Goal: Task Accomplishment & Management: Use online tool/utility

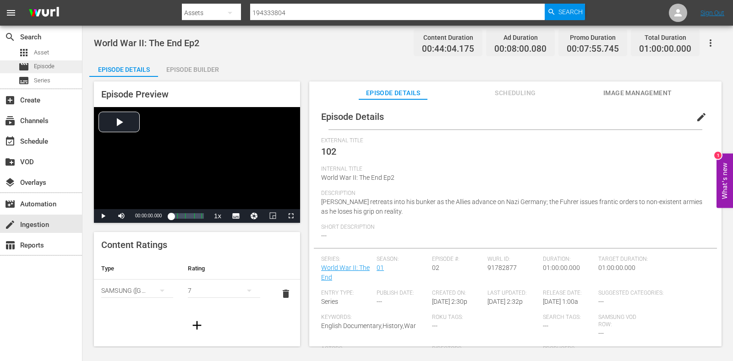
click at [49, 71] on span "Episode" at bounding box center [44, 66] width 21 height 9
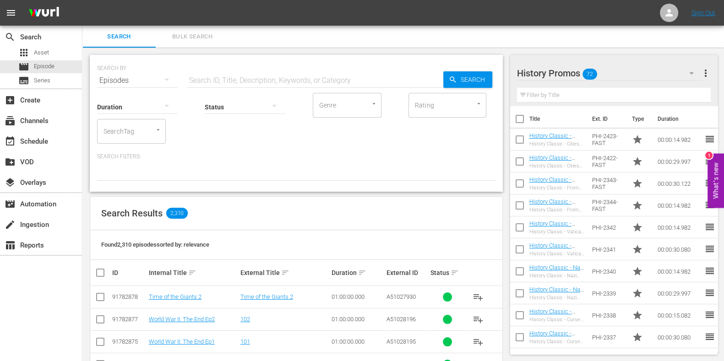
click at [259, 78] on input "text" at bounding box center [315, 81] width 257 height 22
paste input "Outback Truckers S3E12"
type input "Outback Truckers S3 ep12"
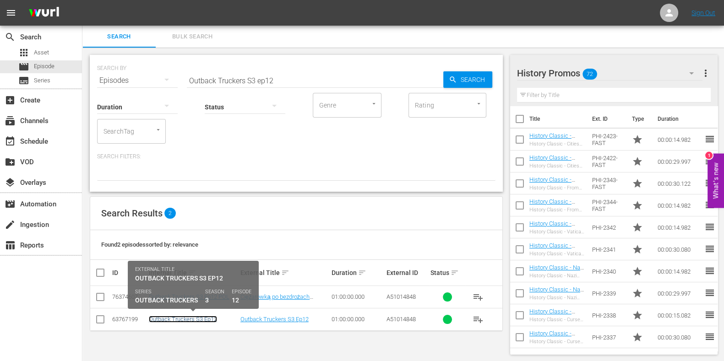
click at [190, 316] on link "Outback Truckers S3 Ep12" at bounding box center [183, 319] width 68 height 7
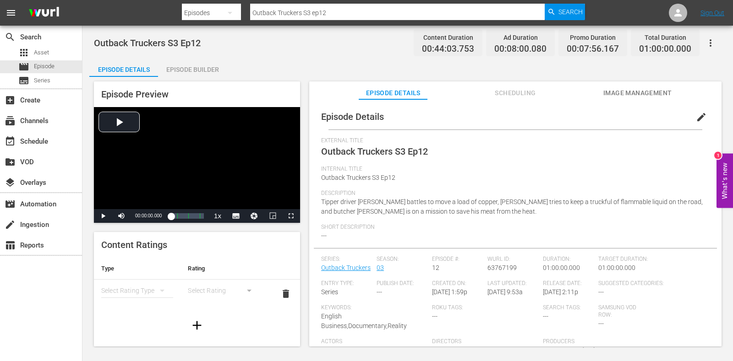
click at [178, 70] on div "Episode Builder" at bounding box center [192, 70] width 69 height 22
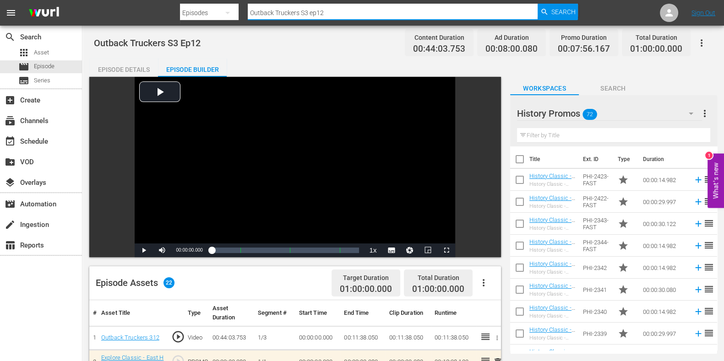
drag, startPoint x: 354, startPoint y: 12, endPoint x: 143, endPoint y: 13, distance: 210.3
click at [143, 13] on nav "menu Search By Episodes Search ID, Title, Description, Keywords, or Category Ou…" at bounding box center [362, 13] width 724 height 26
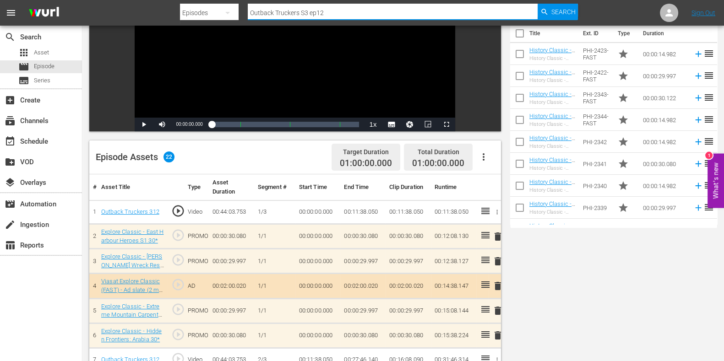
scroll to position [172, 0]
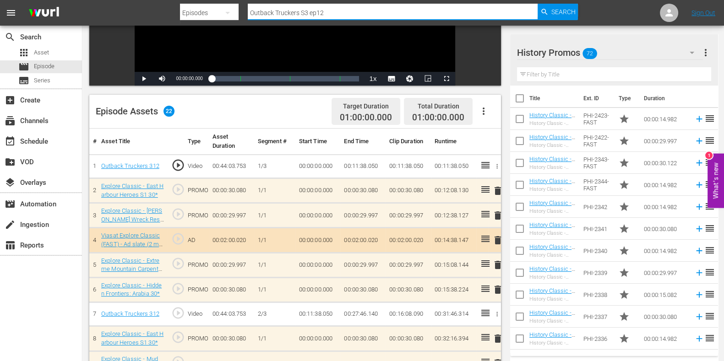
click at [684, 54] on button "button" at bounding box center [692, 53] width 22 height 22
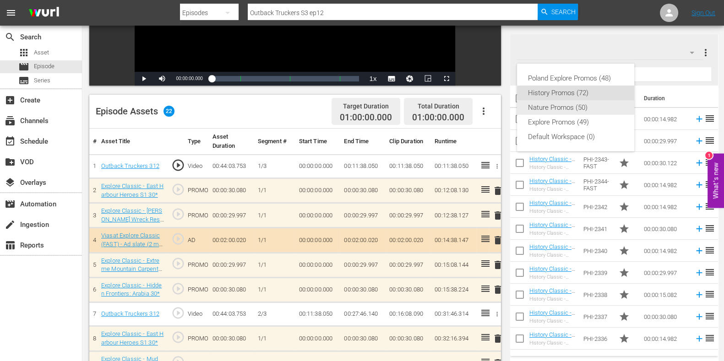
click at [580, 117] on div "Explore Promos (49)" at bounding box center [575, 122] width 95 height 15
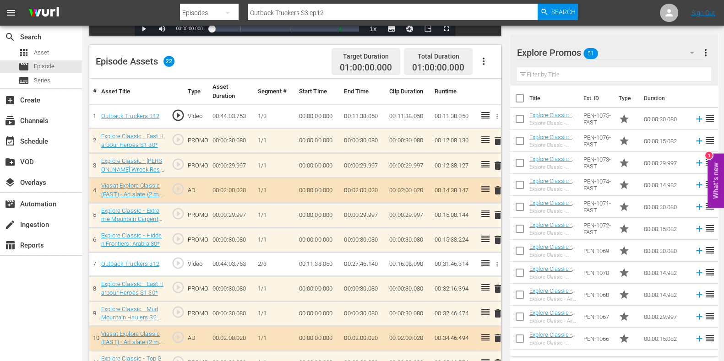
scroll to position [286, 0]
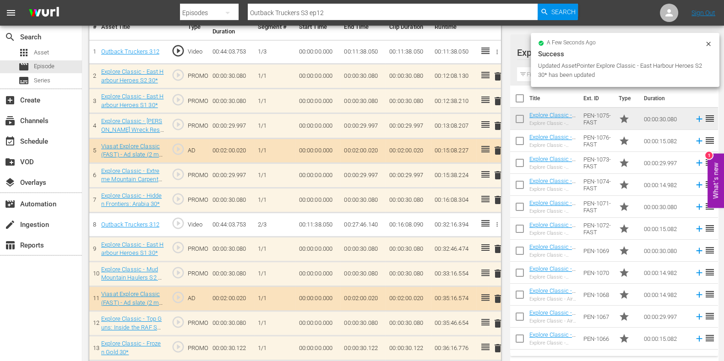
click at [498, 103] on span "delete" at bounding box center [497, 101] width 11 height 11
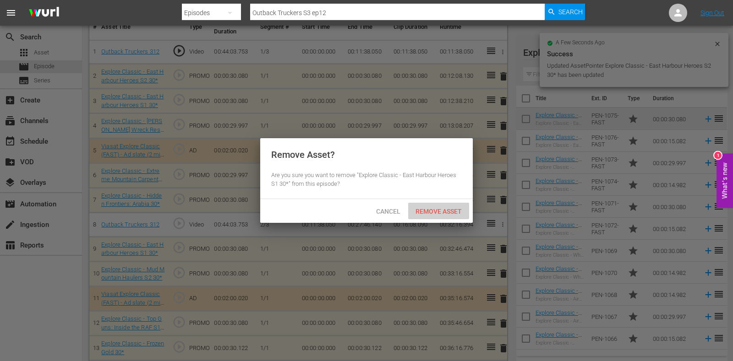
click at [452, 208] on span "Remove Asset" at bounding box center [438, 211] width 61 height 7
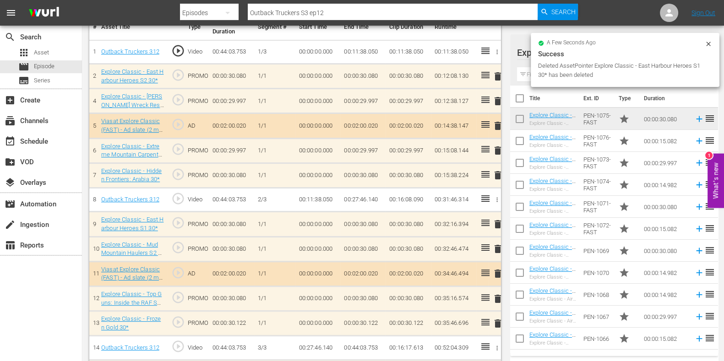
click at [499, 221] on span "delete" at bounding box center [497, 224] width 11 height 11
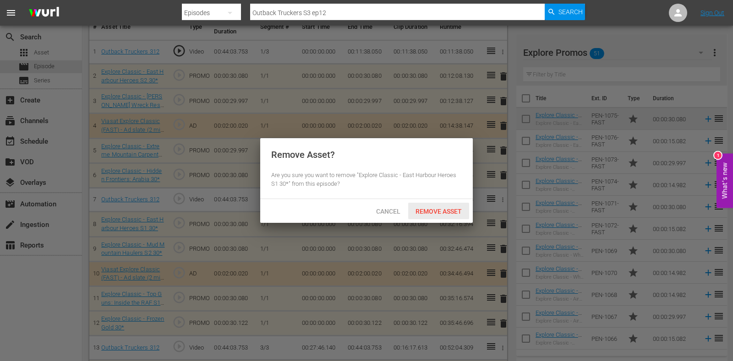
click at [452, 218] on div "Remove Asset" at bounding box center [438, 211] width 61 height 17
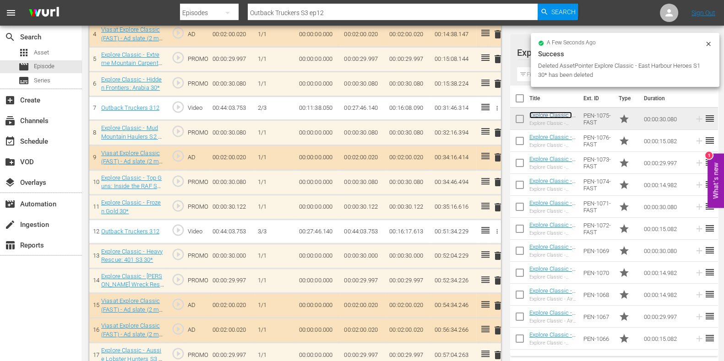
scroll to position [458, 0]
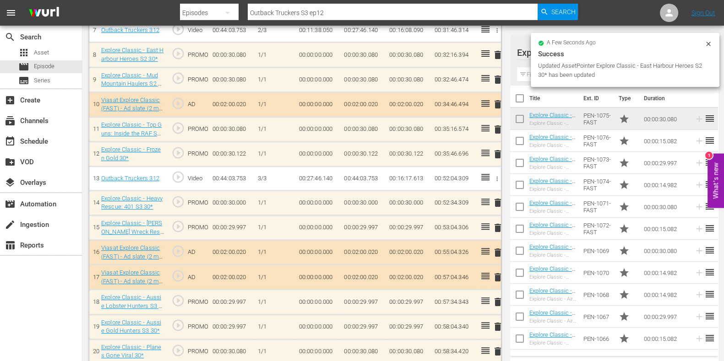
click at [497, 199] on div "delete" at bounding box center [494, 203] width 5 height 13
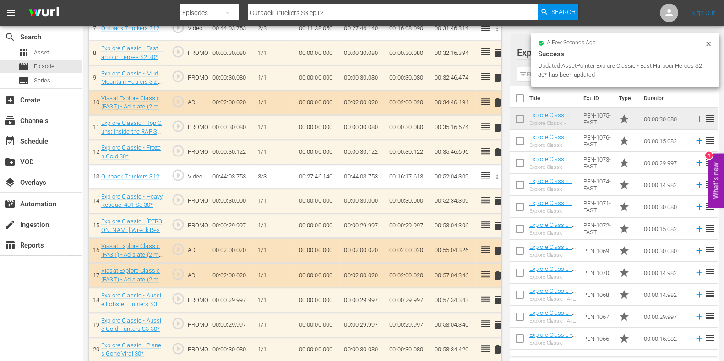
scroll to position [456, 0]
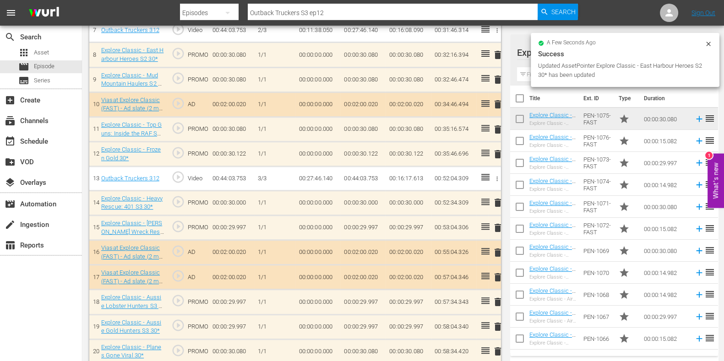
click at [497, 202] on span "delete" at bounding box center [497, 202] width 11 height 11
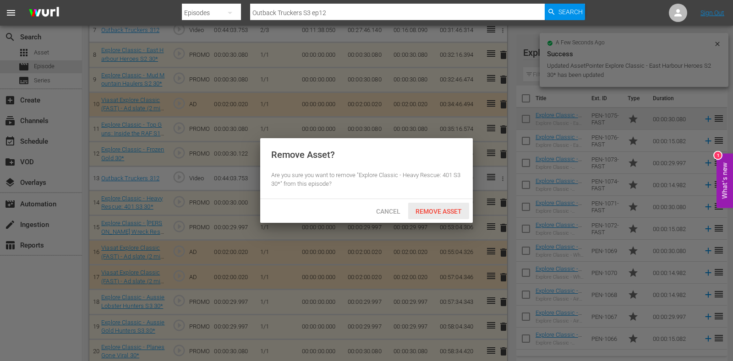
click at [445, 213] on span "Remove Asset" at bounding box center [438, 211] width 61 height 7
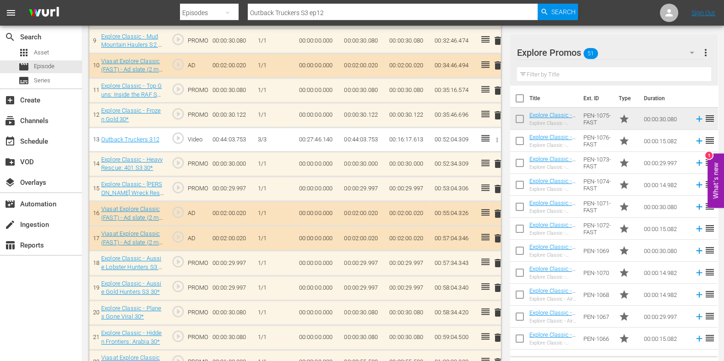
scroll to position [513, 0]
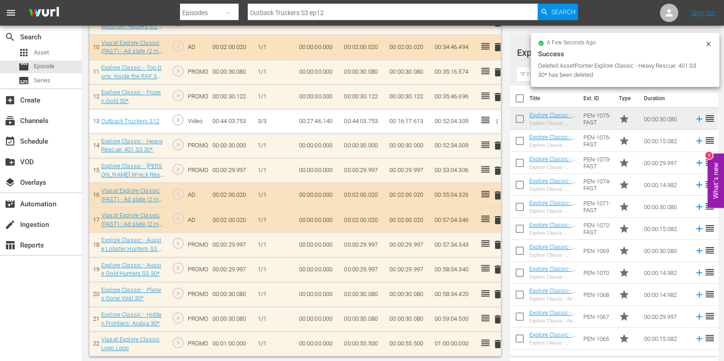
drag, startPoint x: 525, startPoint y: 74, endPoint x: 530, endPoint y: 74, distance: 5.5
click at [525, 74] on input "text" at bounding box center [614, 74] width 194 height 15
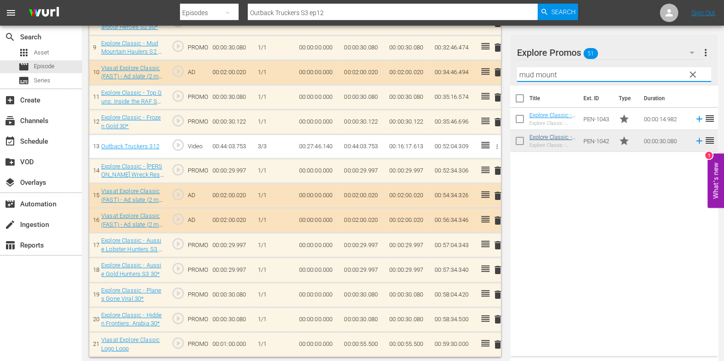
type input "mud mount"
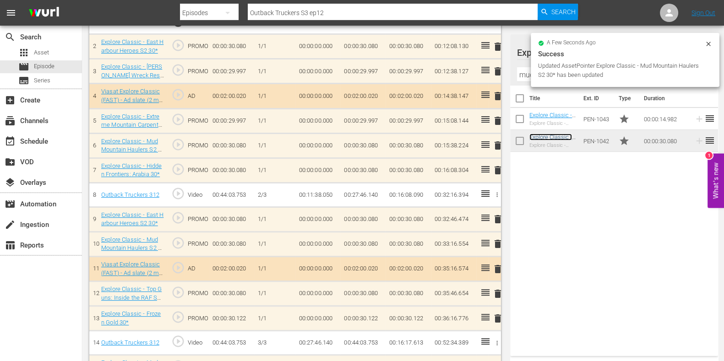
scroll to position [316, 0]
click at [499, 168] on span "delete" at bounding box center [497, 170] width 11 height 11
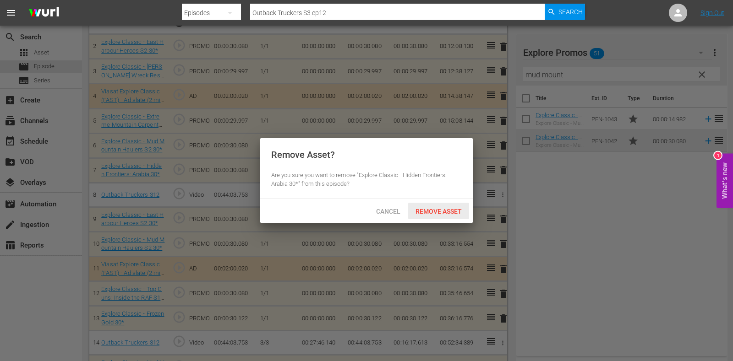
click at [442, 211] on span "Remove Asset" at bounding box center [438, 211] width 61 height 7
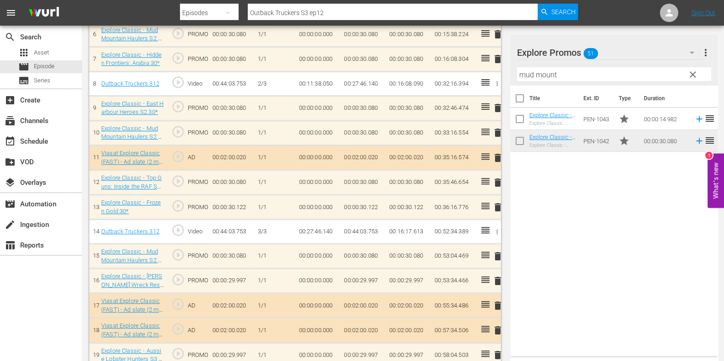
scroll to position [430, 0]
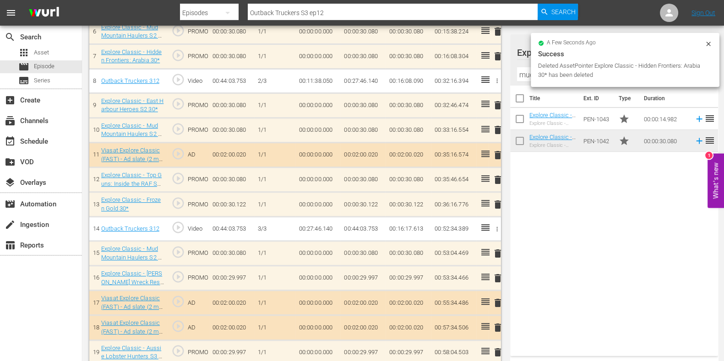
click at [522, 76] on input "mud mount" at bounding box center [614, 74] width 194 height 15
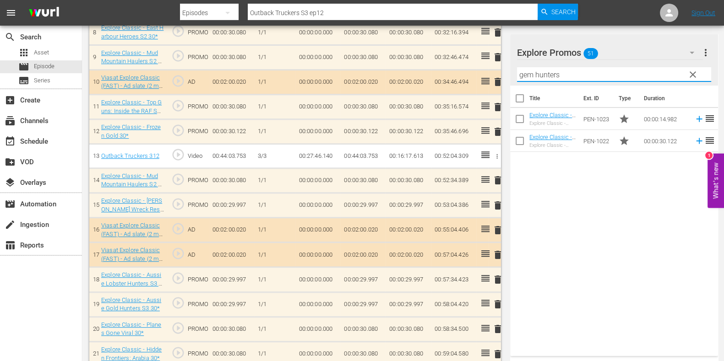
scroll to position [513, 0]
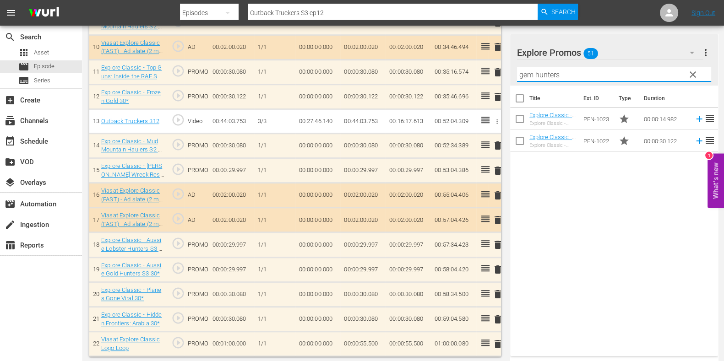
type input "gem hunters"
click at [366, 346] on td "00:00:55.500" at bounding box center [362, 344] width 45 height 25
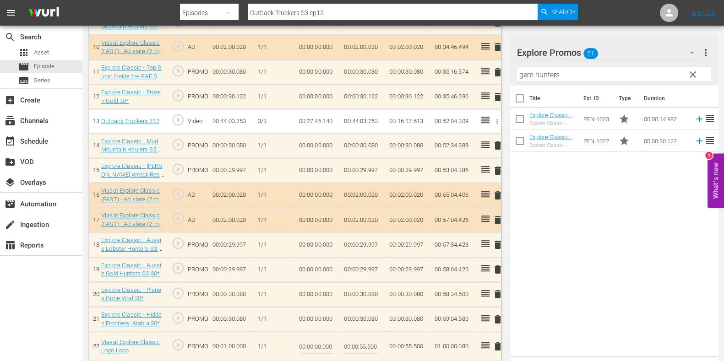
click at [370, 343] on input "00:00:55.500" at bounding box center [361, 347] width 35 height 22
type input "00:00:55.420"
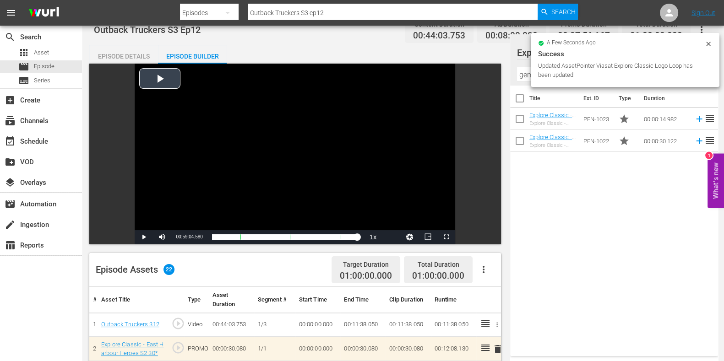
scroll to position [0, 0]
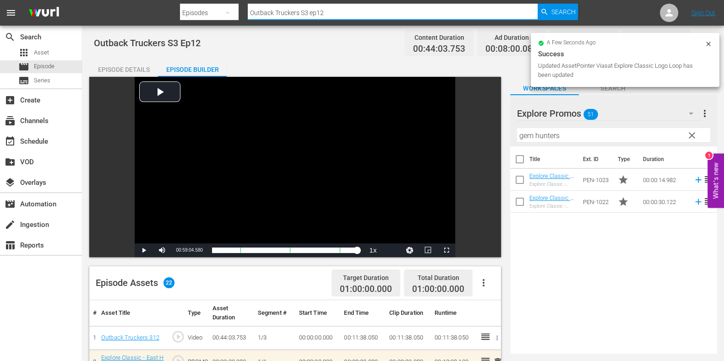
click at [339, 14] on input "Outback Truckers S3 ep12" at bounding box center [393, 13] width 290 height 22
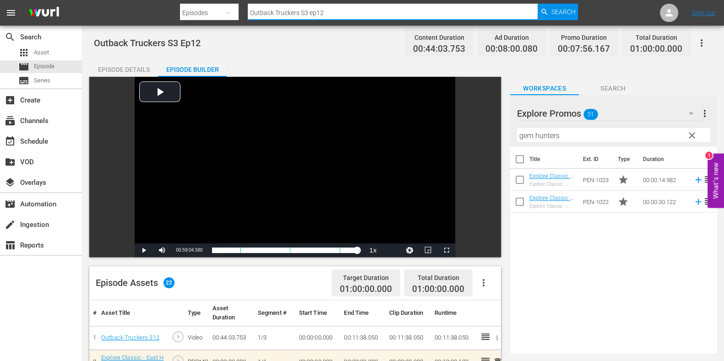
click at [334, 6] on input "Outback Truckers S3 ep12" at bounding box center [393, 13] width 290 height 22
click at [337, 15] on input "Outback Truckers S3 ep12" at bounding box center [393, 13] width 290 height 22
type input "Outback Truckers S3 ep13"
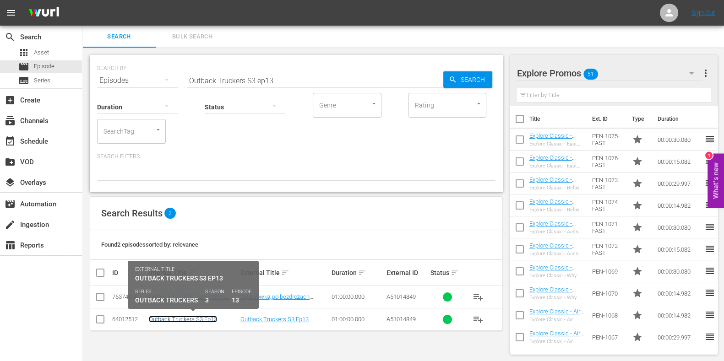
click at [183, 319] on link "Outback Truckers S3 Ep13" at bounding box center [183, 319] width 68 height 7
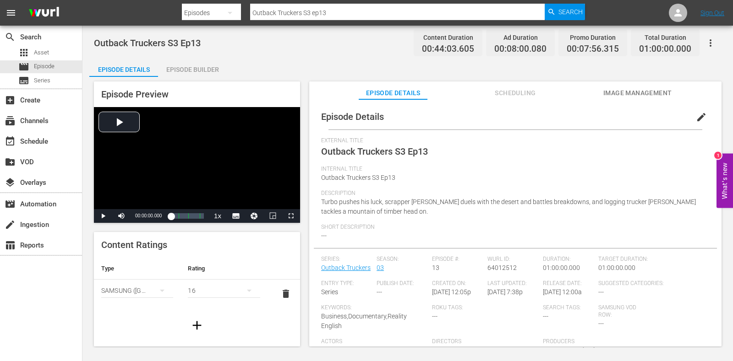
click at [197, 73] on div "Episode Builder" at bounding box center [192, 70] width 69 height 22
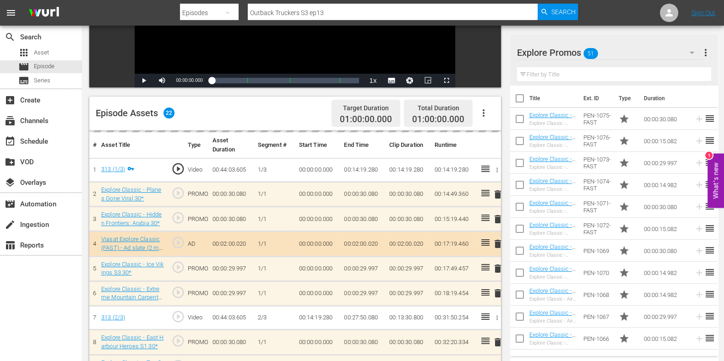
scroll to position [172, 0]
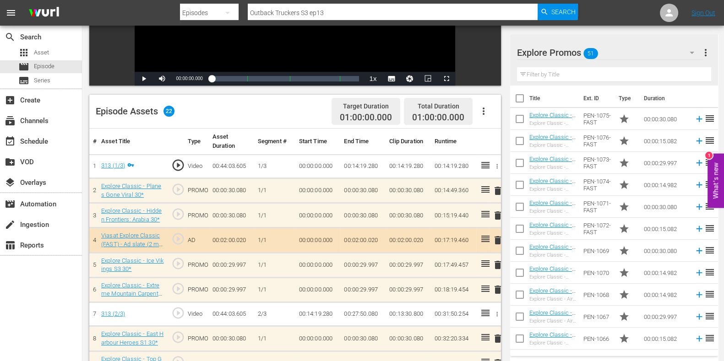
click at [499, 216] on span "delete" at bounding box center [497, 215] width 11 height 11
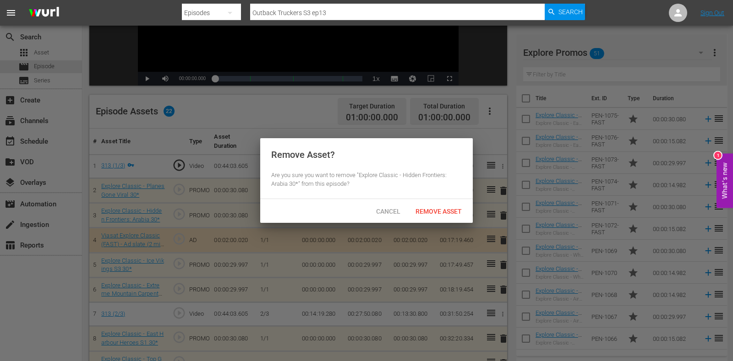
click at [456, 205] on div "Remove Asset" at bounding box center [438, 211] width 61 height 17
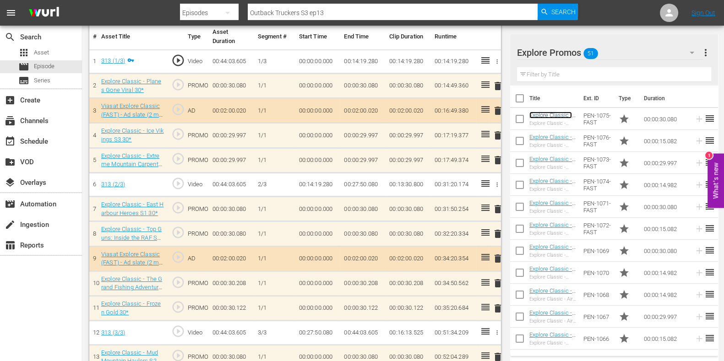
scroll to position [286, 0]
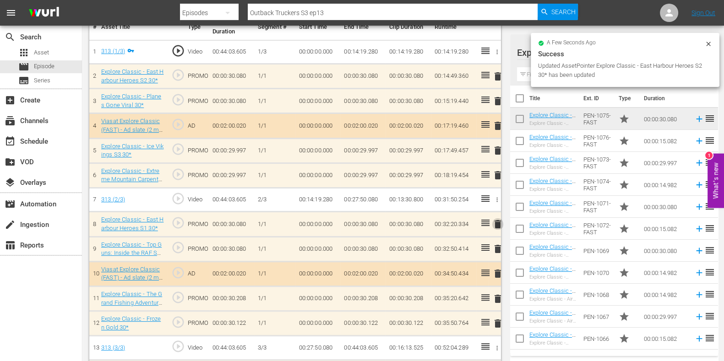
click at [495, 225] on span "delete" at bounding box center [497, 224] width 11 height 11
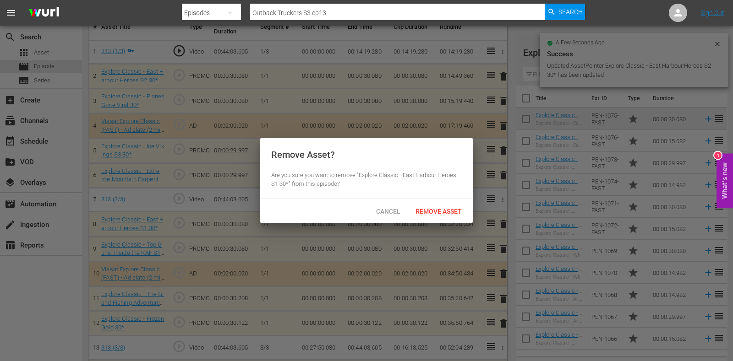
click at [433, 206] on div "Remove Asset" at bounding box center [438, 211] width 61 height 17
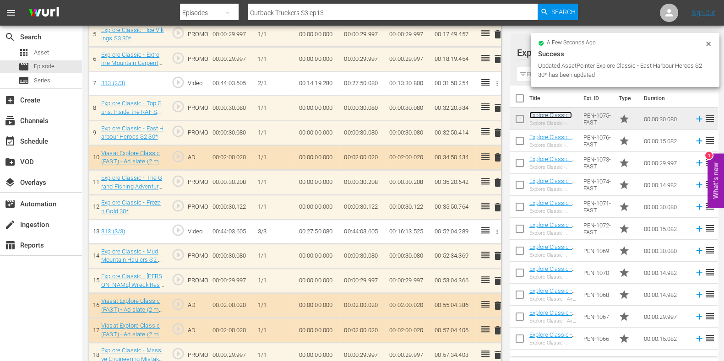
scroll to position [400, 0]
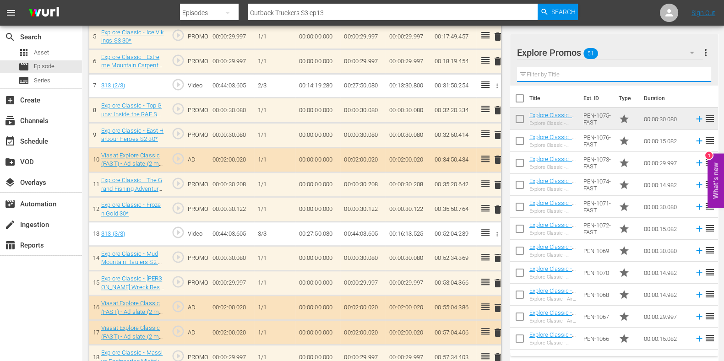
click at [547, 76] on input "text" at bounding box center [614, 74] width 194 height 15
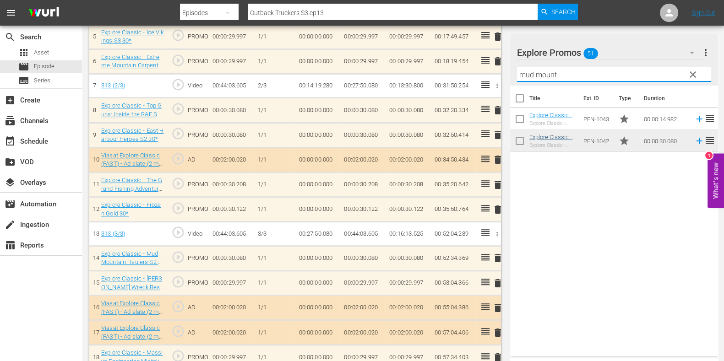
type input "mud mount"
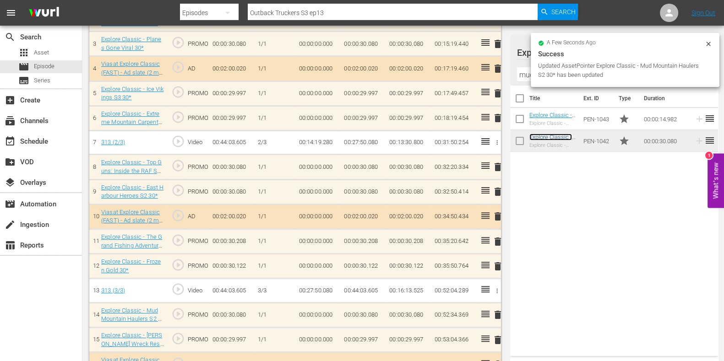
scroll to position [344, 0]
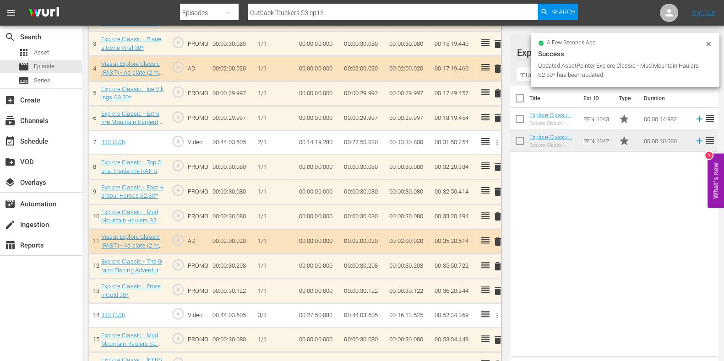
click at [498, 164] on span "delete" at bounding box center [497, 167] width 11 height 11
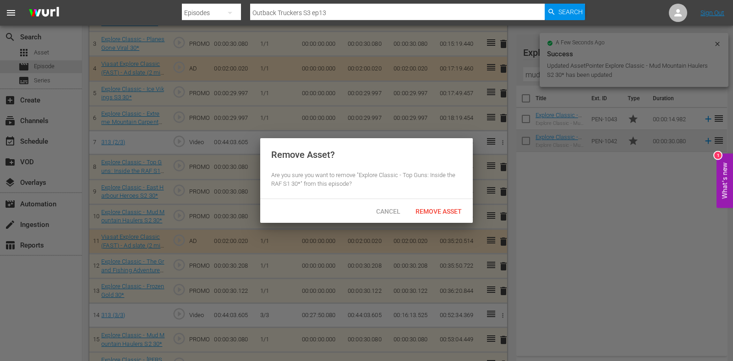
click at [426, 205] on div "Remove Asset" at bounding box center [438, 211] width 61 height 17
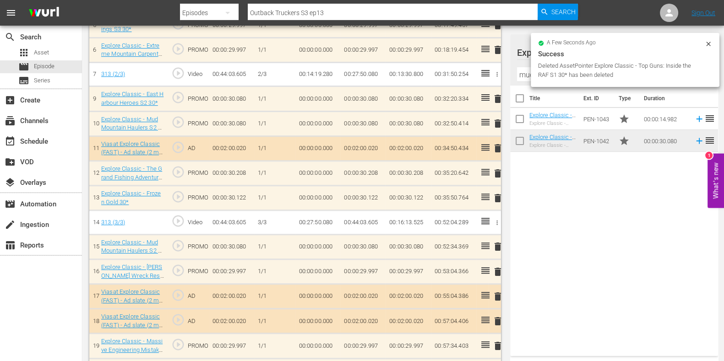
scroll to position [513, 0]
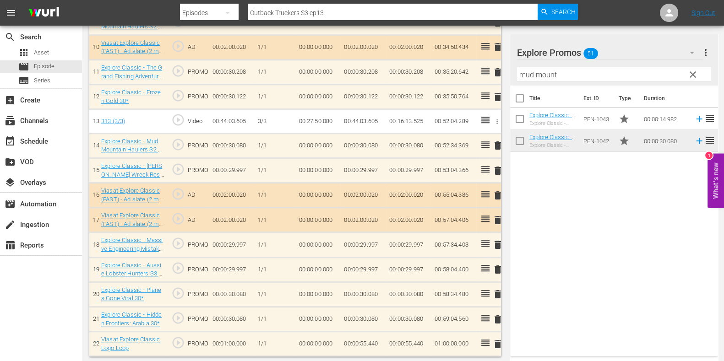
click at [694, 72] on span "clear" at bounding box center [693, 74] width 11 height 11
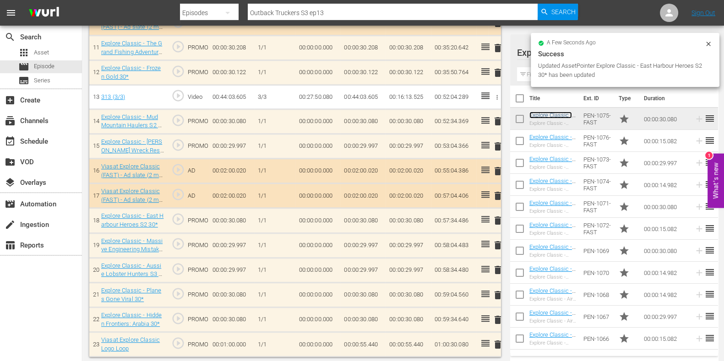
scroll to position [537, 0]
click at [494, 318] on span "delete" at bounding box center [497, 320] width 11 height 11
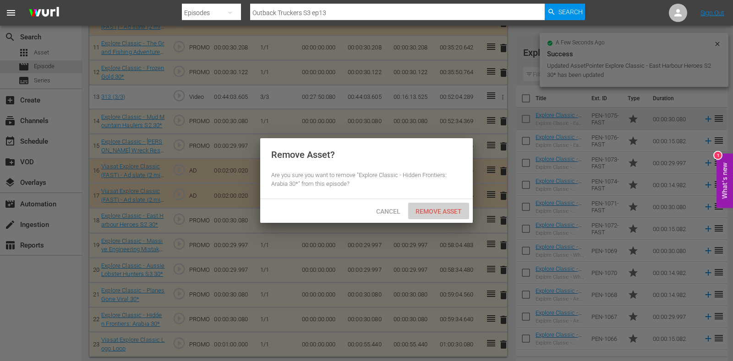
click at [421, 205] on div "Remove Asset" at bounding box center [438, 211] width 61 height 17
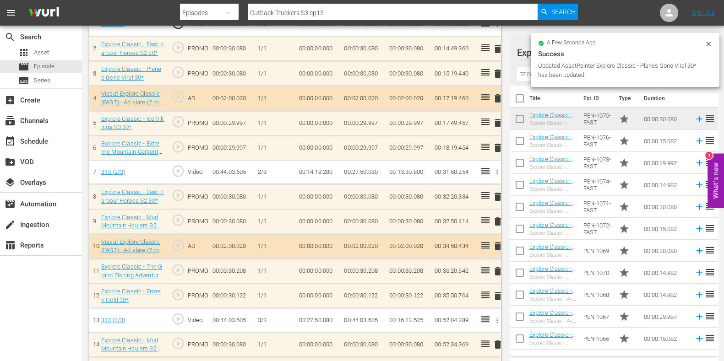
scroll to position [226, 0]
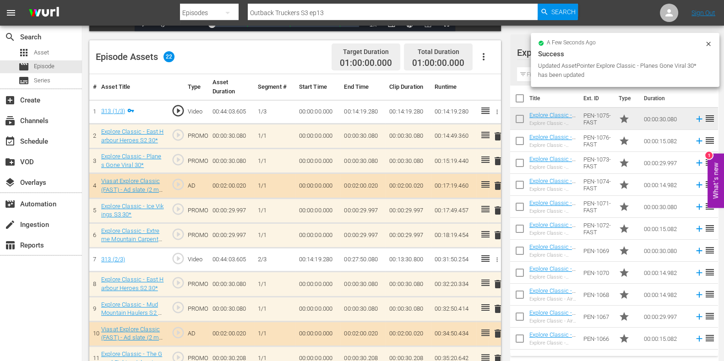
click at [529, 71] on input "text" at bounding box center [614, 74] width 194 height 15
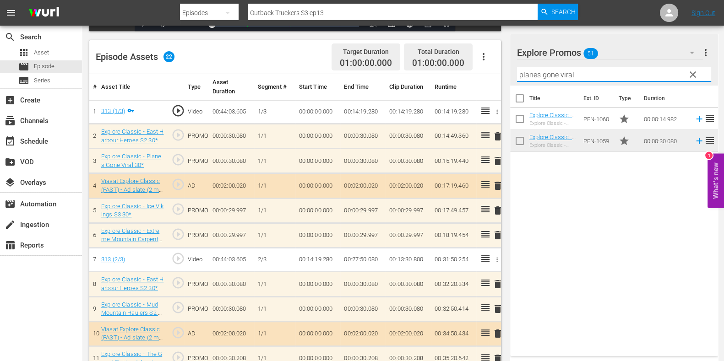
type input "planes gone viral"
click at [593, 252] on div "Title Ext. ID Type Duration Explore Classic - Planes Gone Viral 15* Explore Cla…" at bounding box center [614, 219] width 208 height 267
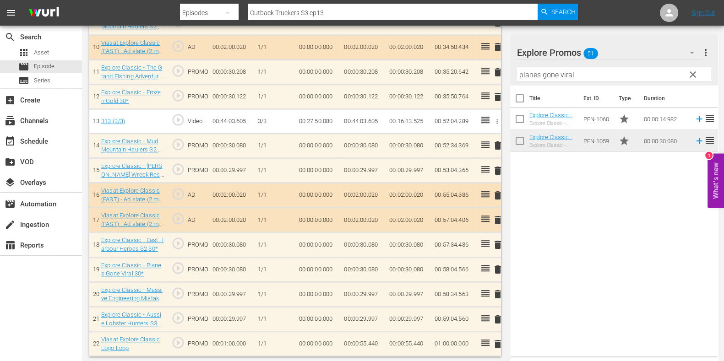
scroll to position [0, 0]
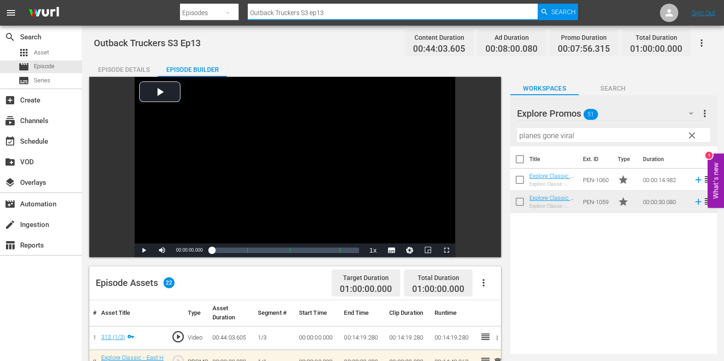
drag, startPoint x: 336, startPoint y: 15, endPoint x: 304, endPoint y: 20, distance: 32.5
click at [304, 20] on div "Search By Episodes Search ID, Title, Description, Keywords, or Category Outback…" at bounding box center [379, 13] width 399 height 22
type input "Outback Truckers S4 ep1"
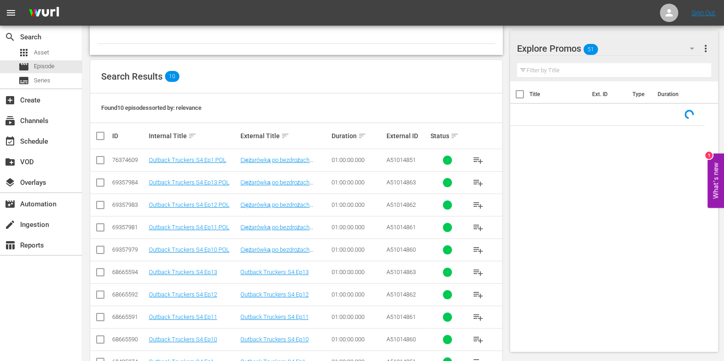
scroll to position [165, 0]
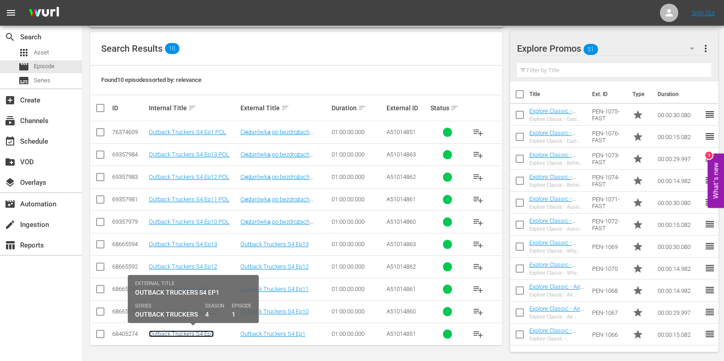
click at [206, 333] on link "Outback Truckers S4 Ep1" at bounding box center [181, 334] width 65 height 7
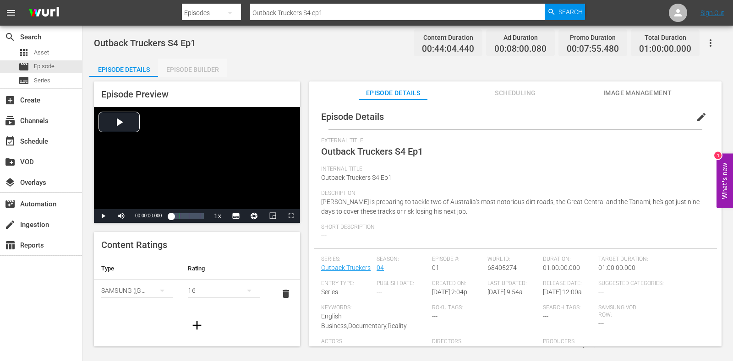
click at [196, 75] on div "Episode Builder" at bounding box center [192, 70] width 69 height 22
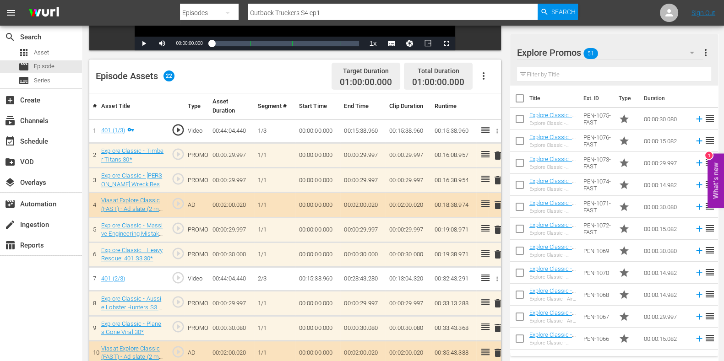
scroll to position [229, 0]
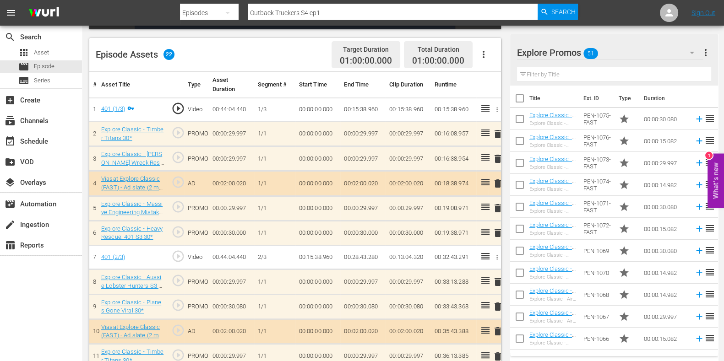
click at [499, 131] on span "delete" at bounding box center [497, 134] width 11 height 11
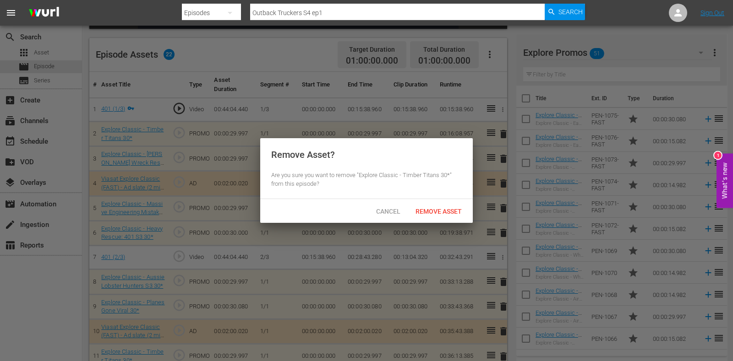
click at [381, 219] on div "Cancel Remove Asset" at bounding box center [366, 211] width 213 height 24
click at [380, 209] on span "Cancel" at bounding box center [388, 211] width 39 height 7
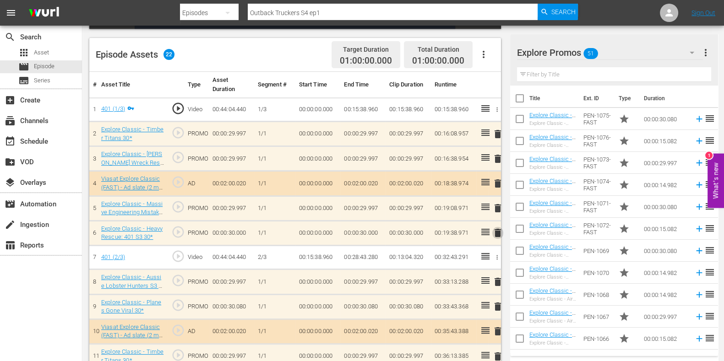
click at [494, 232] on span "delete" at bounding box center [497, 233] width 11 height 11
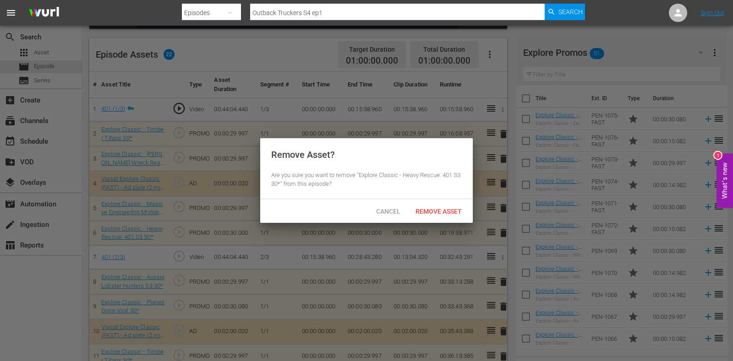
click at [423, 196] on div "Remove Asset? Are you sure you want to remove "Explore Classic - Heavy Rescue: …" at bounding box center [366, 168] width 213 height 61
click at [426, 211] on span "Remove Asset" at bounding box center [438, 211] width 61 height 7
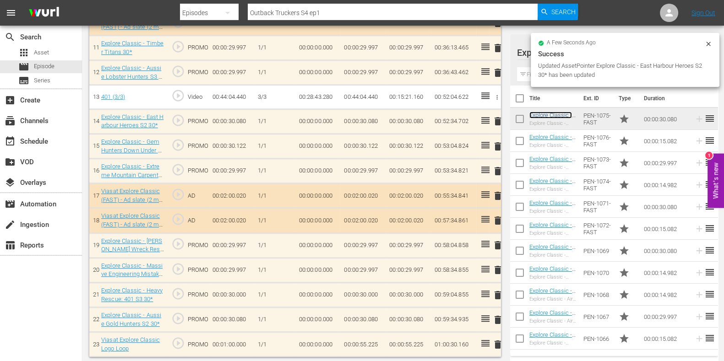
scroll to position [537, 0]
click at [497, 292] on span "delete" at bounding box center [497, 295] width 11 height 11
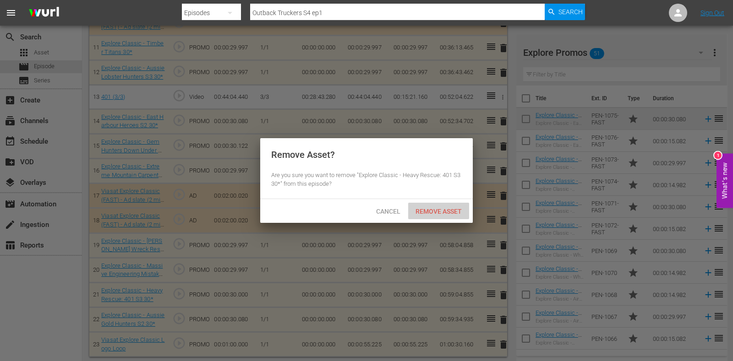
click at [440, 214] on span "Remove Asset" at bounding box center [438, 211] width 61 height 7
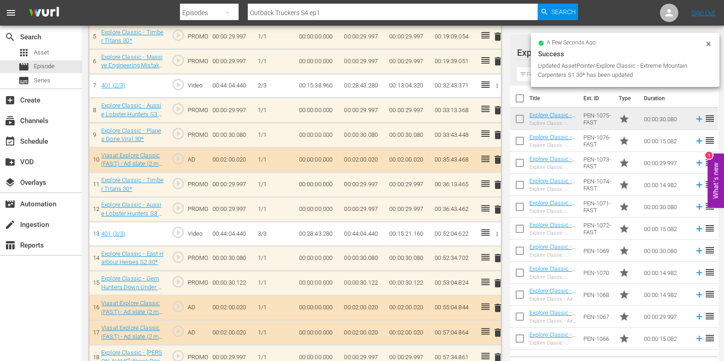
scroll to position [513, 0]
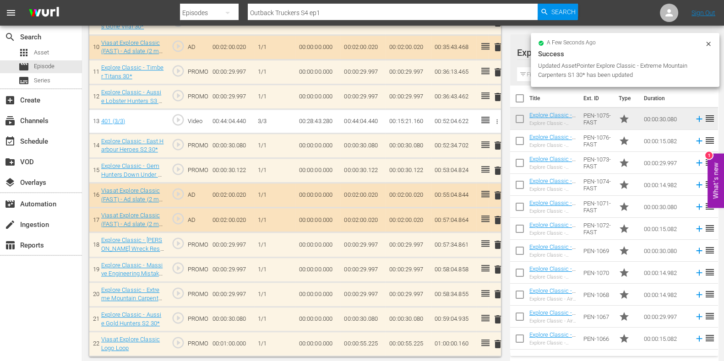
click at [364, 338] on td "00:00:55.225" at bounding box center [362, 344] width 45 height 25
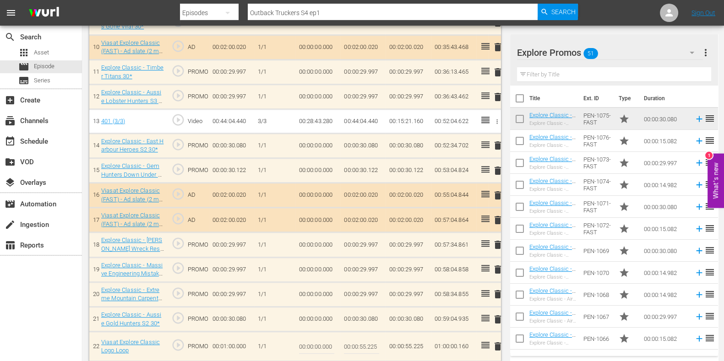
click at [374, 344] on input "00:00:55.225" at bounding box center [361, 347] width 35 height 22
type input "00:00:55.065"
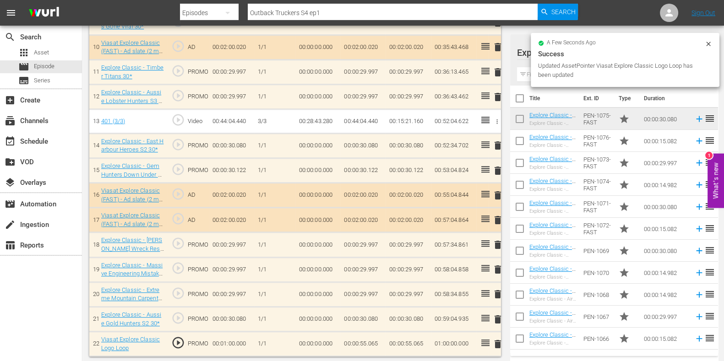
scroll to position [0, 0]
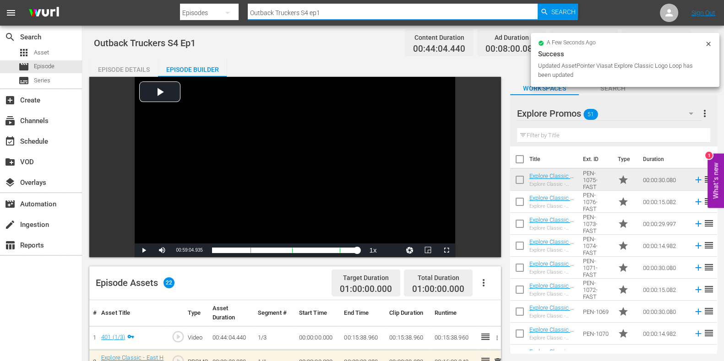
click at [335, 6] on input "Outback Truckers S4 ep1" at bounding box center [393, 13] width 290 height 22
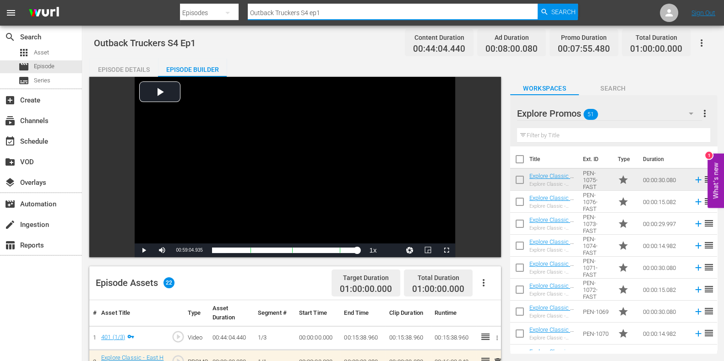
click at [334, 16] on input "Outback Truckers S4 ep1" at bounding box center [393, 13] width 290 height 22
type input "Outback Truckers S4 ep2"
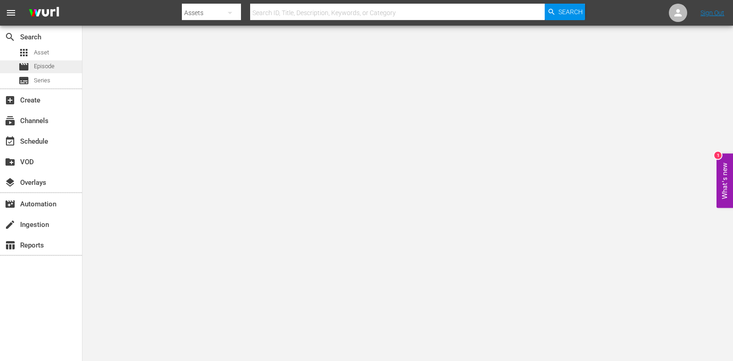
click at [40, 69] on span "Episode" at bounding box center [44, 66] width 21 height 9
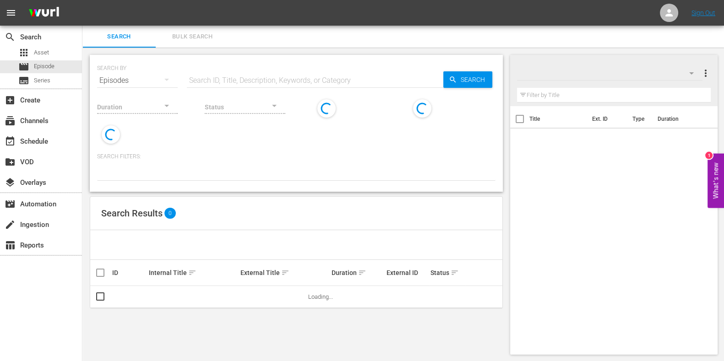
click at [260, 74] on input "text" at bounding box center [315, 81] width 257 height 22
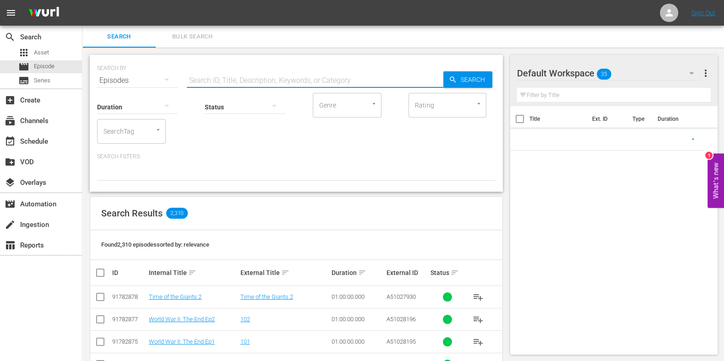
click at [262, 74] on input "text" at bounding box center [315, 81] width 257 height 22
paste input "Outback Truckers S3 ep12"
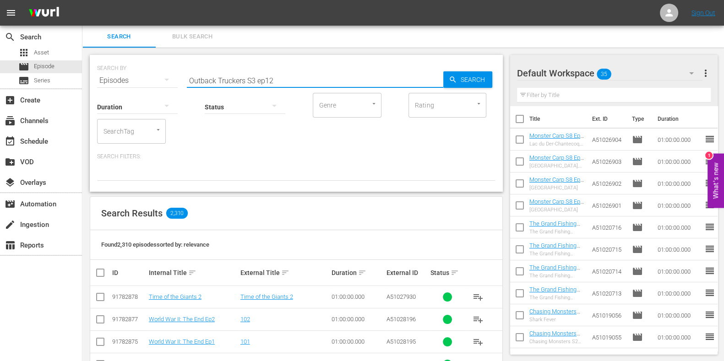
type input "Outback Truckers S3 ep12"
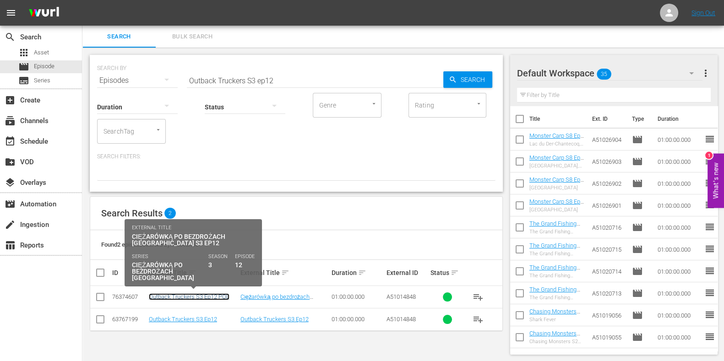
click at [194, 294] on link "Outback Truckers S3 Ep12 POL" at bounding box center [189, 297] width 81 height 7
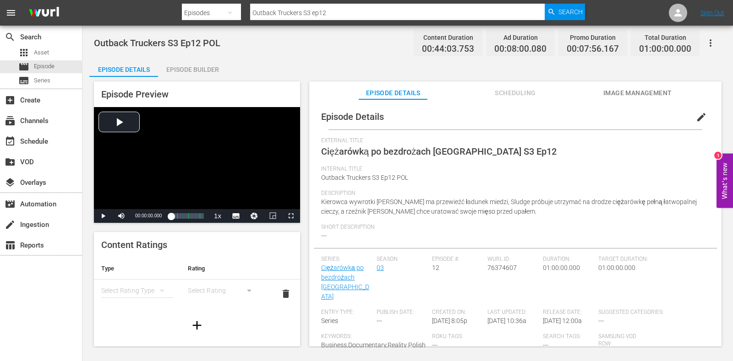
click at [196, 60] on div "Episode Builder" at bounding box center [192, 70] width 69 height 22
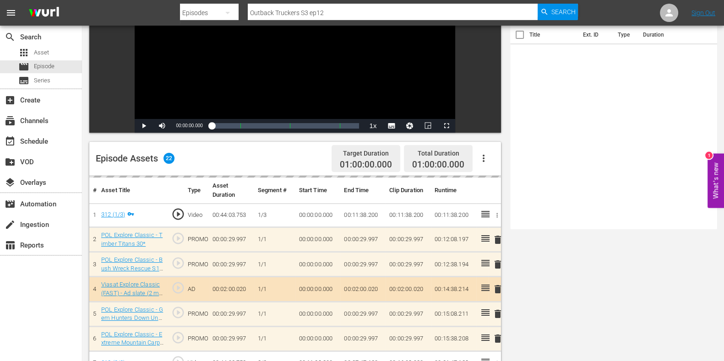
scroll to position [229, 0]
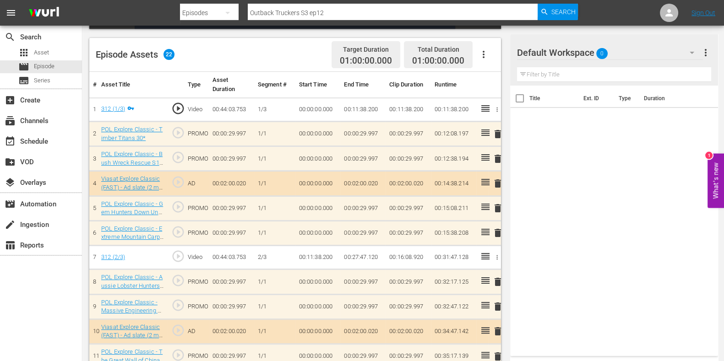
click at [681, 59] on button "button" at bounding box center [692, 53] width 22 height 22
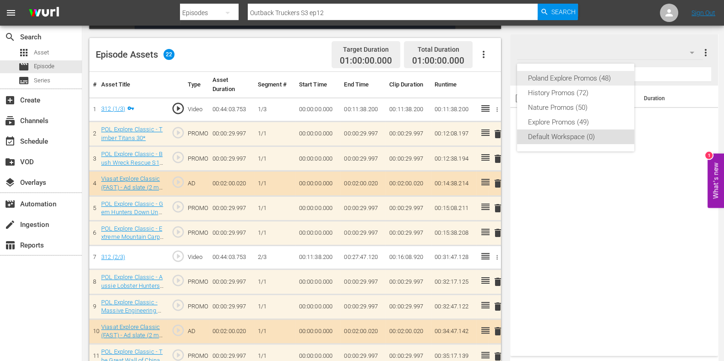
click at [573, 78] on div "Poland Explore Promos (48)" at bounding box center [575, 78] width 95 height 15
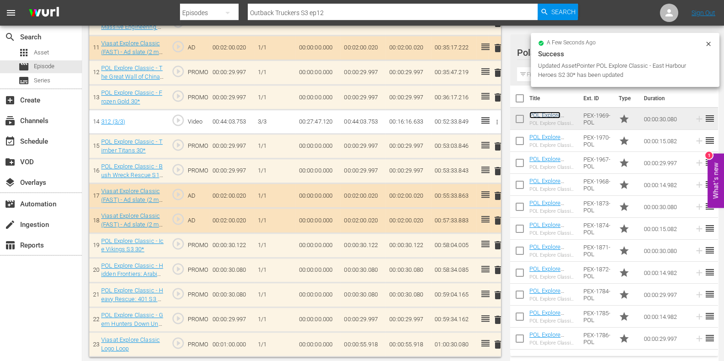
scroll to position [537, 0]
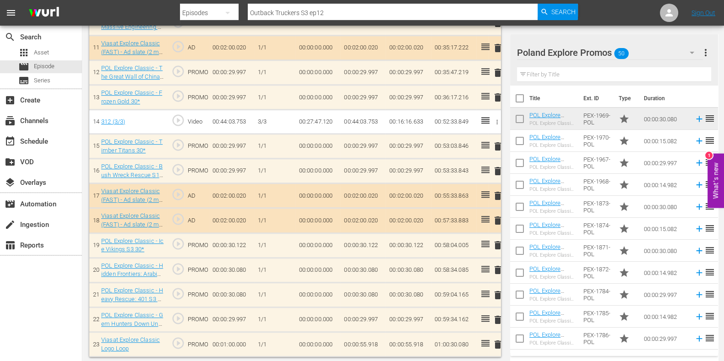
click at [496, 272] on span "delete" at bounding box center [497, 270] width 11 height 11
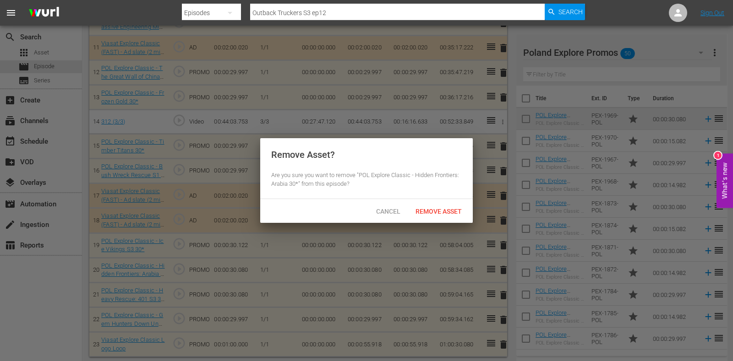
click at [436, 222] on div "Cancel Remove Asset" at bounding box center [366, 211] width 213 height 24
click at [435, 213] on span "Remove Asset" at bounding box center [438, 211] width 61 height 7
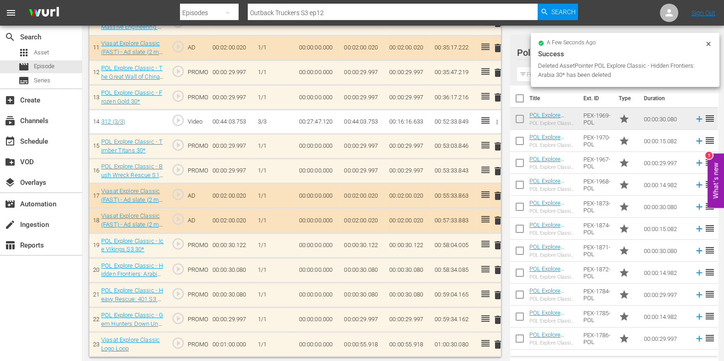
scroll to position [513, 0]
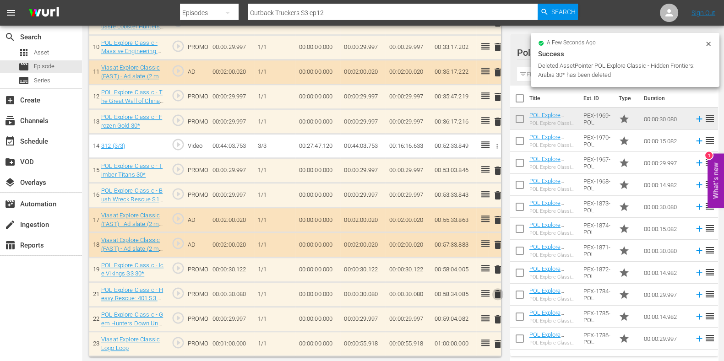
click at [496, 296] on span "delete" at bounding box center [497, 294] width 11 height 11
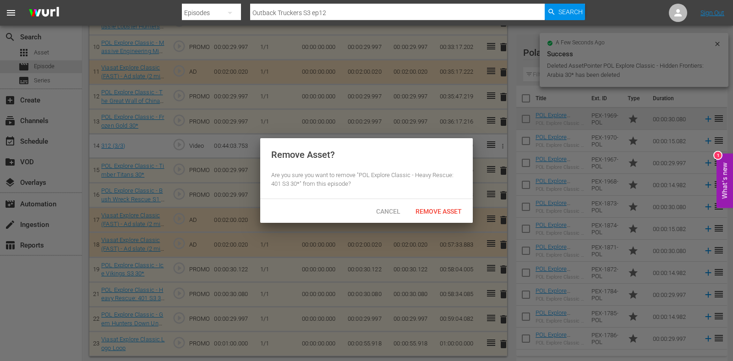
click at [429, 212] on span "Remove Asset" at bounding box center [438, 211] width 61 height 7
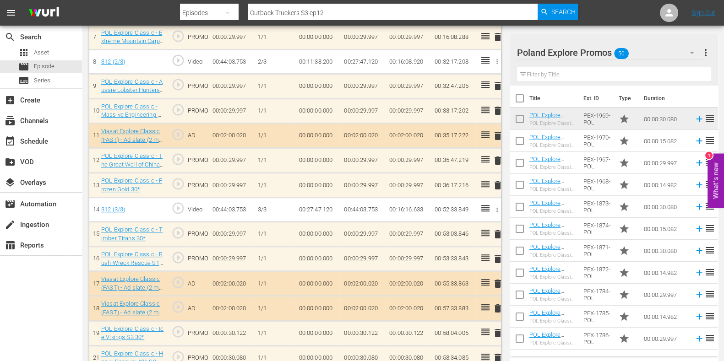
scroll to position [284, 0]
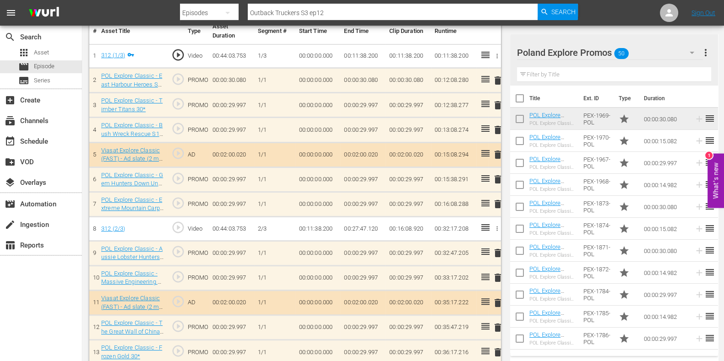
click at [442, 349] on td "00:36:17.216" at bounding box center [453, 352] width 45 height 25
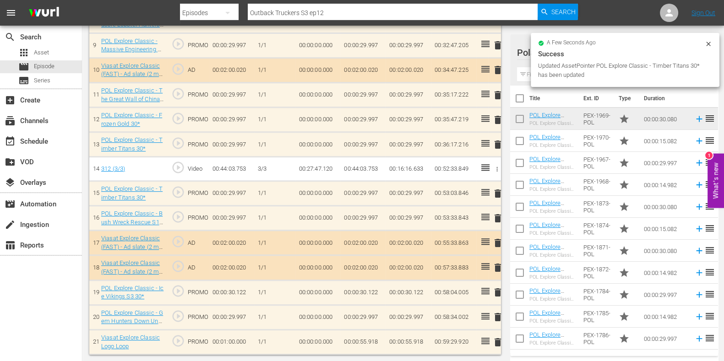
scroll to position [488, 0]
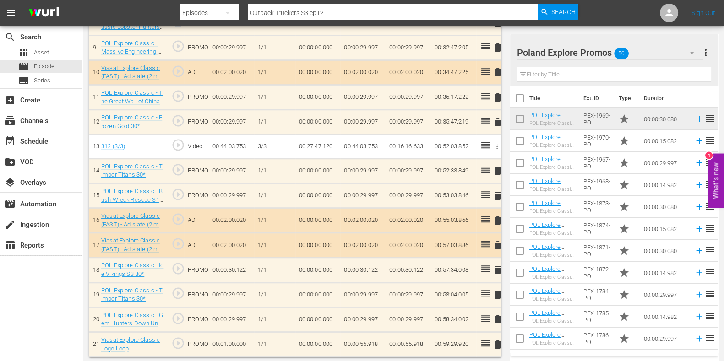
click at [497, 168] on span "delete" at bounding box center [497, 170] width 11 height 11
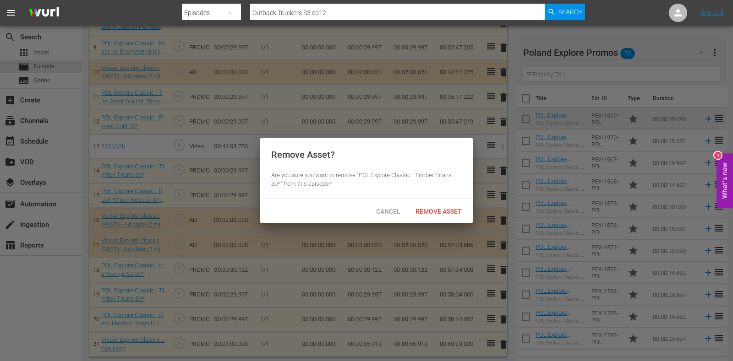
click at [443, 216] on div "Remove Asset" at bounding box center [438, 211] width 61 height 17
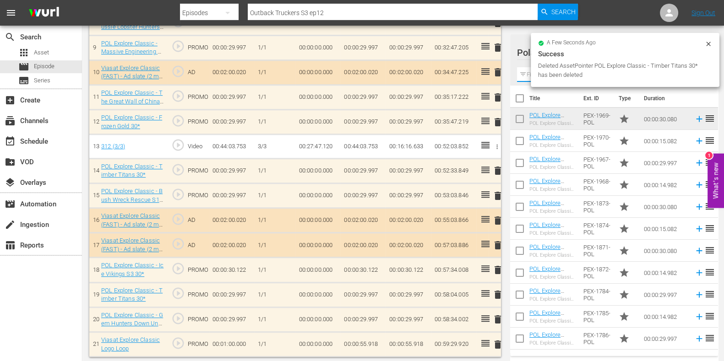
click at [527, 74] on input "text" at bounding box center [614, 74] width 194 height 15
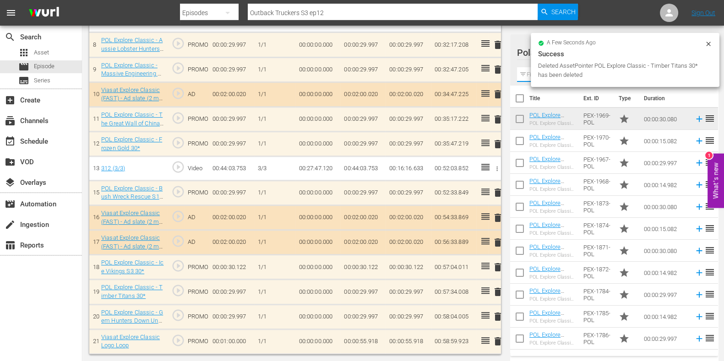
scroll to position [463, 0]
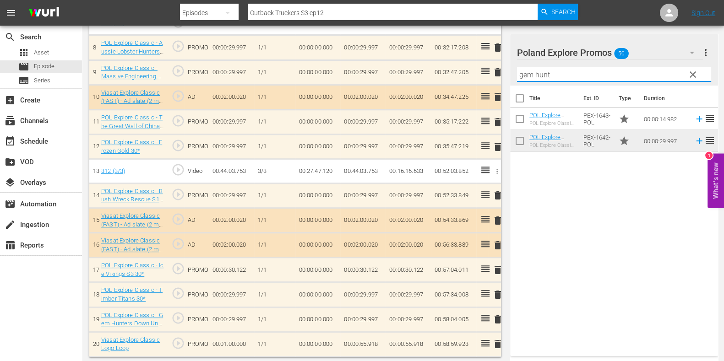
type input "gem hunt"
click at [612, 183] on div "Title Ext. ID Type Duration POL Explore Classic - Gem Hunters Down Under S2 15*…" at bounding box center [614, 219] width 208 height 267
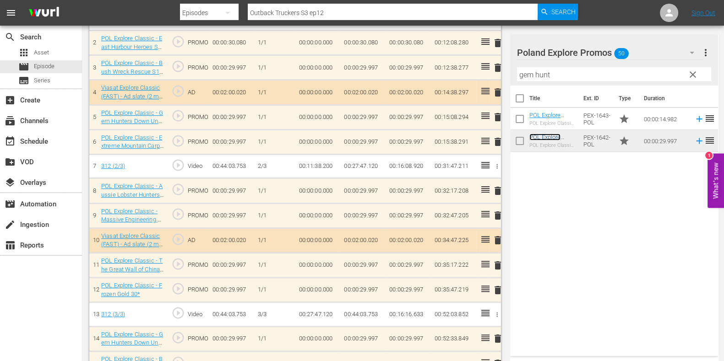
scroll to position [488, 0]
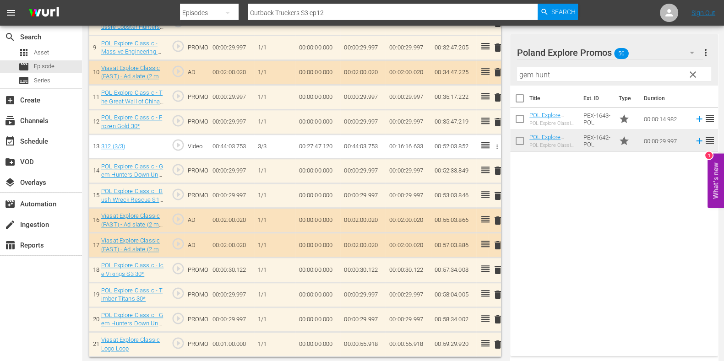
click at [551, 79] on input "gem hunt" at bounding box center [614, 74] width 194 height 15
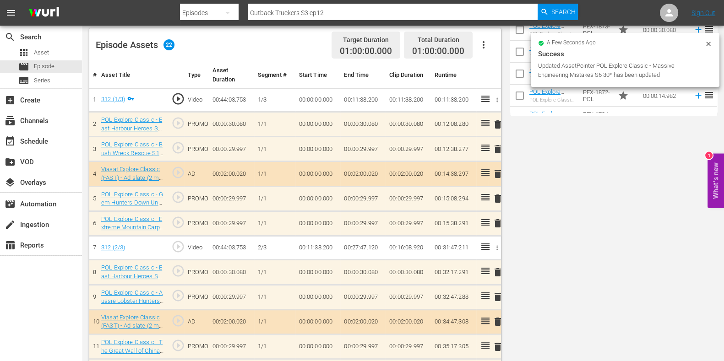
scroll to position [0, 0]
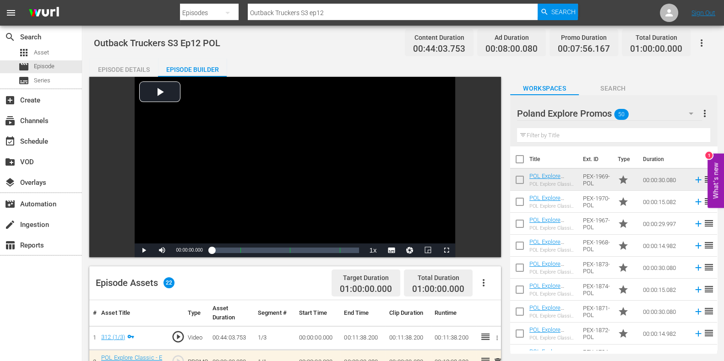
click at [334, 13] on input "Outback Truckers S3 ep12" at bounding box center [393, 13] width 290 height 22
type input "Outback Truckers S3 ep13"
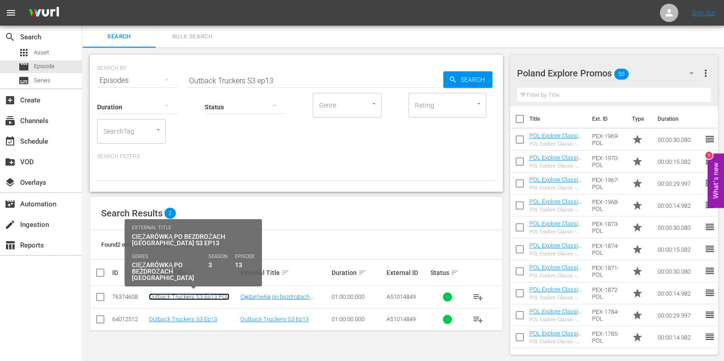
click at [198, 296] on link "Outback Truckers S3 Ep13 POL" at bounding box center [189, 297] width 81 height 7
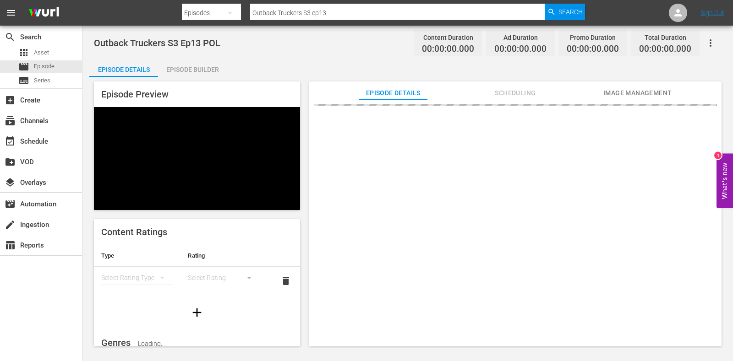
click at [199, 67] on div "Episode Builder" at bounding box center [192, 70] width 69 height 22
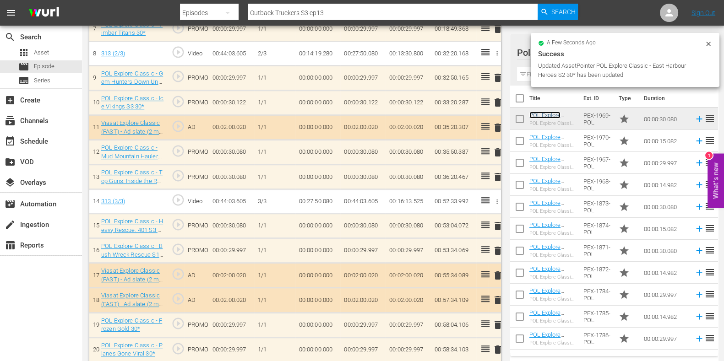
scroll to position [456, 0]
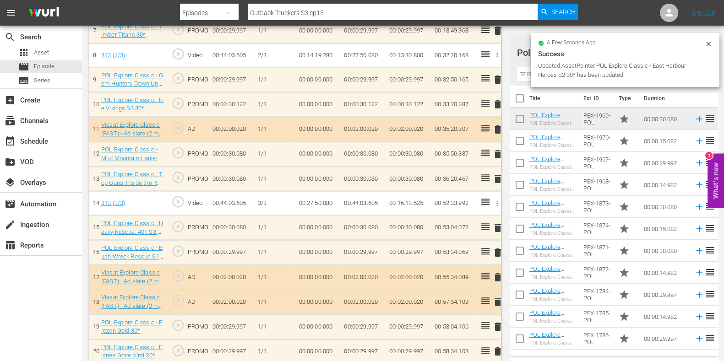
click at [495, 228] on span "delete" at bounding box center [497, 228] width 11 height 11
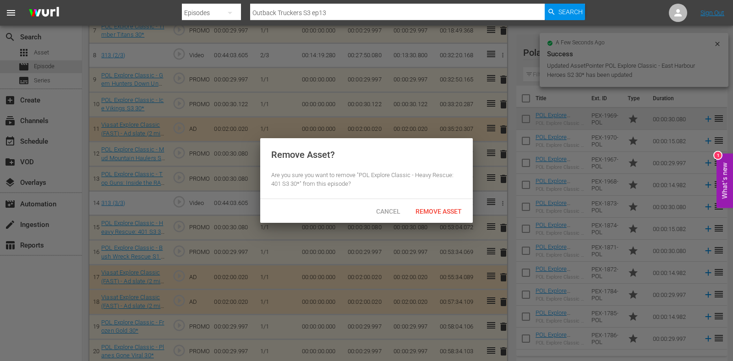
click at [459, 221] on div "Cancel Remove Asset" at bounding box center [366, 211] width 213 height 24
click at [439, 215] on div "Remove Asset" at bounding box center [438, 211] width 61 height 17
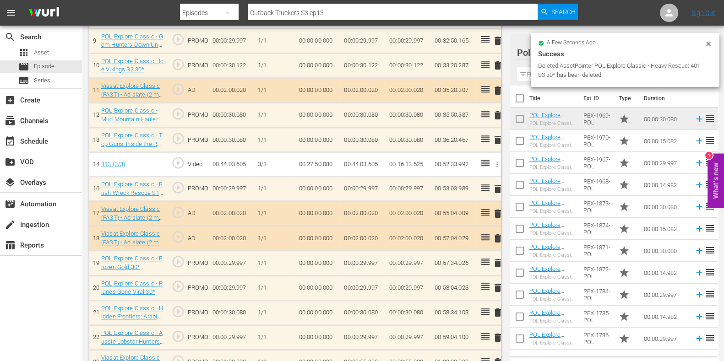
scroll to position [513, 0]
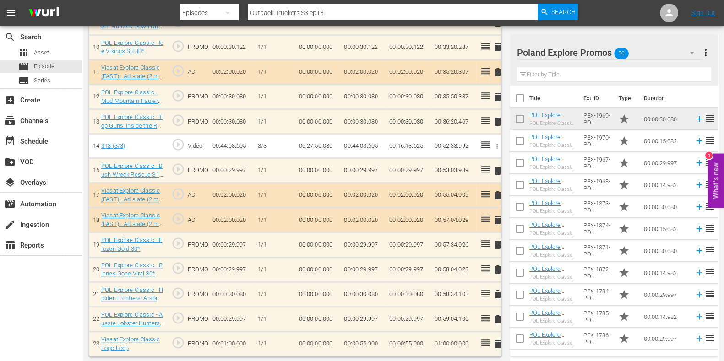
click at [496, 291] on span "delete" at bounding box center [497, 294] width 11 height 11
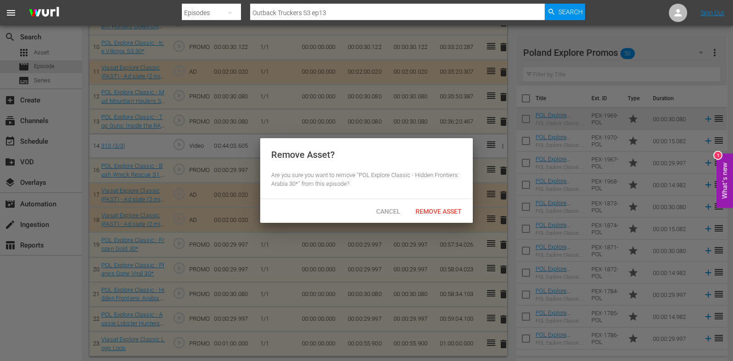
click at [437, 231] on div at bounding box center [366, 180] width 733 height 361
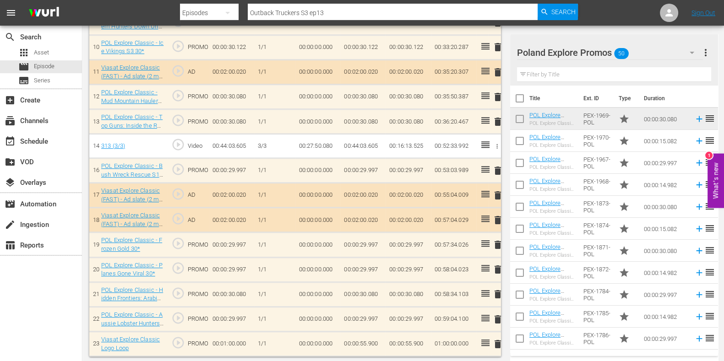
click at [493, 296] on span "delete" at bounding box center [497, 294] width 11 height 11
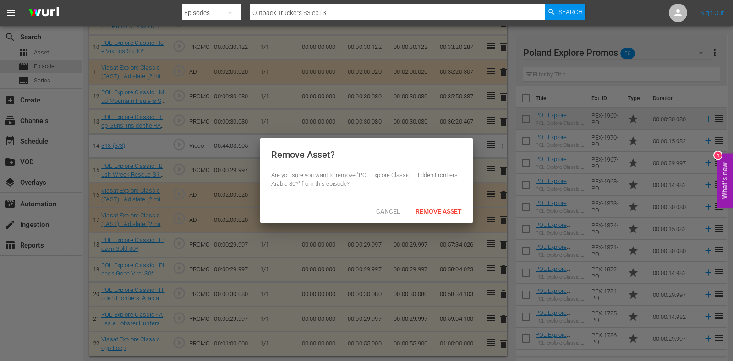
click at [434, 205] on div "Remove Asset" at bounding box center [438, 211] width 61 height 17
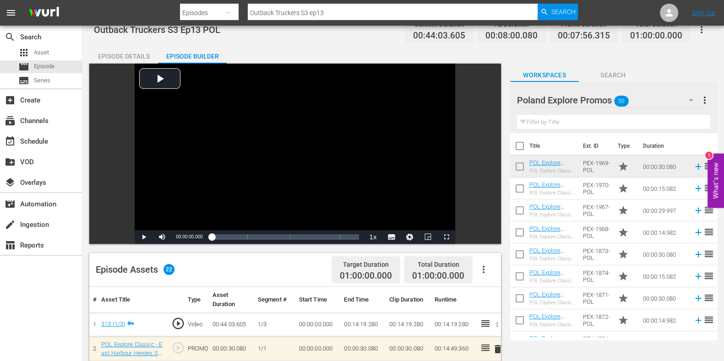
scroll to position [0, 0]
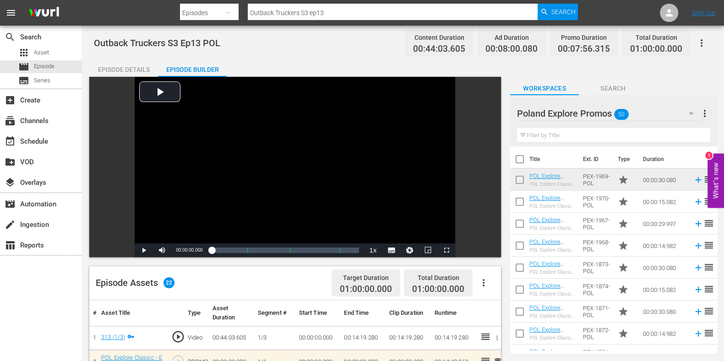
click at [349, 15] on input "Outback Truckers S3 ep13" at bounding box center [393, 13] width 290 height 22
drag, startPoint x: 334, startPoint y: 9, endPoint x: 303, endPoint y: 13, distance: 31.0
click at [303, 13] on input "Outback Truckers S3 ep13" at bounding box center [393, 13] width 290 height 22
type input "Outback Truckers S4 ep1"
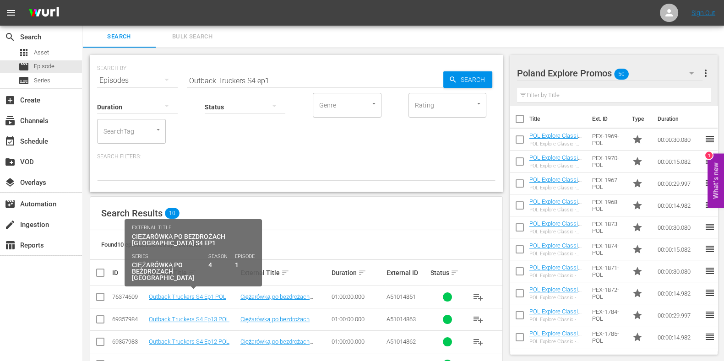
scroll to position [165, 0]
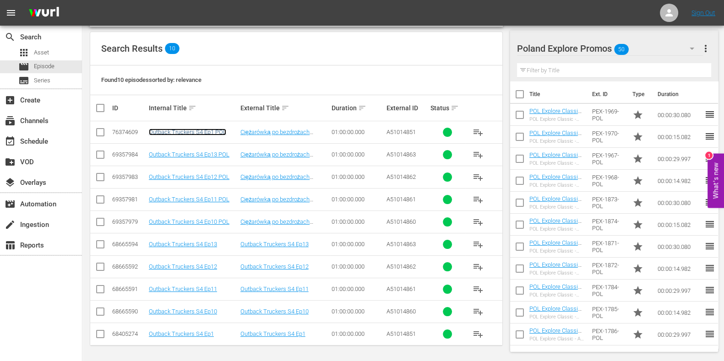
click at [214, 131] on link "Outback Truckers S4 Ep1 POL" at bounding box center [187, 132] width 77 height 7
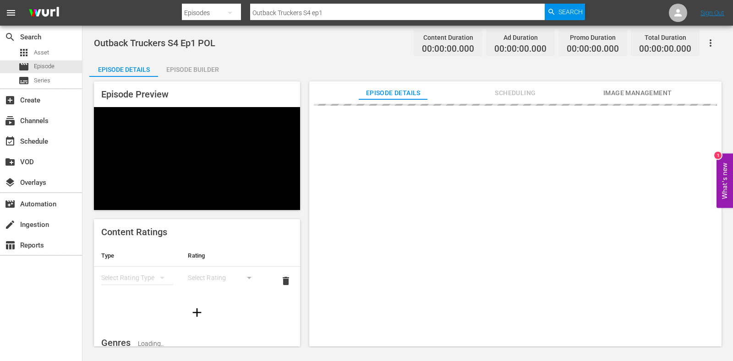
click at [213, 75] on div "Episode Builder" at bounding box center [192, 70] width 69 height 22
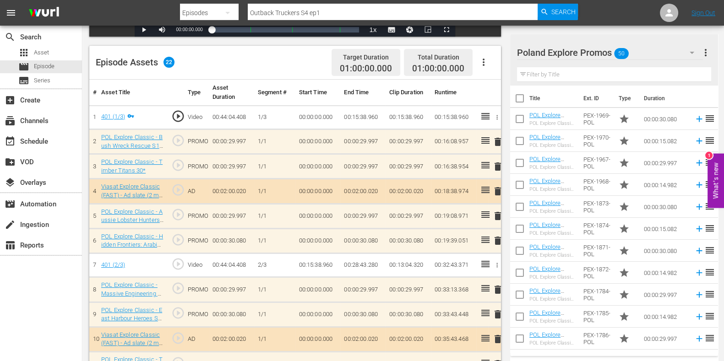
scroll to position [229, 0]
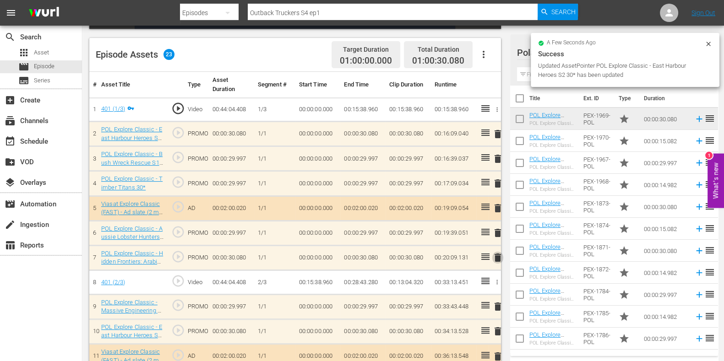
click at [499, 257] on span "delete" at bounding box center [497, 257] width 11 height 11
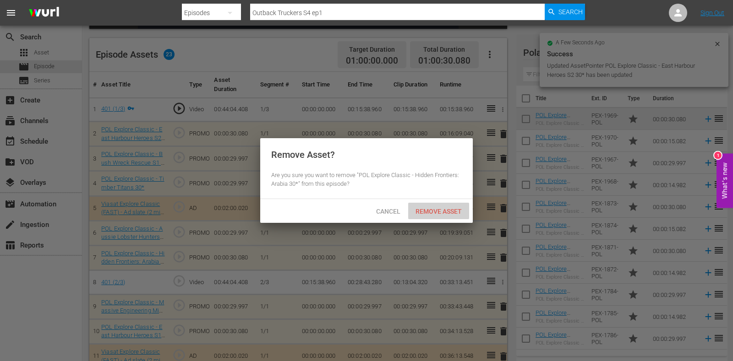
click at [437, 208] on span "Remove Asset" at bounding box center [438, 211] width 61 height 7
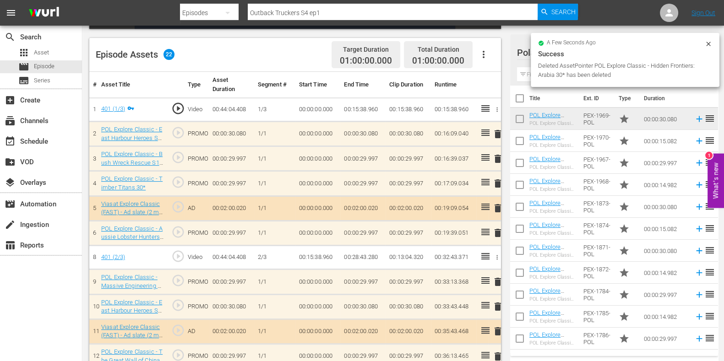
click at [497, 181] on span "delete" at bounding box center [497, 183] width 11 height 11
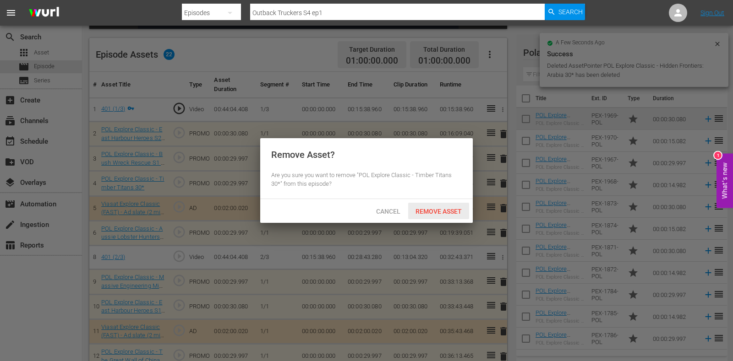
click at [457, 205] on div "Remove Asset" at bounding box center [438, 211] width 61 height 17
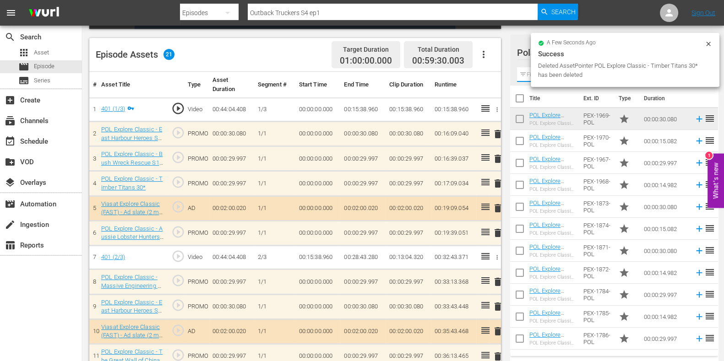
click at [527, 72] on input "text" at bounding box center [614, 74] width 194 height 15
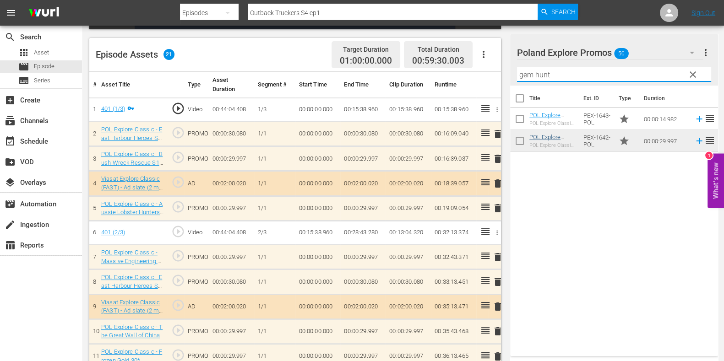
type input "gem hunt"
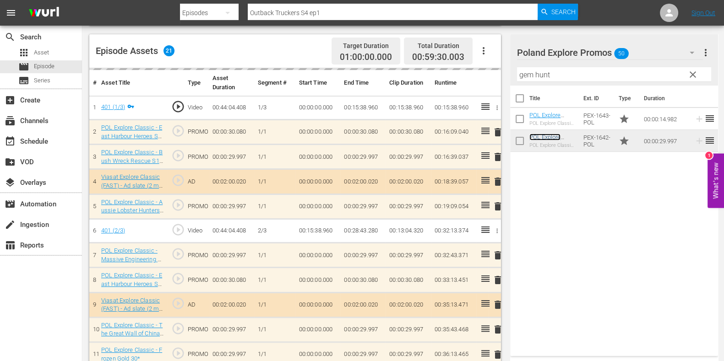
scroll to position [286, 0]
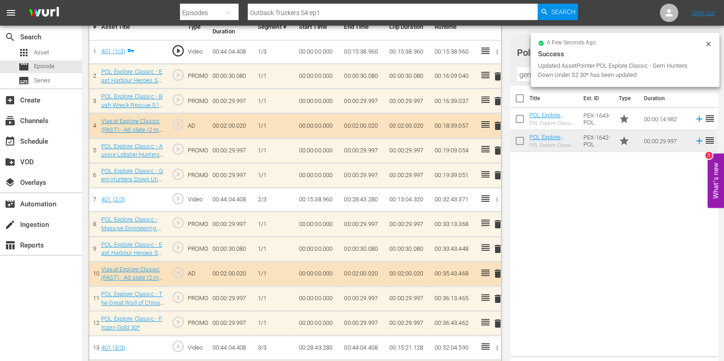
click at [496, 220] on span "delete" at bounding box center [497, 224] width 11 height 11
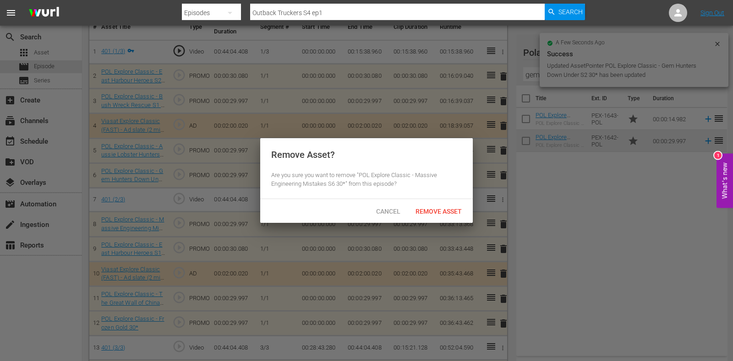
click at [440, 210] on span "Remove Asset" at bounding box center [438, 211] width 61 height 7
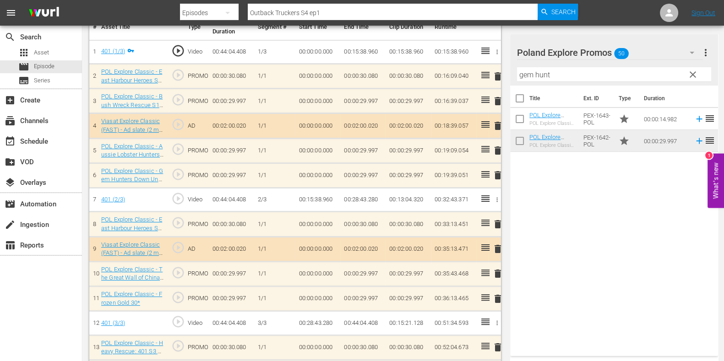
click at [499, 227] on span "delete" at bounding box center [497, 224] width 11 height 11
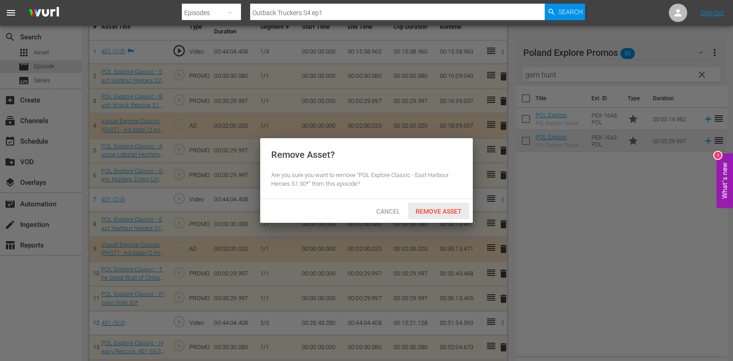
click at [440, 206] on div "Remove Asset" at bounding box center [438, 211] width 61 height 17
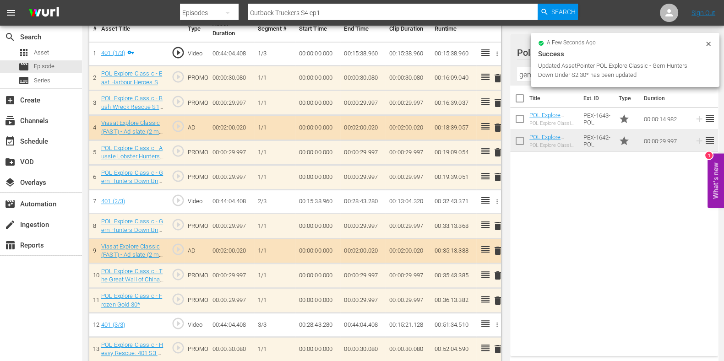
click at [709, 41] on icon at bounding box center [708, 43] width 7 height 7
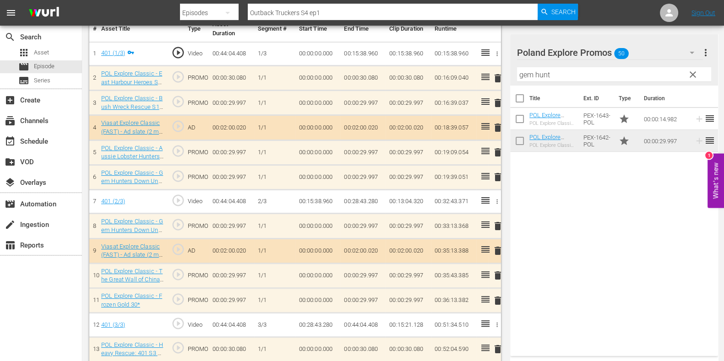
click at [693, 71] on span "clear" at bounding box center [693, 74] width 11 height 11
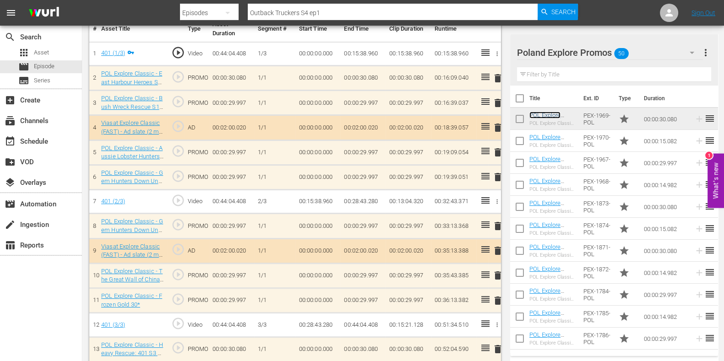
scroll to position [400, 0]
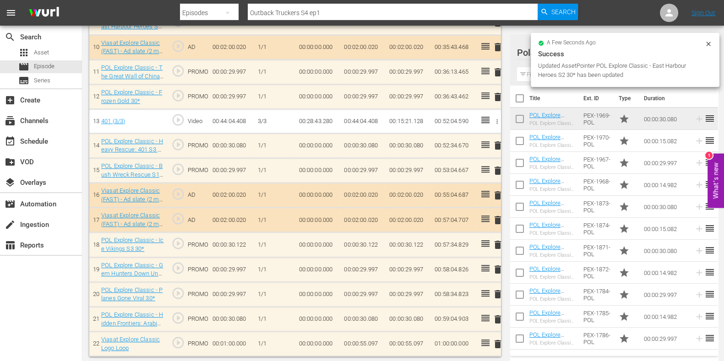
click at [499, 133] on td "delete" at bounding box center [495, 145] width 12 height 25
click at [498, 139] on button "delete" at bounding box center [497, 145] width 11 height 13
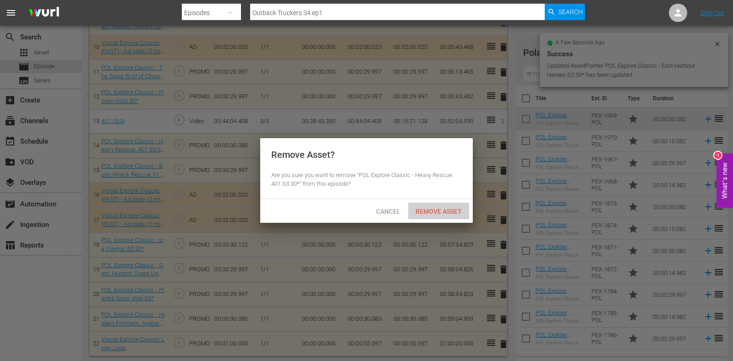
click at [443, 212] on span "Remove Asset" at bounding box center [438, 211] width 61 height 7
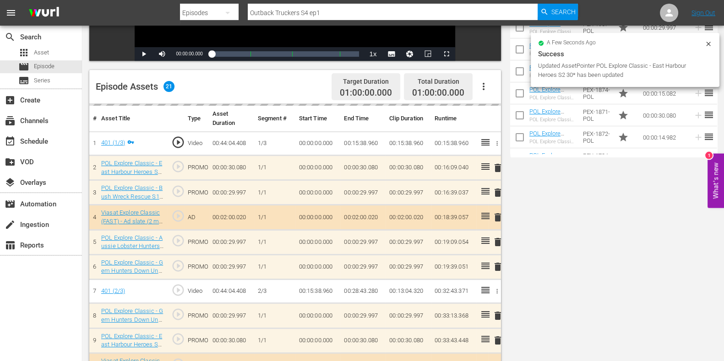
scroll to position [0, 0]
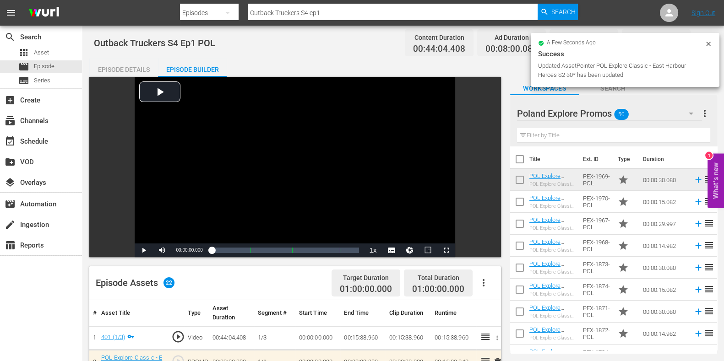
click at [355, 8] on input "Outback Truckers S4 ep1" at bounding box center [393, 13] width 290 height 22
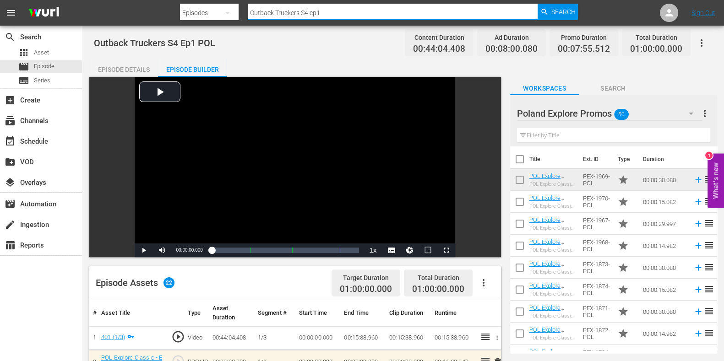
click at [335, 9] on input "Outback Truckers S4 ep1" at bounding box center [393, 13] width 290 height 22
type input "Outback Truckers S4 ep"
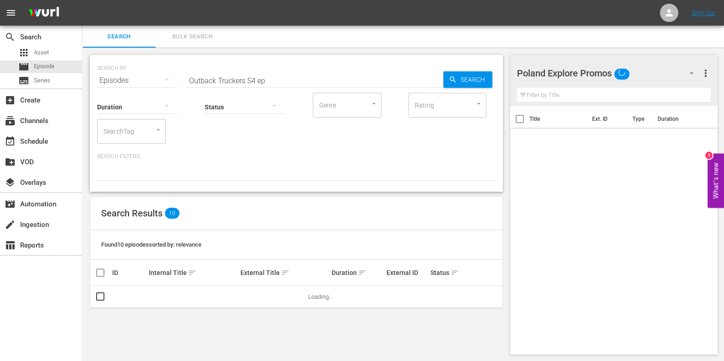
click at [275, 83] on input "Outback Truckers S4 ep" at bounding box center [315, 81] width 257 height 22
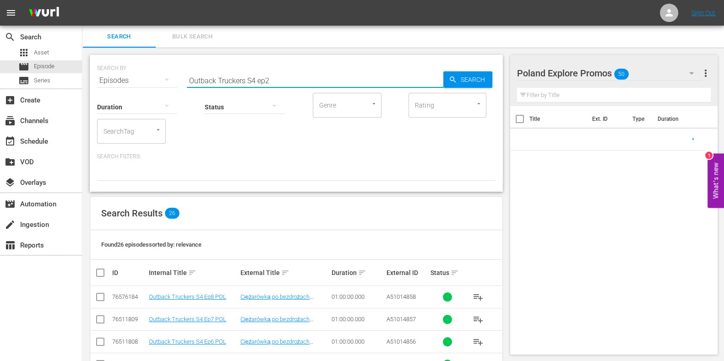
type input "Outback Truckers S4 ep2"
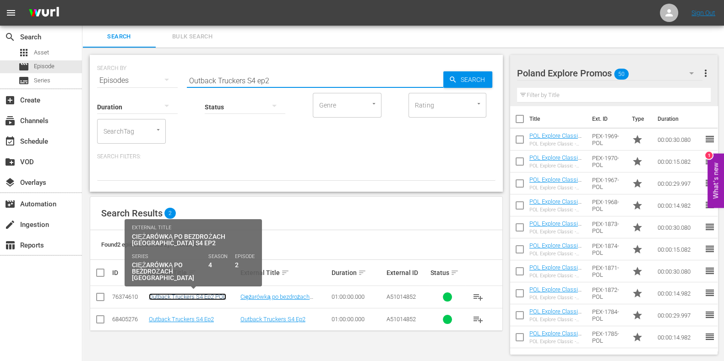
click at [199, 294] on link "Outback Truckers S4 Ep2 POL" at bounding box center [187, 297] width 77 height 7
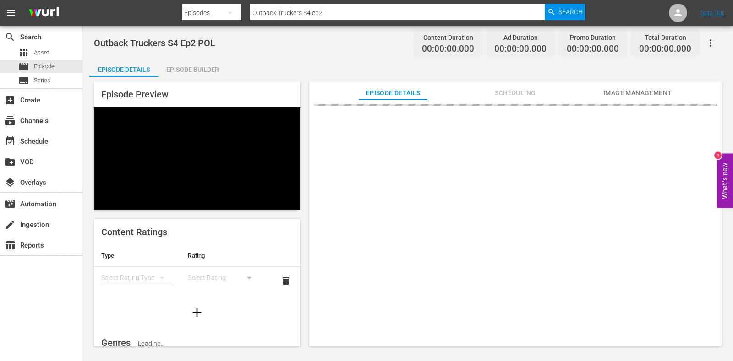
click at [176, 53] on div "Outback Truckers S4 Ep2 POL Content Duration 00:00:00.000 Ad Duration 00:00:00.…" at bounding box center [407, 187] width 651 height 323
click at [185, 66] on div "Episode Builder" at bounding box center [192, 70] width 69 height 22
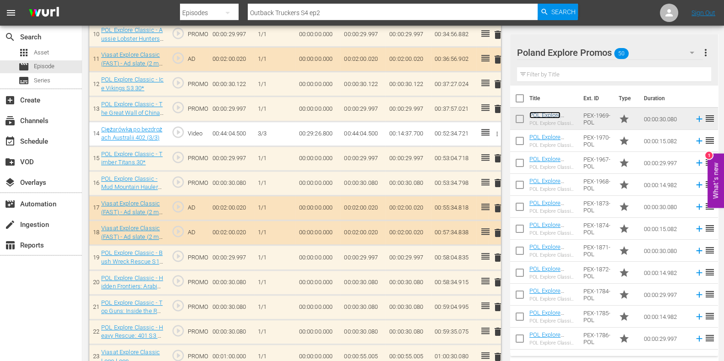
scroll to position [541, 0]
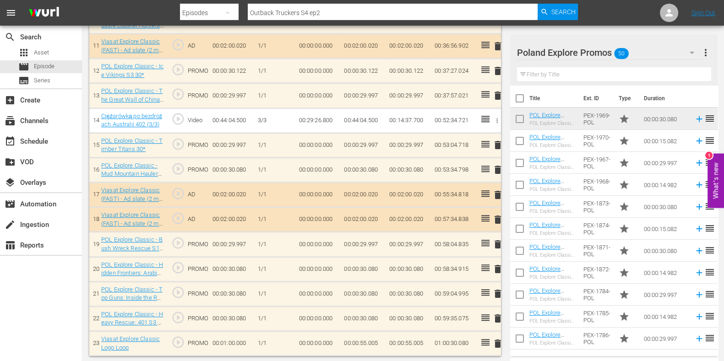
click at [500, 315] on span "delete" at bounding box center [497, 318] width 11 height 11
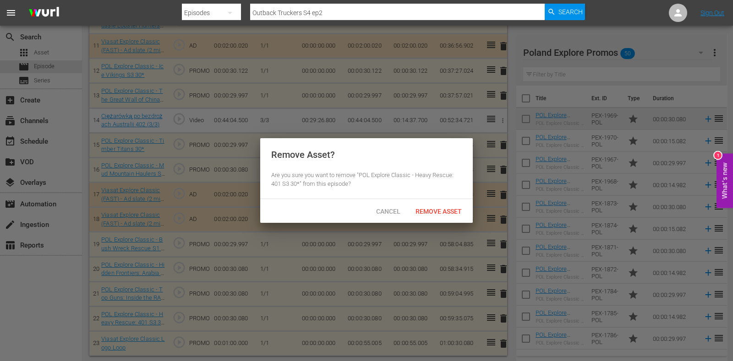
click at [440, 216] on div "Remove Asset" at bounding box center [438, 211] width 61 height 17
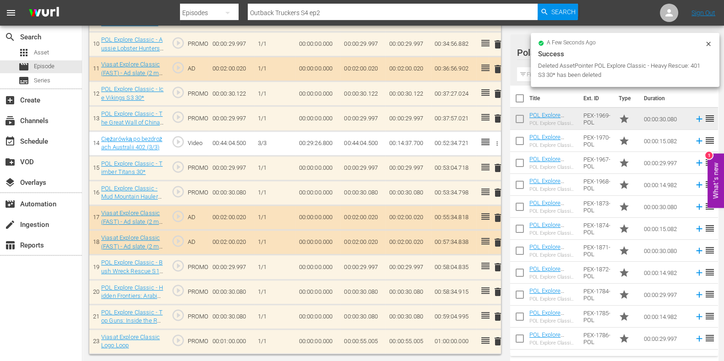
scroll to position [515, 0]
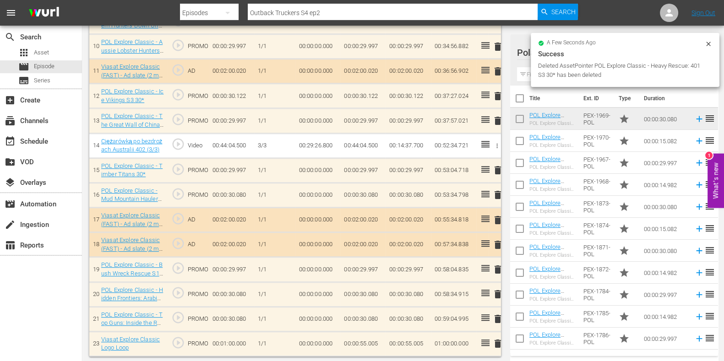
click at [498, 317] on span "delete" at bounding box center [497, 319] width 11 height 11
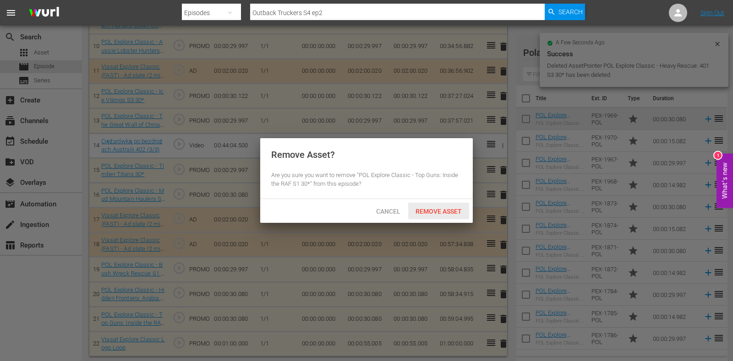
click at [440, 209] on span "Remove Asset" at bounding box center [438, 211] width 61 height 7
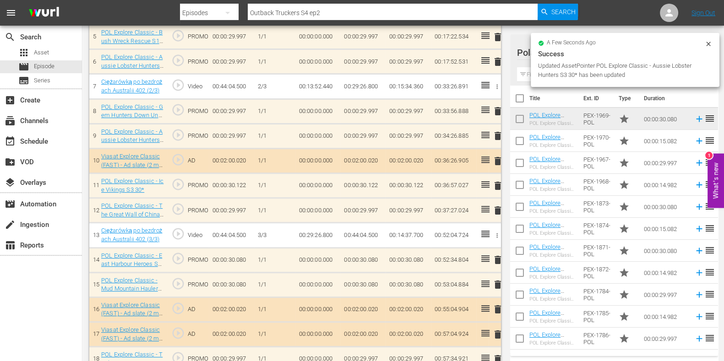
scroll to position [0, 0]
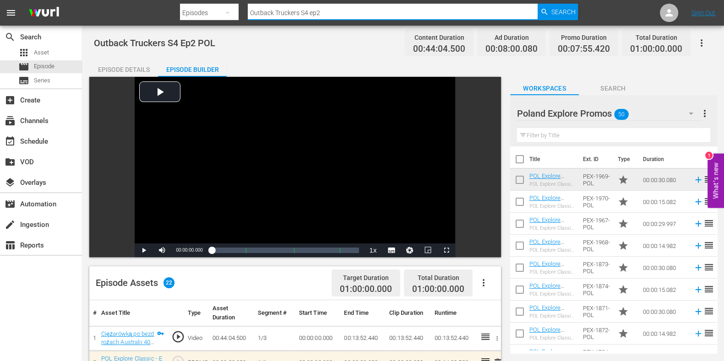
drag, startPoint x: 324, startPoint y: 14, endPoint x: 150, endPoint y: 2, distance: 174.0
click at [148, 10] on nav "menu Search By Episodes Search ID, Title, Description, Keywords, or Category Ou…" at bounding box center [362, 13] width 724 height 26
paste input "Bush Wreck Rescue S1E6"
type input "Bush Wreck Rescue S1 ep6"
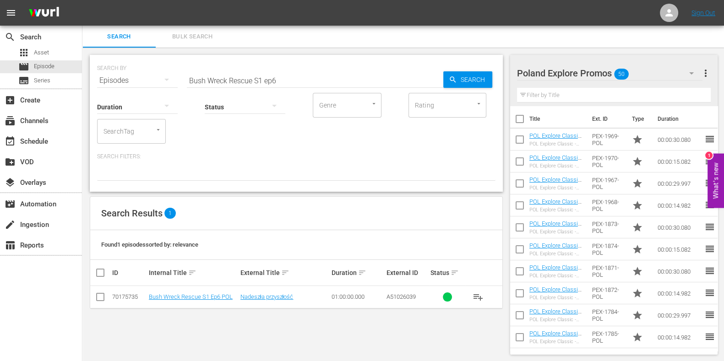
click at [214, 291] on td "Bush Wreck Rescue S1 Ep6 POL" at bounding box center [194, 297] width 92 height 22
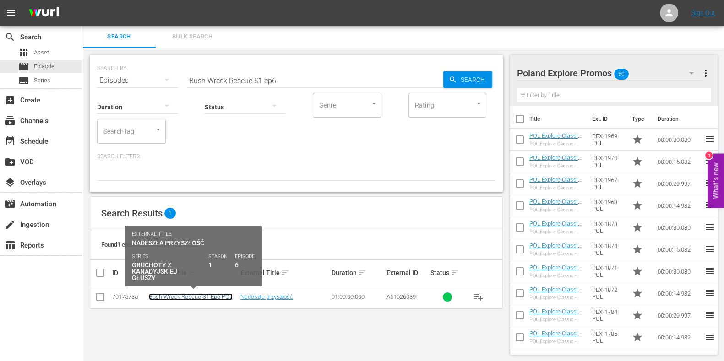
click at [213, 297] on link "Bush Wreck Rescue S1 Ep6 POL" at bounding box center [191, 297] width 84 height 7
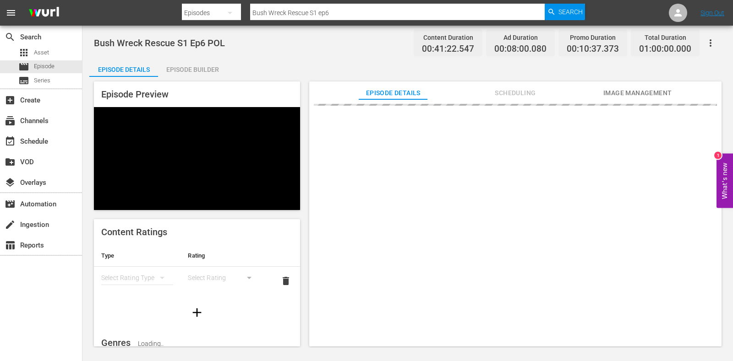
click at [222, 77] on div "Episode Preview Content Ratings Type Rating Select Rating Type Select Rating de…" at bounding box center [407, 215] width 637 height 277
click at [216, 74] on div "Episode Builder" at bounding box center [192, 70] width 69 height 22
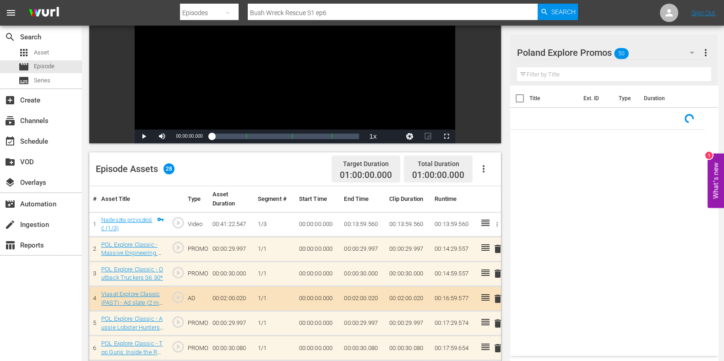
scroll to position [229, 0]
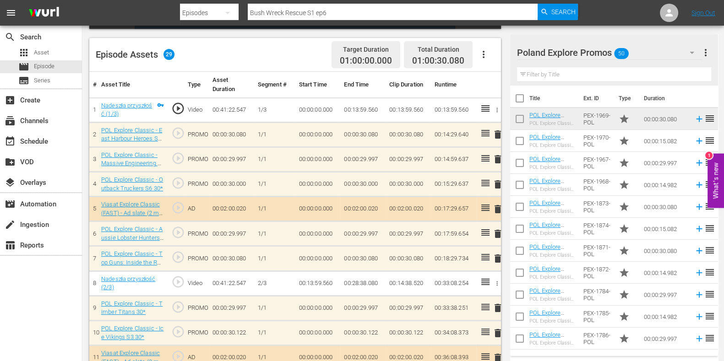
click at [498, 256] on span "delete" at bounding box center [497, 258] width 11 height 11
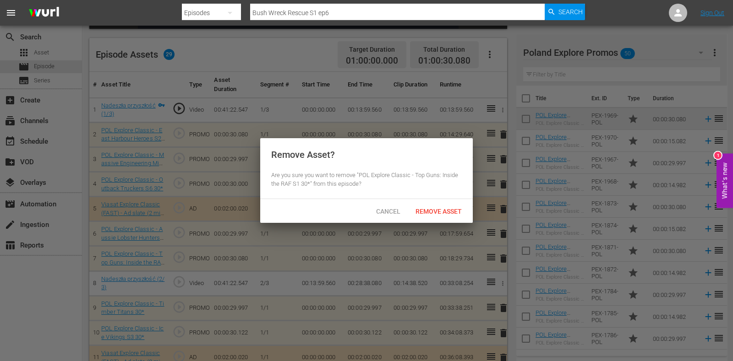
click at [405, 198] on div "Remove Asset? Are you sure you want to remove "POL Explore Classic - Top Guns: …" at bounding box center [366, 168] width 213 height 61
click at [432, 217] on div "Remove Asset" at bounding box center [438, 211] width 61 height 17
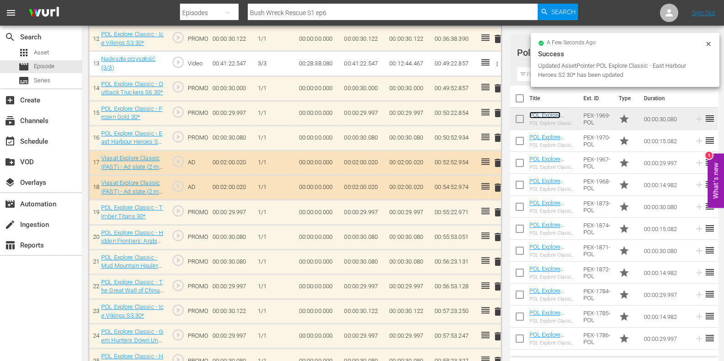
scroll to position [573, 0]
click at [496, 136] on span "delete" at bounding box center [497, 137] width 11 height 11
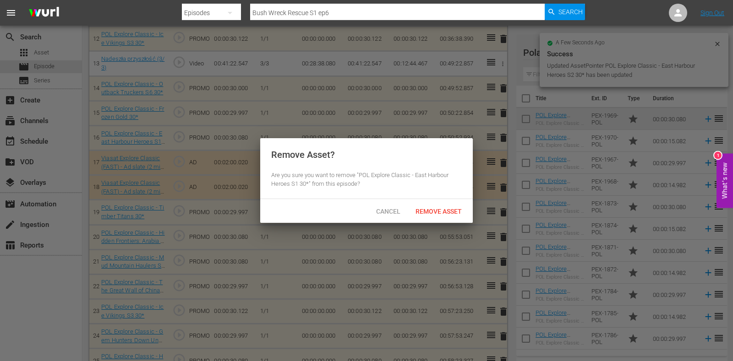
click at [438, 208] on span "Remove Asset" at bounding box center [438, 211] width 61 height 7
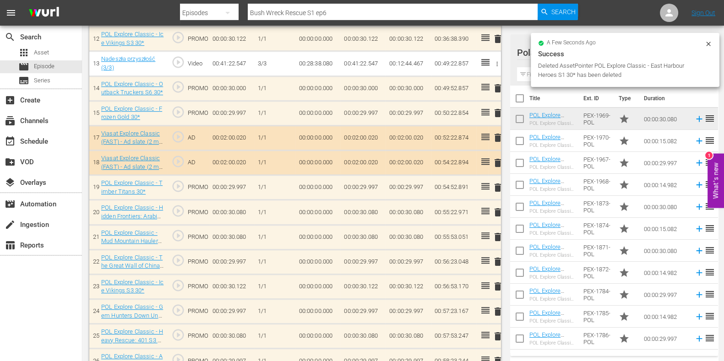
scroll to position [630, 0]
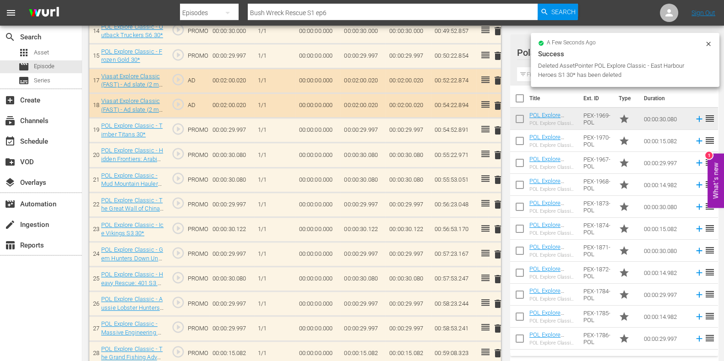
click at [492, 277] on span "delete" at bounding box center [497, 279] width 11 height 11
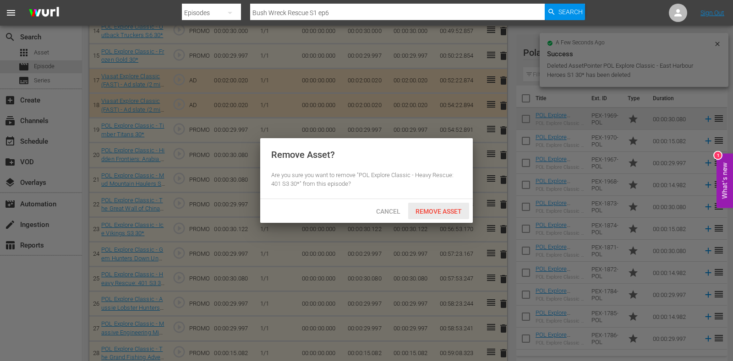
click at [431, 212] on span "Remove Asset" at bounding box center [438, 211] width 61 height 7
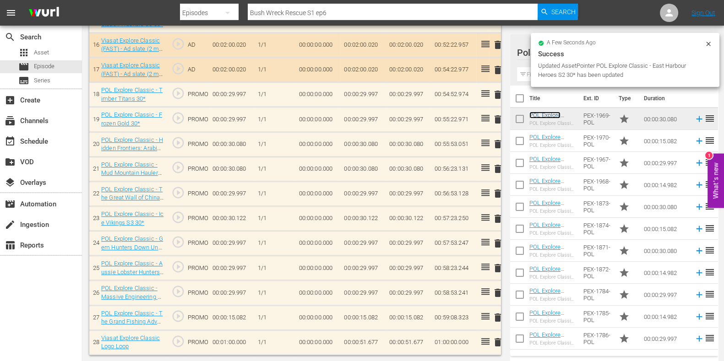
scroll to position [0, 0]
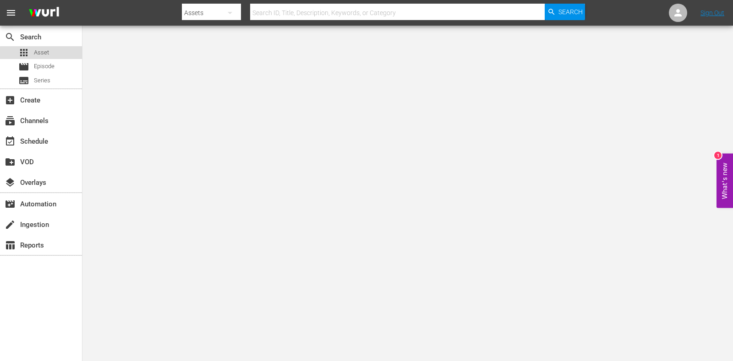
click at [45, 54] on span "Asset" at bounding box center [41, 52] width 15 height 9
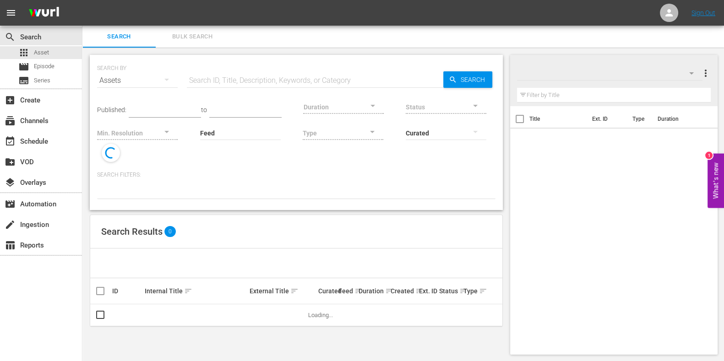
click at [213, 85] on input "text" at bounding box center [315, 81] width 257 height 22
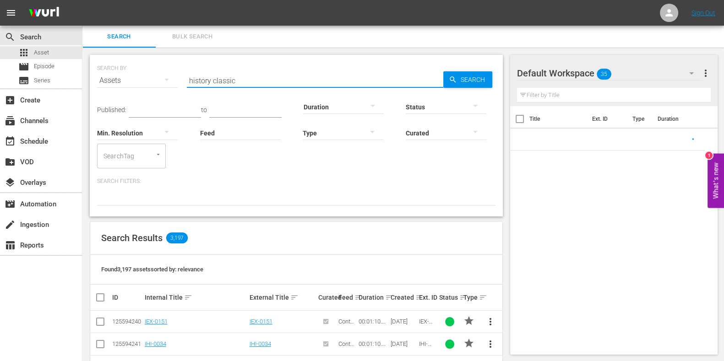
type input "history classic"
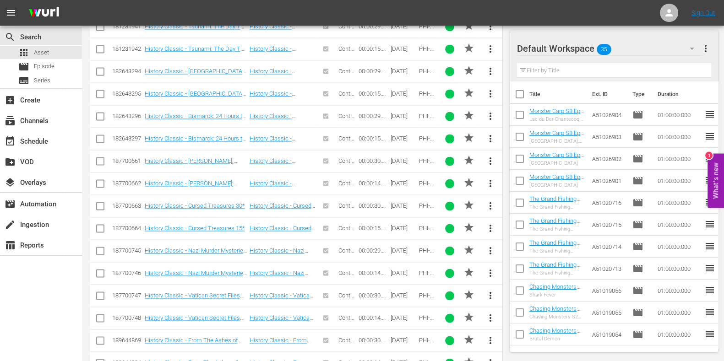
scroll to position [1934, 0]
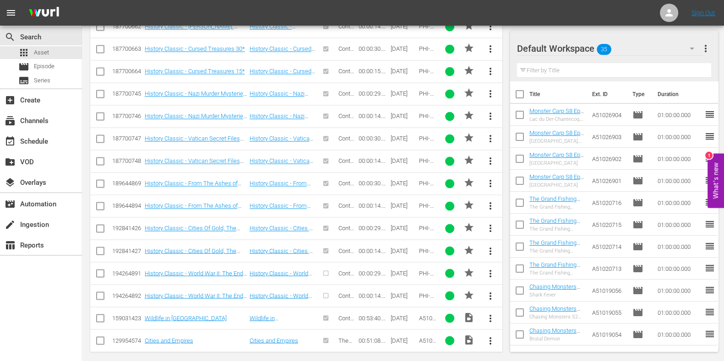
click at [657, 49] on div "Default Workspace 35" at bounding box center [610, 49] width 186 height 26
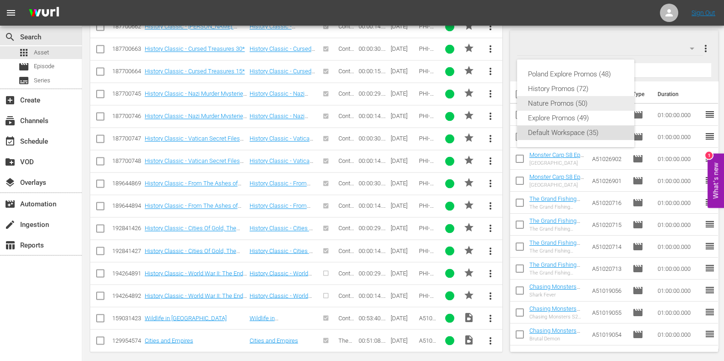
click at [550, 90] on div "History Promos (72)" at bounding box center [575, 89] width 95 height 15
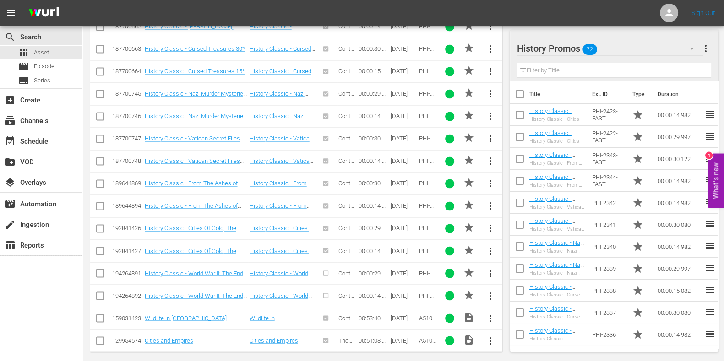
click at [95, 292] on input "checkbox" at bounding box center [100, 297] width 11 height 11
checkbox input "true"
click at [103, 270] on input "checkbox" at bounding box center [100, 275] width 11 height 11
checkbox input "true"
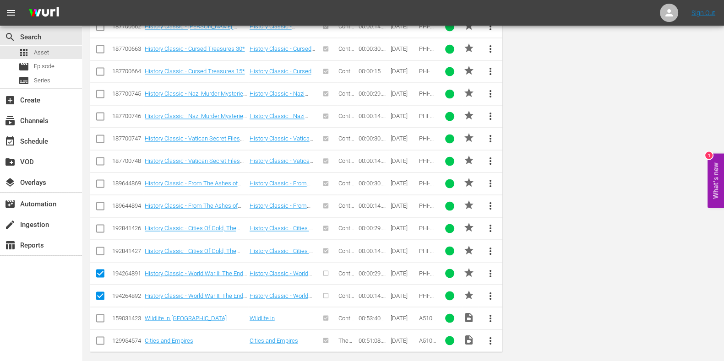
scroll to position [0, 0]
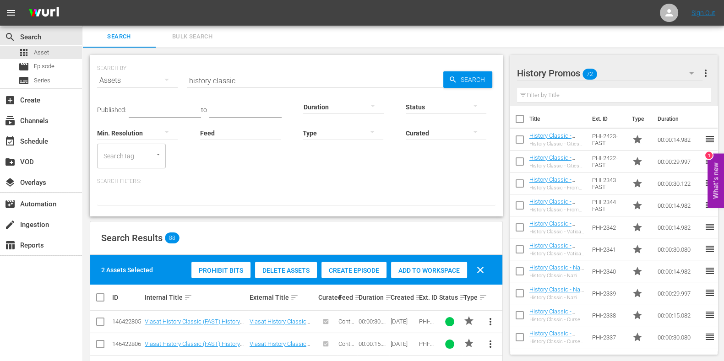
click at [443, 265] on div "Add to Workspace" at bounding box center [429, 270] width 76 height 17
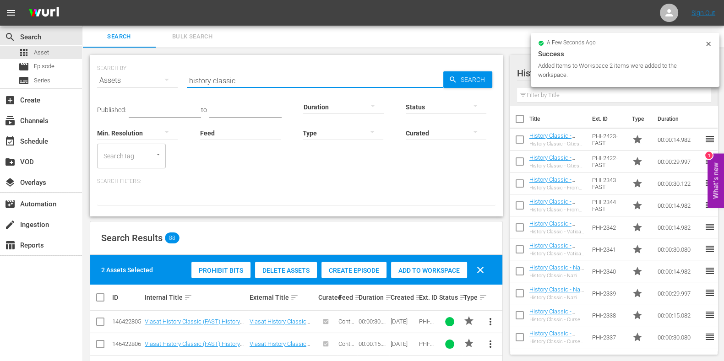
click at [202, 79] on input "history classic" at bounding box center [315, 81] width 257 height 22
type input "explore classic"
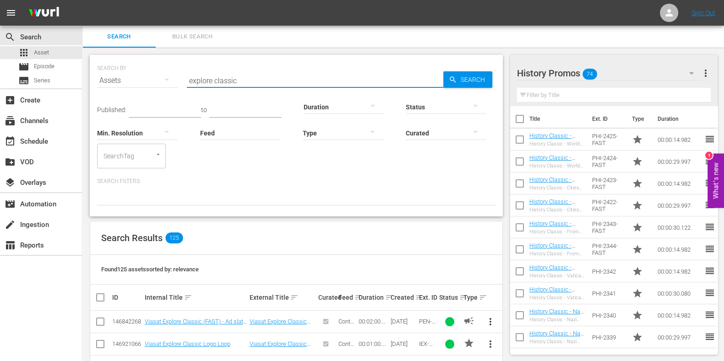
click at [682, 62] on button "button" at bounding box center [692, 73] width 22 height 22
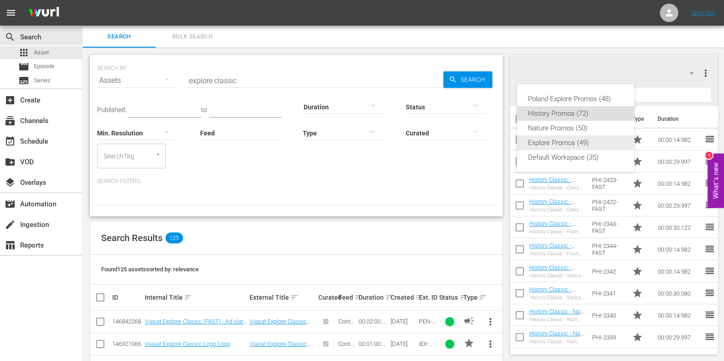
click at [560, 141] on div "Explore Promos (49)" at bounding box center [575, 143] width 95 height 15
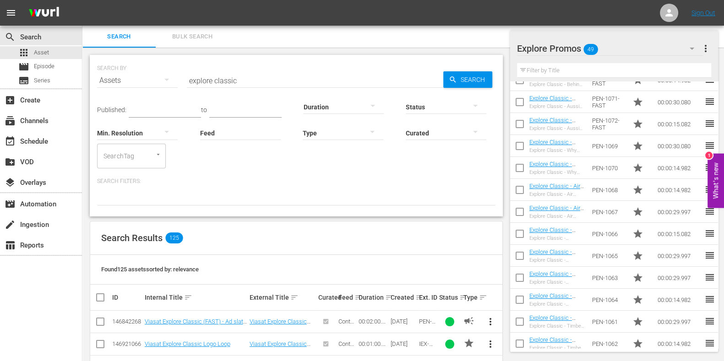
scroll to position [2762, 0]
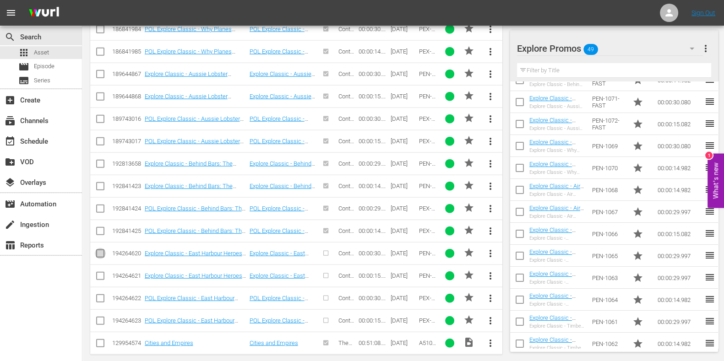
click at [101, 248] on icon at bounding box center [100, 253] width 11 height 11
click at [98, 271] on icon at bounding box center [100, 276] width 11 height 11
click at [98, 242] on td at bounding box center [100, 253] width 21 height 22
click at [101, 250] on input "checkbox" at bounding box center [100, 255] width 11 height 11
checkbox input "true"
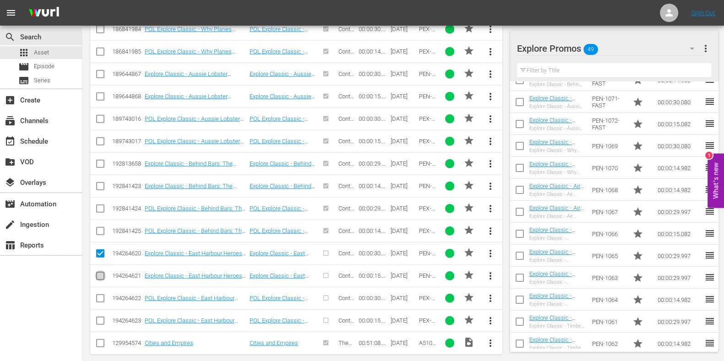
click at [99, 273] on input "checkbox" at bounding box center [100, 278] width 11 height 11
checkbox input "true"
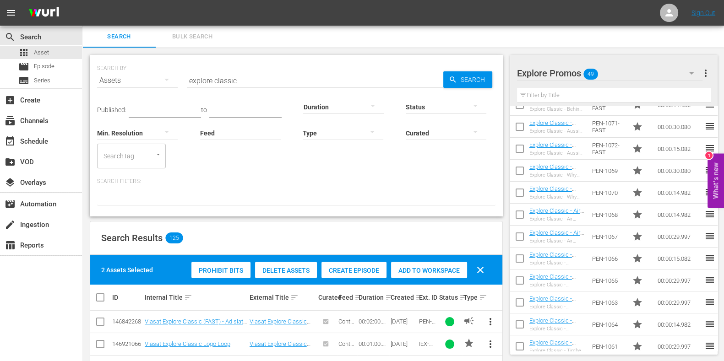
click at [454, 273] on span "Add to Workspace" at bounding box center [429, 270] width 76 height 7
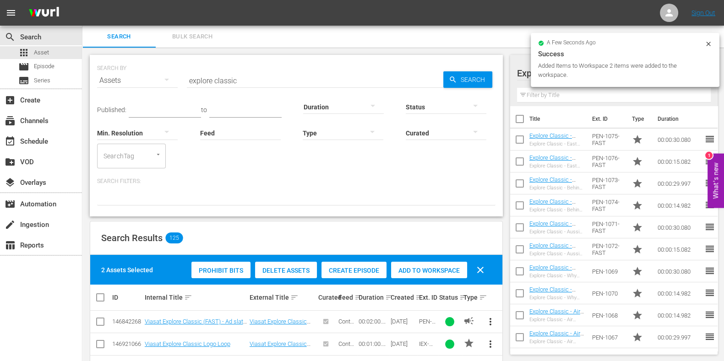
click at [713, 42] on div "a few seconds ago Success Added Items to Workspace 2 items were added to the wo…" at bounding box center [625, 60] width 189 height 54
click at [709, 44] on icon at bounding box center [708, 44] width 4 height 4
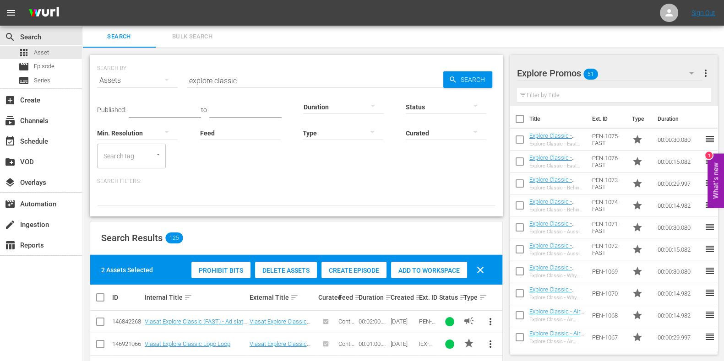
click at [683, 65] on button "button" at bounding box center [692, 73] width 22 height 22
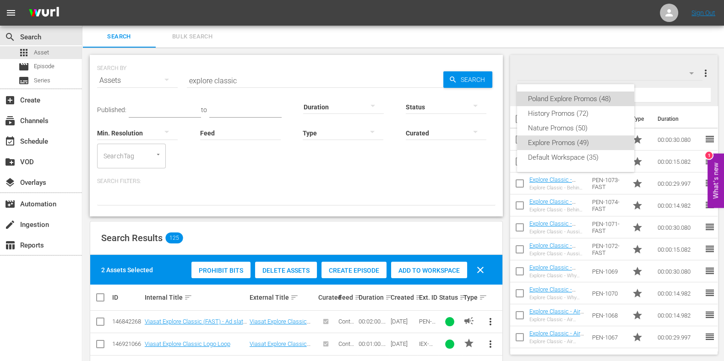
click at [598, 96] on div "Poland Explore Promos (48)" at bounding box center [575, 99] width 95 height 15
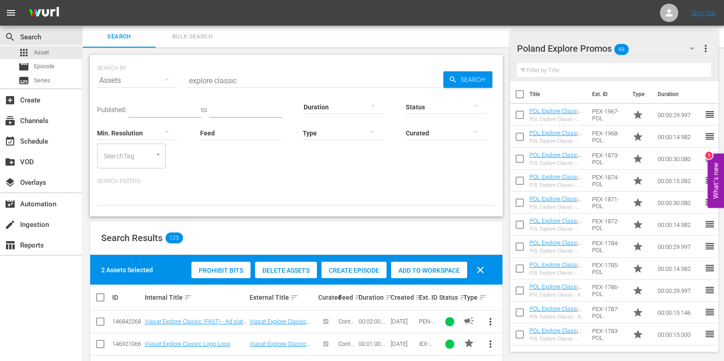
scroll to position [2762, 0]
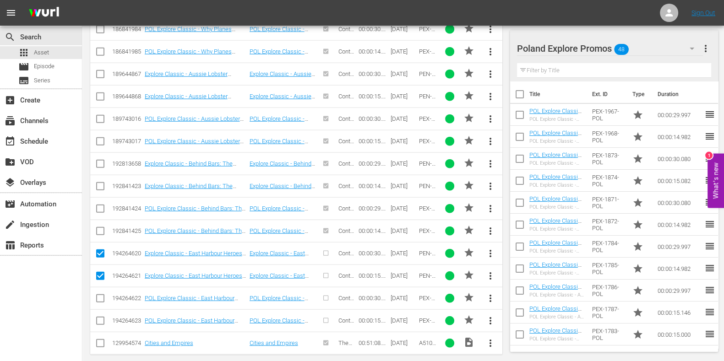
click at [100, 250] on input "checkbox" at bounding box center [100, 255] width 11 height 11
checkbox input "false"
click at [100, 271] on icon at bounding box center [100, 276] width 11 height 11
click at [105, 295] on input "checkbox" at bounding box center [100, 300] width 11 height 11
checkbox input "true"
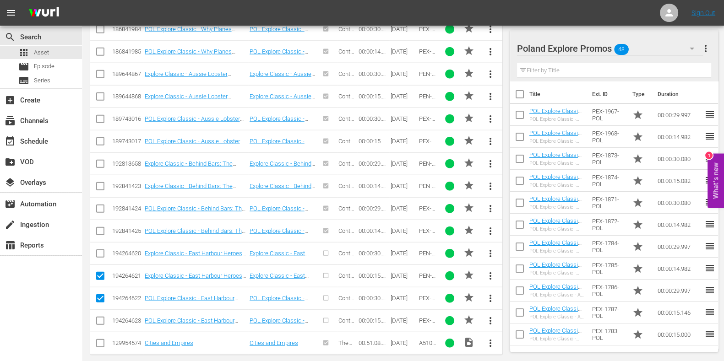
click at [98, 317] on input "checkbox" at bounding box center [100, 322] width 11 height 11
checkbox input "true"
click at [101, 273] on input "checkbox" at bounding box center [100, 278] width 11 height 11
checkbox input "false"
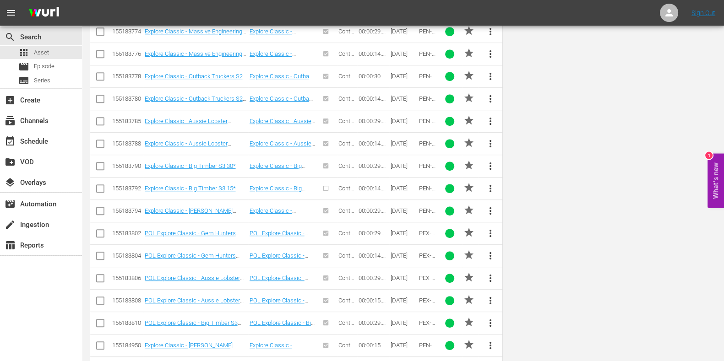
scroll to position [0, 0]
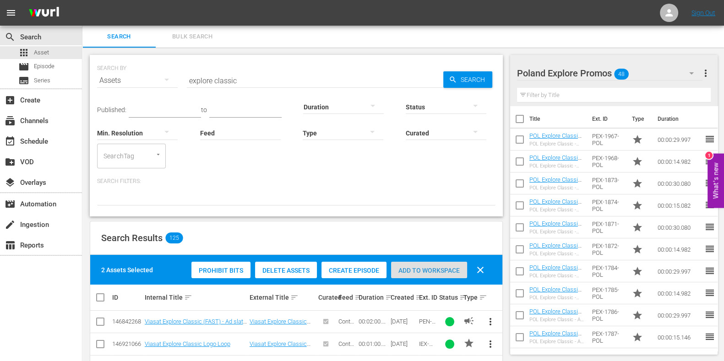
click at [451, 263] on div "Add to Workspace" at bounding box center [429, 270] width 76 height 17
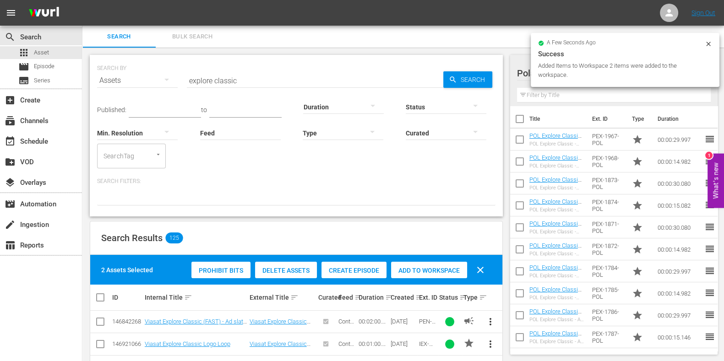
click at [201, 81] on input "explore classic" at bounding box center [315, 81] width 257 height 22
type input "nature classic"
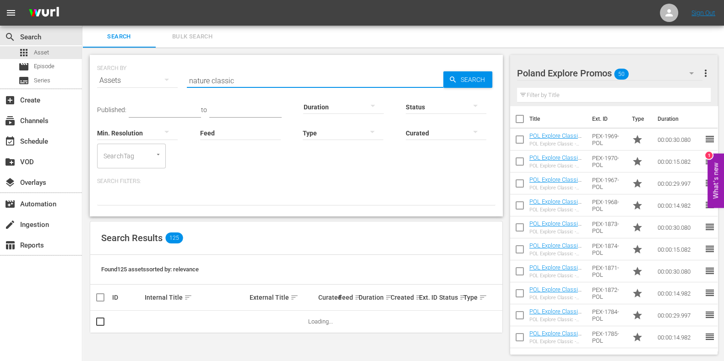
click at [668, 79] on div "Poland Explore Promos 50" at bounding box center [610, 73] width 186 height 26
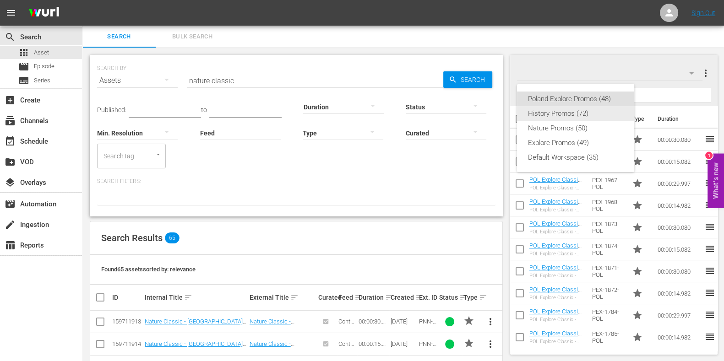
click at [588, 120] on div "Poland Explore Promos (48) History Promos (72) Nature Promos (50) Explore Promo…" at bounding box center [575, 128] width 117 height 88
click at [564, 131] on div "Nature Promos (50)" at bounding box center [575, 128] width 95 height 15
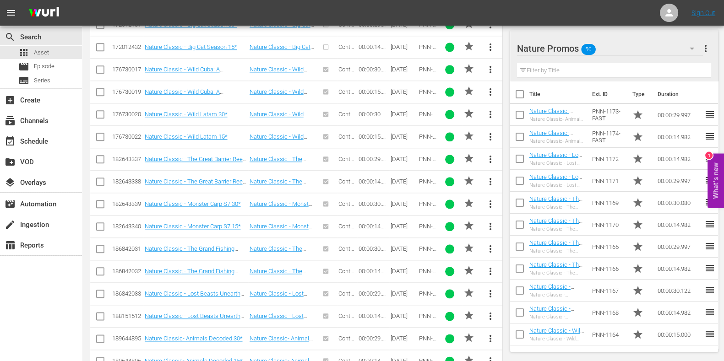
scroll to position [1420, 0]
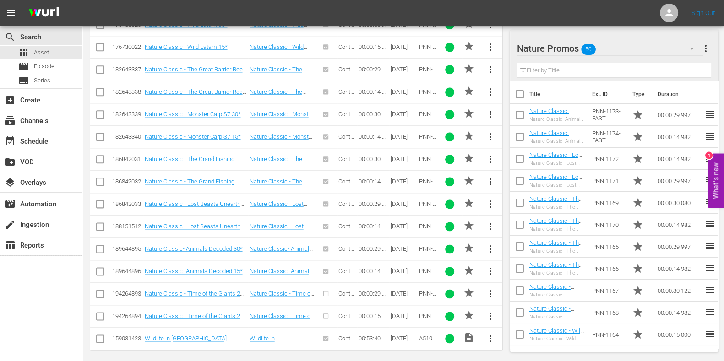
click at [103, 289] on icon at bounding box center [100, 294] width 11 height 11
click at [100, 311] on icon at bounding box center [100, 316] width 11 height 11
click at [98, 292] on input "checkbox" at bounding box center [100, 295] width 11 height 11
checkbox input "true"
click at [98, 313] on input "checkbox" at bounding box center [100, 318] width 11 height 11
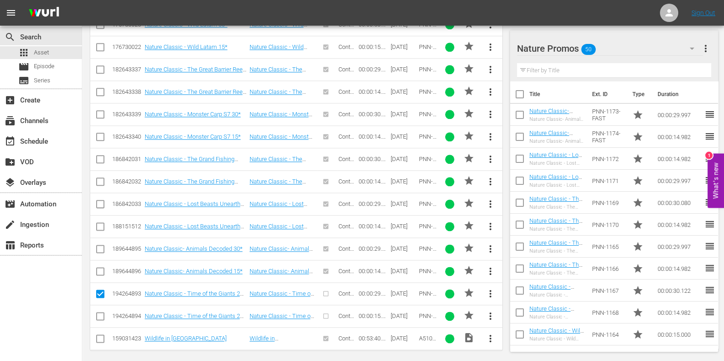
checkbox input "true"
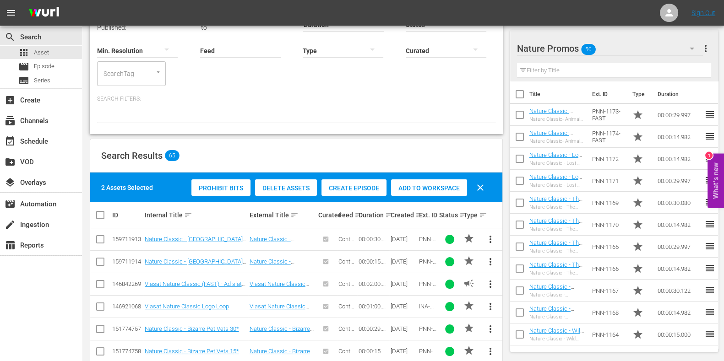
scroll to position [11, 0]
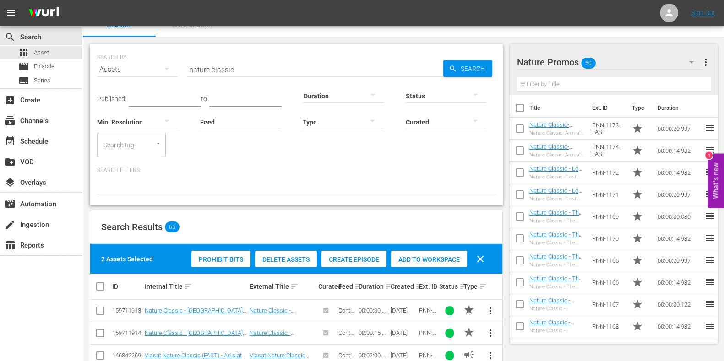
click at [438, 253] on div "Add to Workspace" at bounding box center [429, 259] width 76 height 17
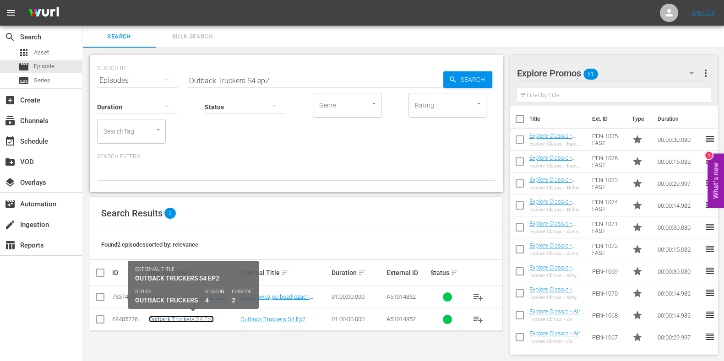
click at [204, 322] on link "Outback Truckers S4 Ep2" at bounding box center [181, 319] width 65 height 7
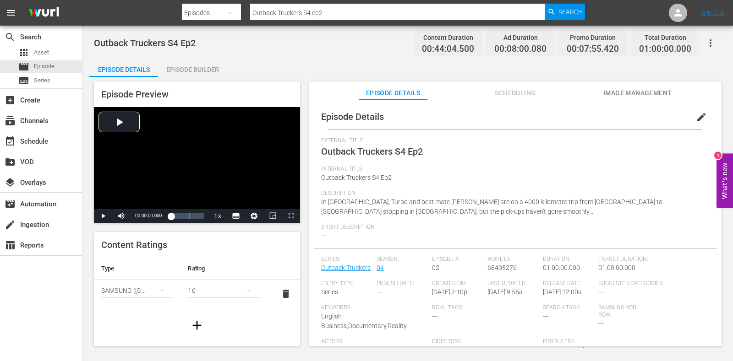
click at [186, 63] on div "Episode Builder" at bounding box center [192, 70] width 69 height 22
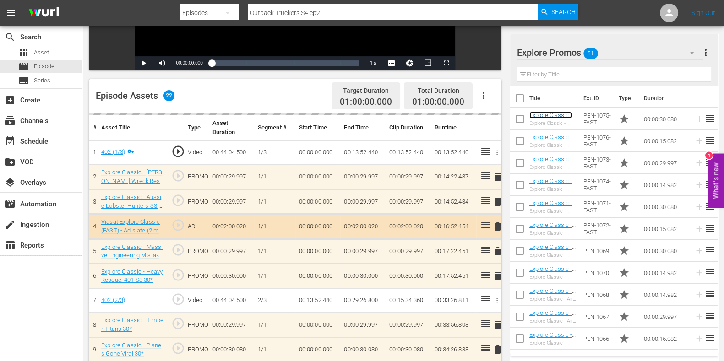
scroll to position [229, 0]
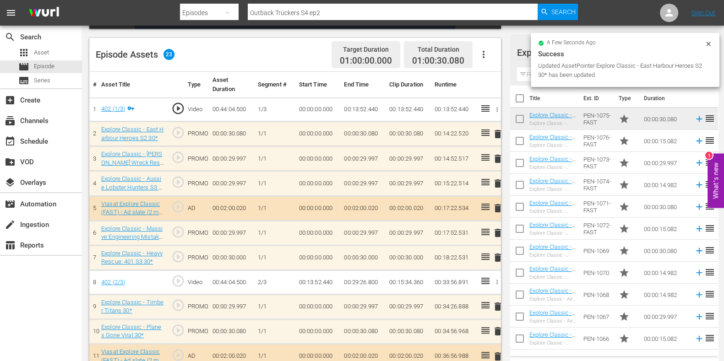
click at [498, 255] on span "delete" at bounding box center [497, 257] width 11 height 11
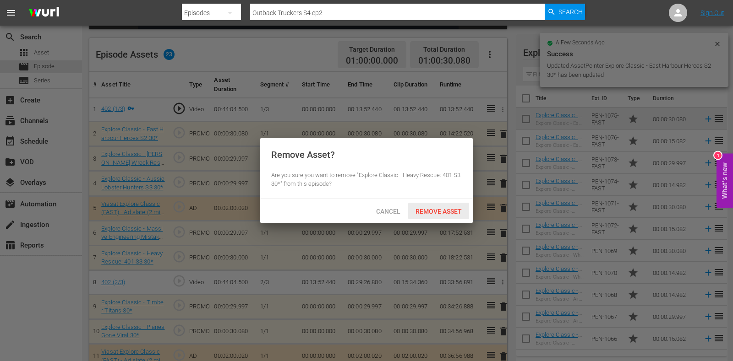
click at [455, 212] on span "Remove Asset" at bounding box center [438, 211] width 61 height 7
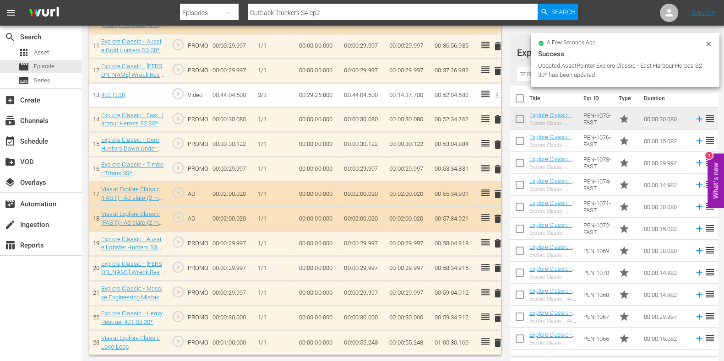
scroll to position [537, 0]
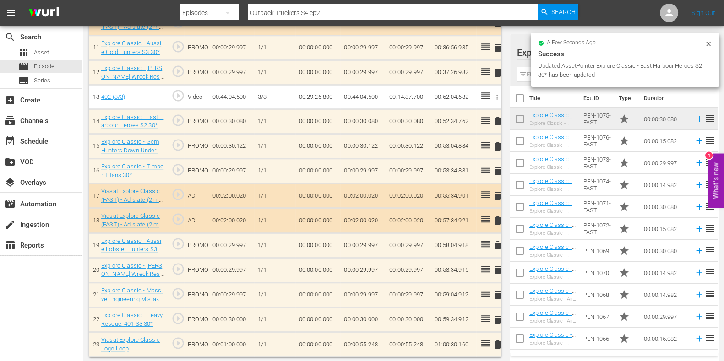
click at [496, 315] on span "delete" at bounding box center [497, 320] width 11 height 11
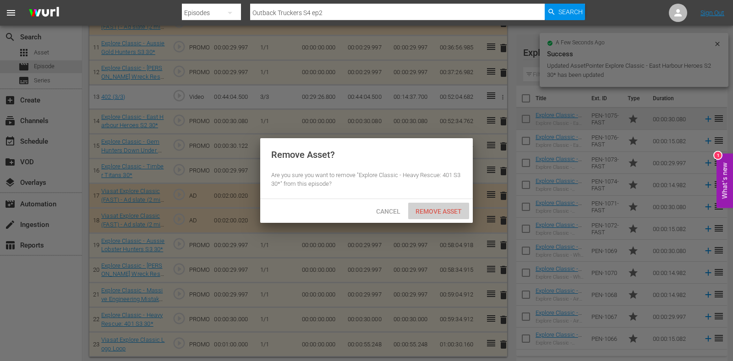
click at [420, 209] on span "Remove Asset" at bounding box center [438, 211] width 61 height 7
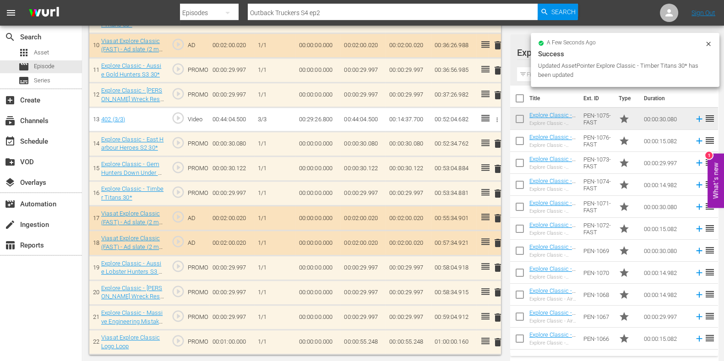
scroll to position [513, 0]
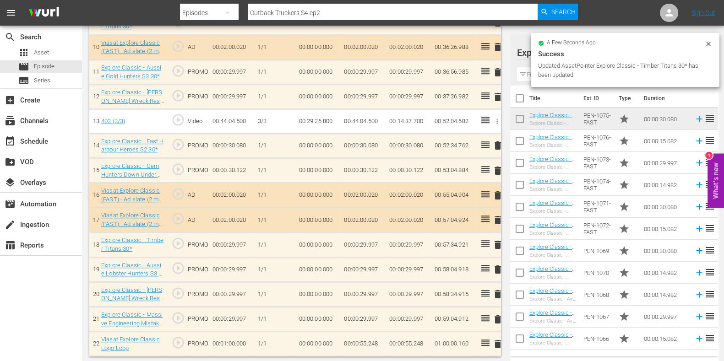
click at [372, 343] on td "00:00:55.248" at bounding box center [362, 344] width 45 height 25
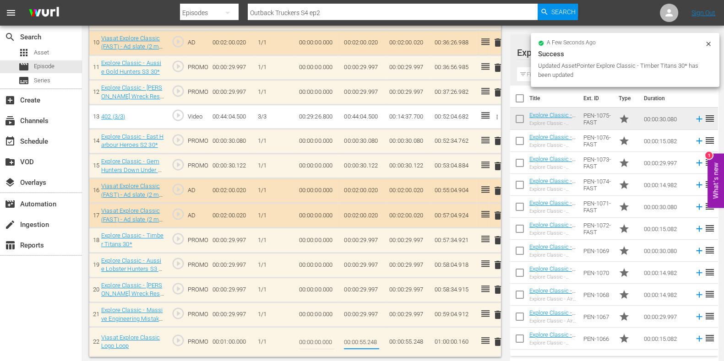
click at [372, 341] on input "00:00:55.248" at bounding box center [361, 342] width 35 height 22
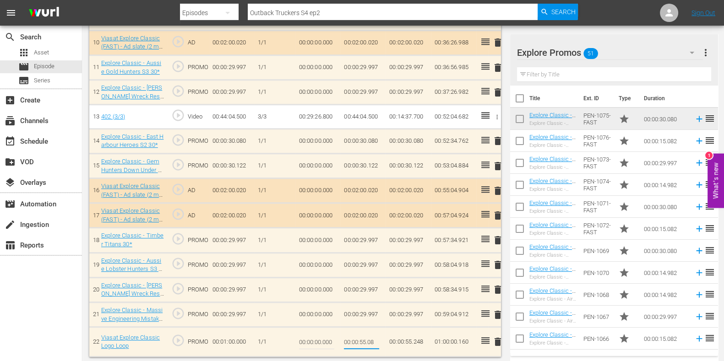
type input "00:00:55.088"
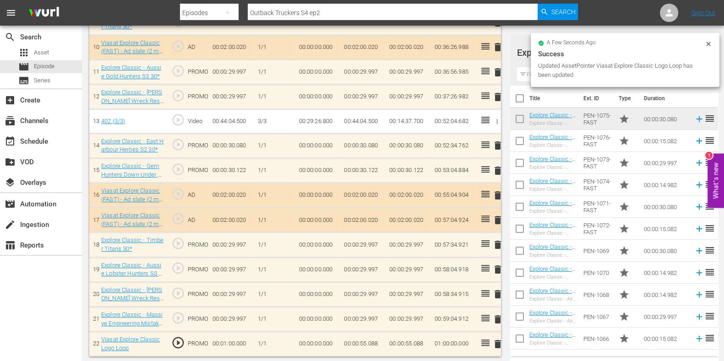
scroll to position [0, 0]
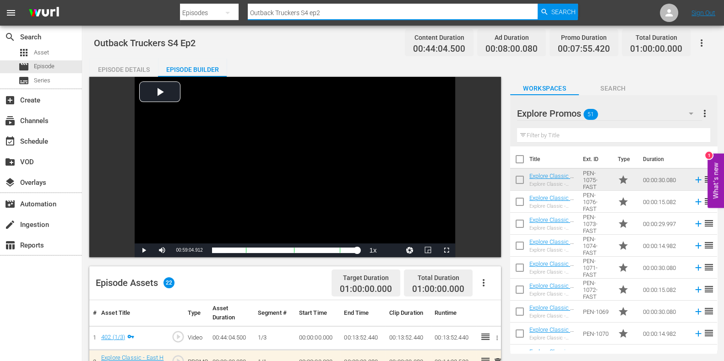
drag, startPoint x: 341, startPoint y: 5, endPoint x: 487, endPoint y: 3, distance: 146.1
click at [117, 10] on nav "menu Search By Episodes Search ID, Title, Description, Keywords, or Category Ou…" at bounding box center [362, 13] width 724 height 26
paste input "Bush Wreck Rescue S1E6"
type input "Bush Wreck Rescue S1 ep6"
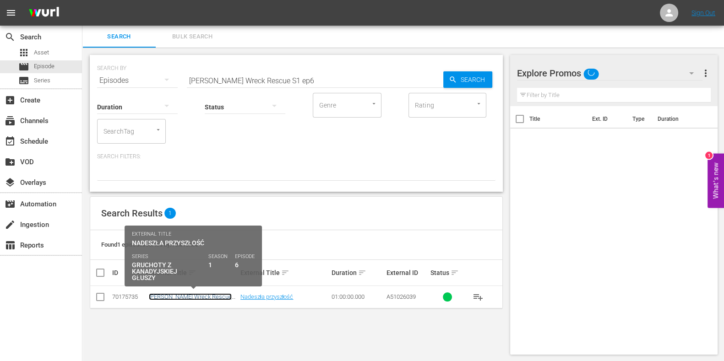
click at [179, 296] on link "Bush Wreck Rescue S1 Ep6 POL" at bounding box center [190, 301] width 83 height 14
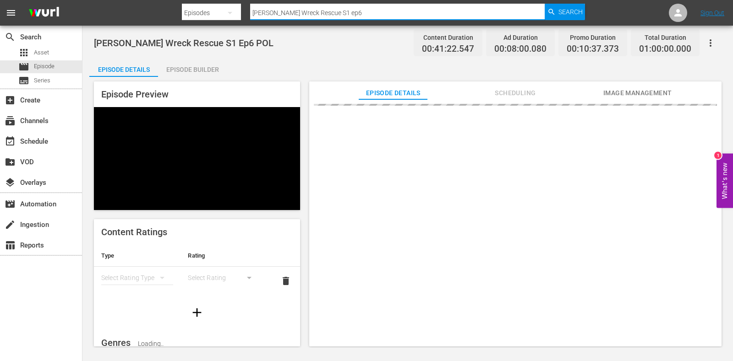
click at [352, 7] on input "Bush Wreck Rescue S1 ep6" at bounding box center [397, 13] width 295 height 22
type input "Bush Wreck Rescue S1 e6"
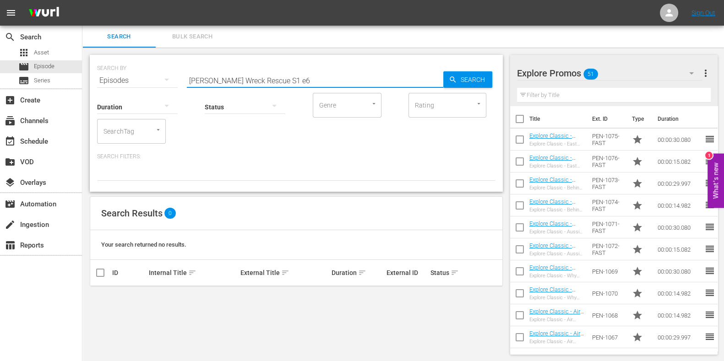
drag, startPoint x: 291, startPoint y: 81, endPoint x: 269, endPoint y: 81, distance: 22.0
click at [269, 81] on input "Bush Wreck Rescue S1 e6" at bounding box center [315, 81] width 257 height 22
type input "Bush Wreck Rescue S1 ep5"
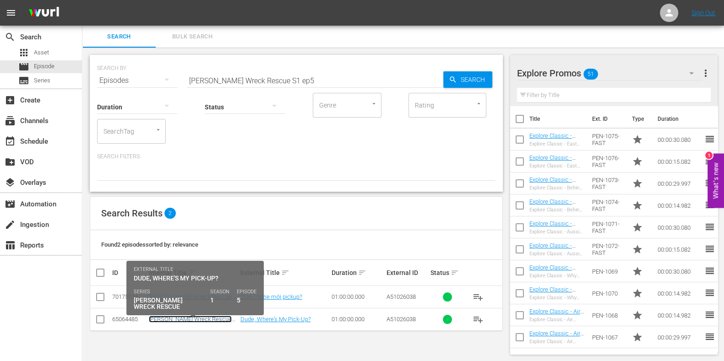
click at [181, 322] on link "Bush Wreck Rescue S1 Ep5" at bounding box center [190, 323] width 83 height 14
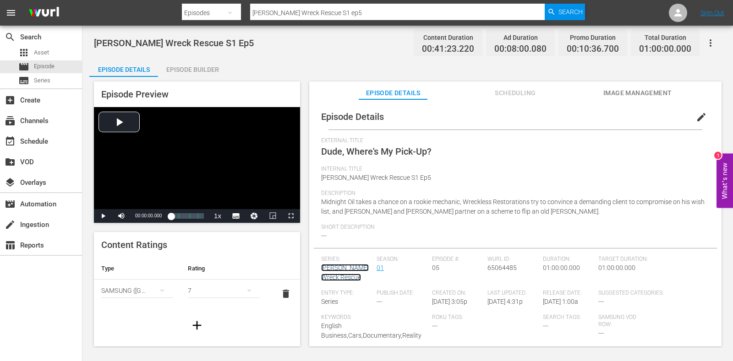
click at [343, 268] on link "Bush Wreck Rescue" at bounding box center [345, 272] width 48 height 17
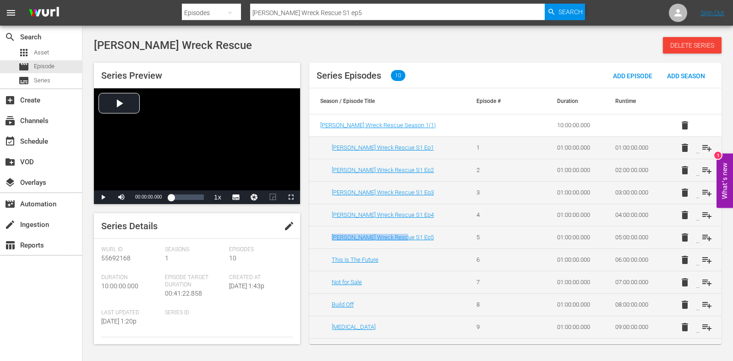
drag, startPoint x: 414, startPoint y: 236, endPoint x: 330, endPoint y: 243, distance: 83.7
click at [330, 243] on td "Bush Wreck Rescue S1 Ep5" at bounding box center [387, 237] width 156 height 22
copy link "Bush Wreck Rescue S1 Ep5"
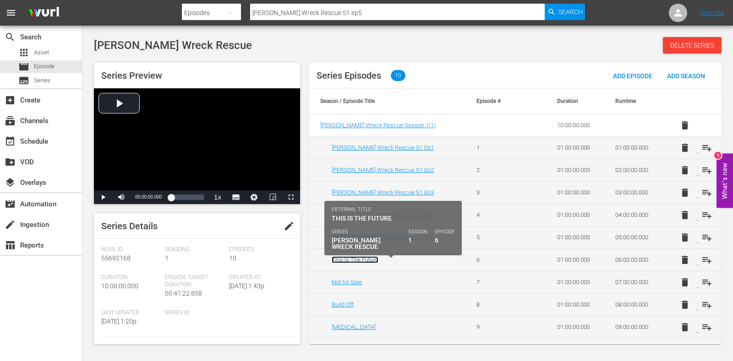
click at [344, 259] on link "This Is The Future" at bounding box center [355, 260] width 47 height 7
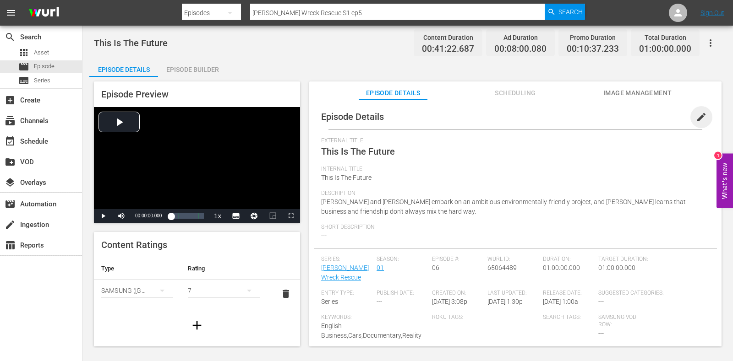
drag, startPoint x: 695, startPoint y: 113, endPoint x: 602, endPoint y: 133, distance: 95.2
click at [696, 113] on span "edit" at bounding box center [701, 117] width 11 height 11
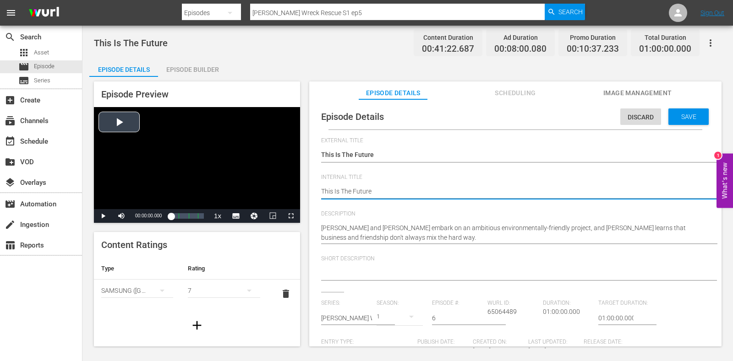
drag, startPoint x: 414, startPoint y: 189, endPoint x: 296, endPoint y: 195, distance: 117.9
paste textarea "Bush Wreck Rescue S1 Ep5"
type textarea "Bush Wreck Rescue S1 Ep5"
type textarea "Bush Wreck Rescue S1 Ep"
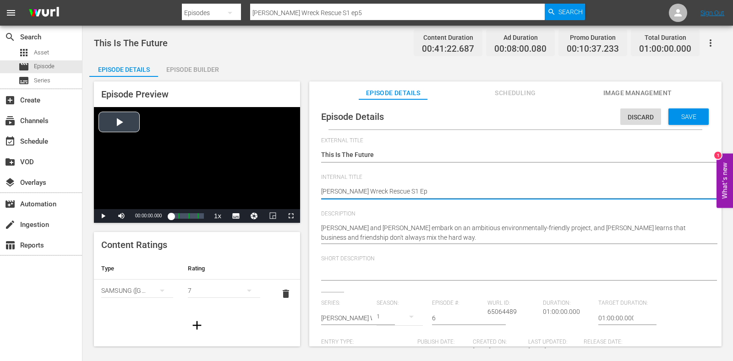
type textarea "Bush Wreck Rescue S1 Ep6"
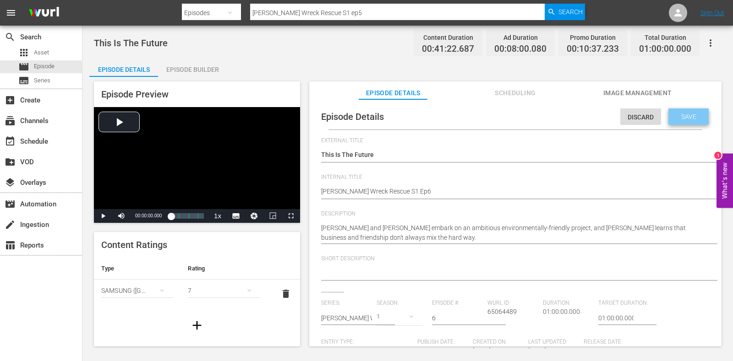
click at [696, 123] on div "Save" at bounding box center [688, 117] width 40 height 16
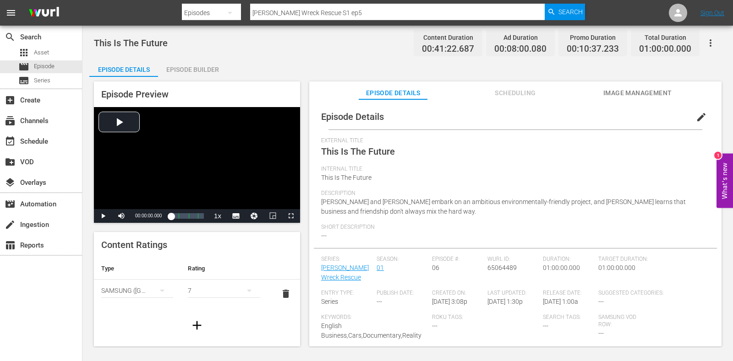
click at [205, 70] on div "Episode Builder" at bounding box center [192, 70] width 69 height 22
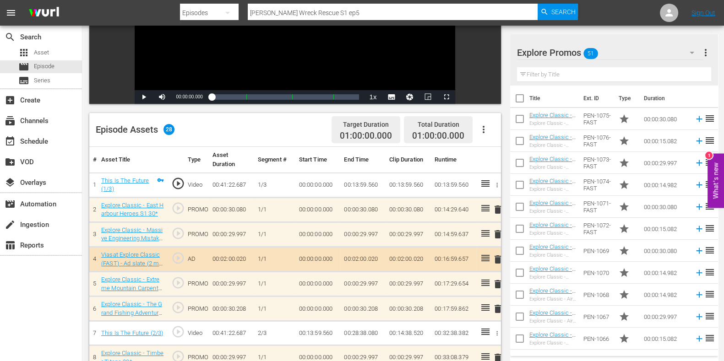
scroll to position [172, 0]
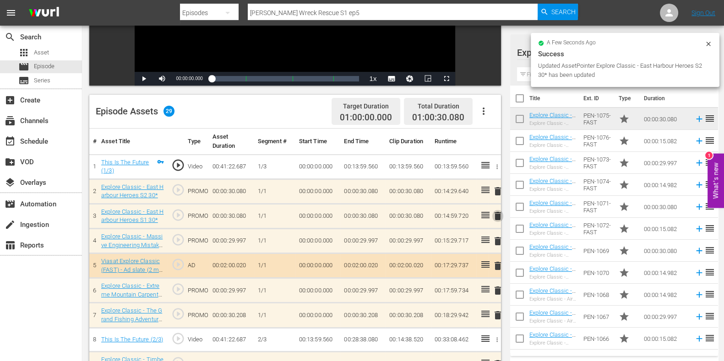
click at [493, 216] on span "delete" at bounding box center [497, 216] width 11 height 11
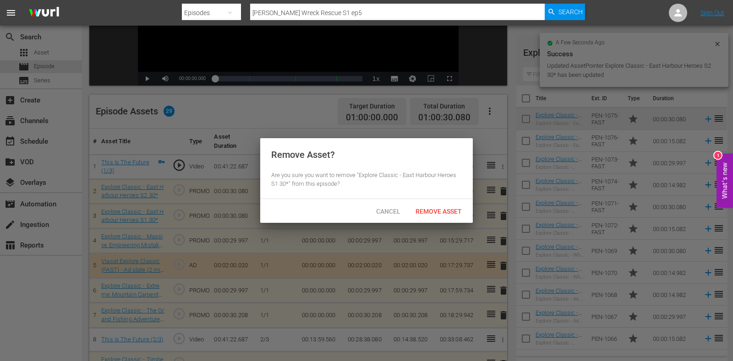
click at [457, 210] on span "Remove Asset" at bounding box center [438, 211] width 61 height 7
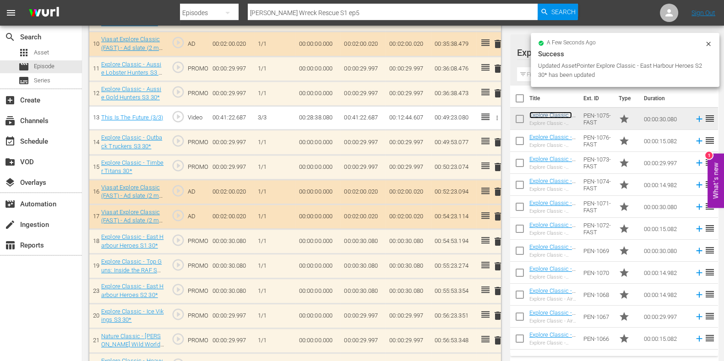
scroll to position [515, 0]
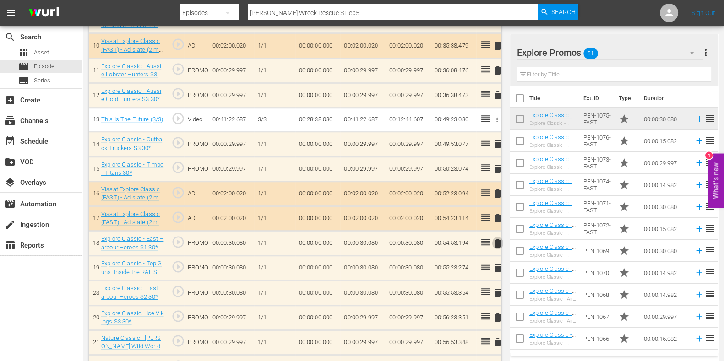
click at [496, 241] on span "delete" at bounding box center [497, 243] width 11 height 11
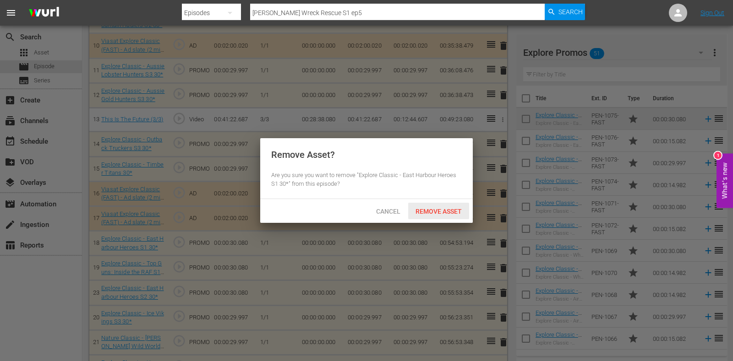
click at [451, 206] on div "Remove Asset" at bounding box center [438, 211] width 61 height 17
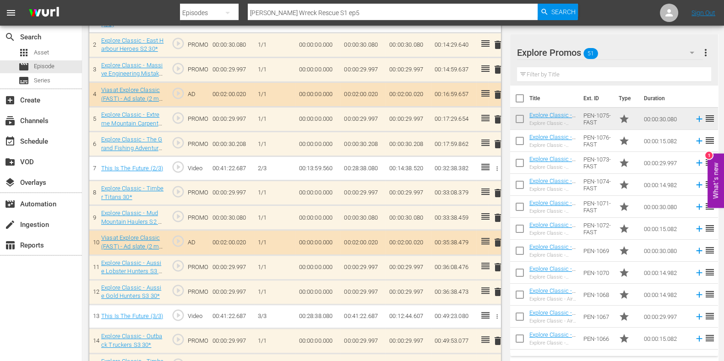
scroll to position [286, 0]
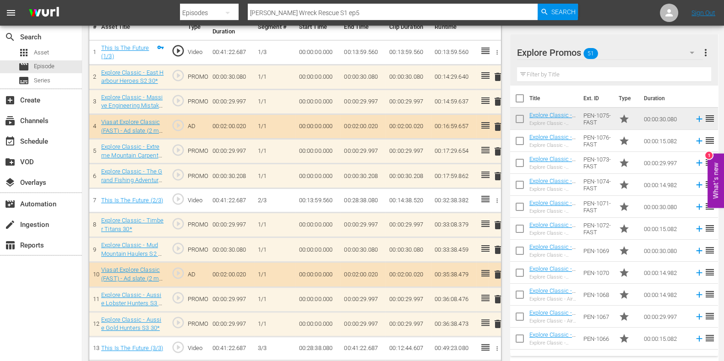
click at [566, 73] on input "text" at bounding box center [614, 74] width 194 height 15
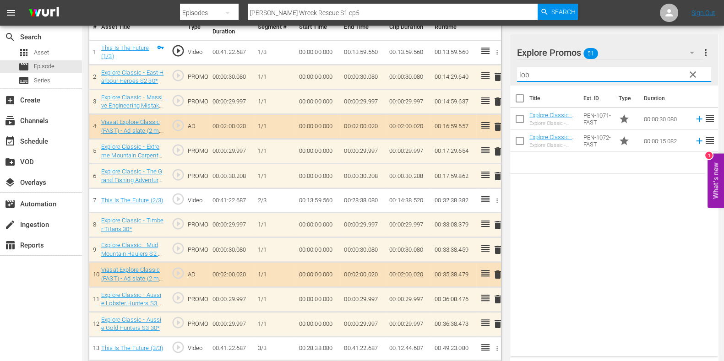
type input "lobs"
drag, startPoint x: 566, startPoint y: 73, endPoint x: 448, endPoint y: 67, distance: 118.3
click at [448, 67] on div "Video Player is loading. Play Video Play Mute Current Time 00:00:00.000 / Durat…" at bounding box center [403, 262] width 628 height 943
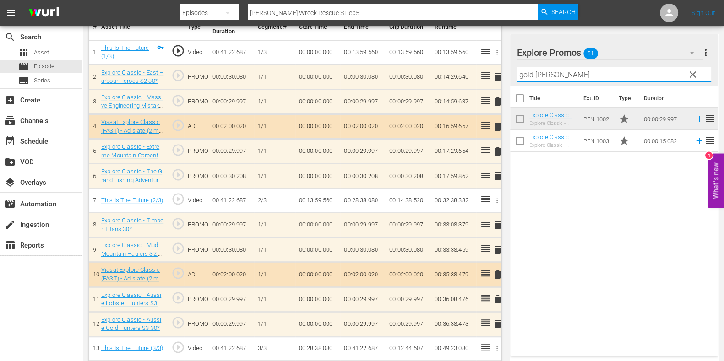
drag, startPoint x: 575, startPoint y: 213, endPoint x: 573, endPoint y: 207, distance: 7.0
click at [575, 213] on div "Title Ext. ID Type Duration Explore Classic - Aussie Gold Hunters S3 30* Explor…" at bounding box center [614, 219] width 208 height 267
drag, startPoint x: 558, startPoint y: 77, endPoint x: 454, endPoint y: 74, distance: 103.6
click at [454, 74] on div "Video Player is loading. Play Video Play Mute Current Time 00:00:00.000 / Durat…" at bounding box center [403, 262] width 628 height 943
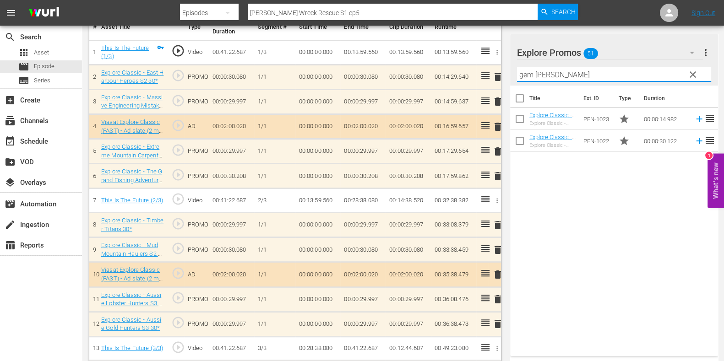
type input "gem huntes"
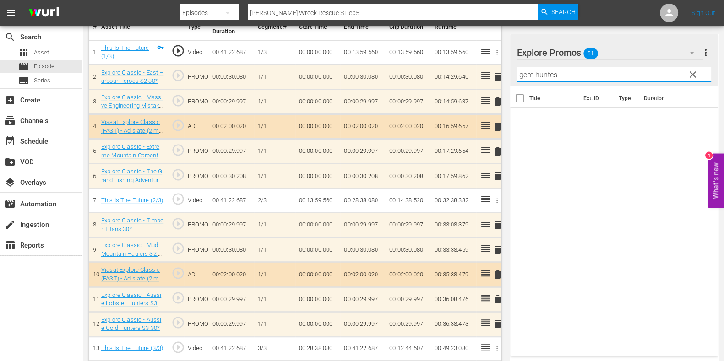
drag, startPoint x: 573, startPoint y: 75, endPoint x: 459, endPoint y: 84, distance: 113.5
click at [459, 84] on div "Video Player is loading. Play Video Play Mute Current Time 00:00:00.000 / Durat…" at bounding box center [403, 262] width 628 height 943
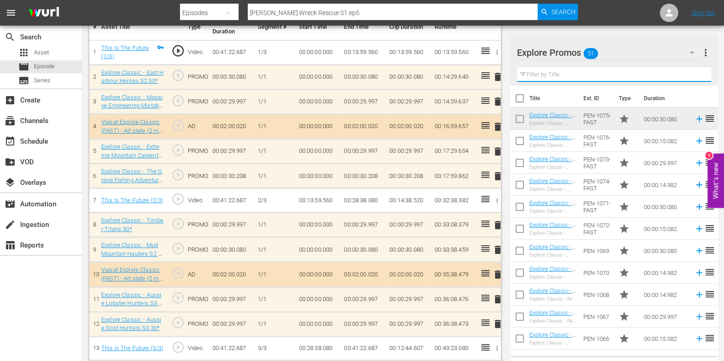
click at [580, 77] on input "text" at bounding box center [614, 74] width 194 height 15
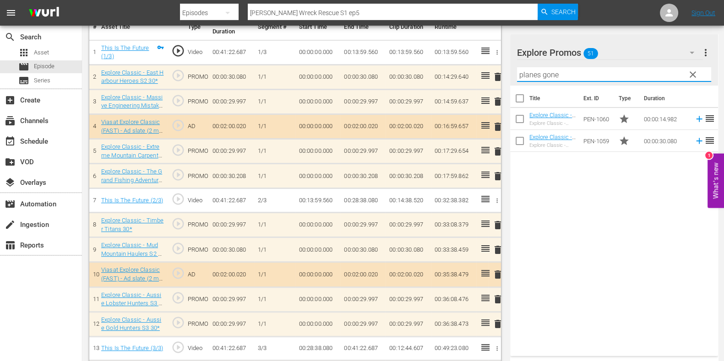
type input "planes gone"
click at [636, 270] on div "Title Ext. ID Type Duration Explore Classic - Planes Gone Viral 15* Explore Cla…" at bounding box center [614, 219] width 208 height 267
drag, startPoint x: 548, startPoint y: 75, endPoint x: 509, endPoint y: 79, distance: 38.7
click at [513, 79] on div "Explore Promos 51 Explore Promos more_vert clear Filter by Title planes gone" at bounding box center [614, 59] width 208 height 51
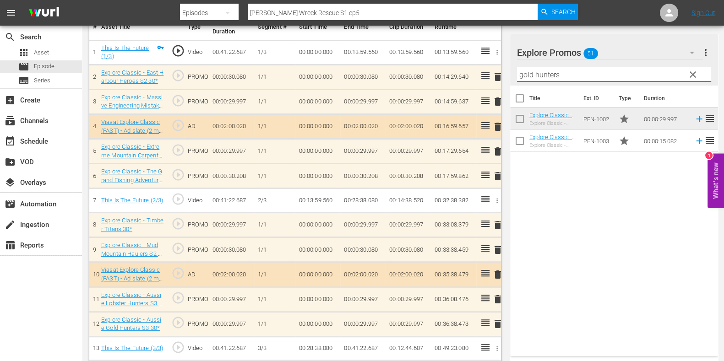
type input "gold hunters"
click at [597, 223] on div "Title Ext. ID Type Duration Explore Classic - Aussie Gold Hunters S3 30* Explor…" at bounding box center [614, 219] width 208 height 267
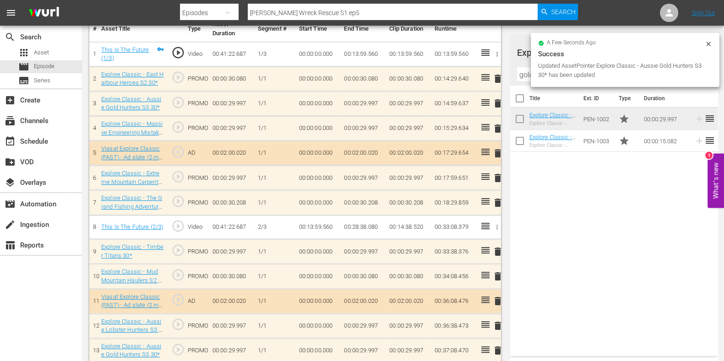
click at [499, 126] on td "delete" at bounding box center [495, 128] width 12 height 25
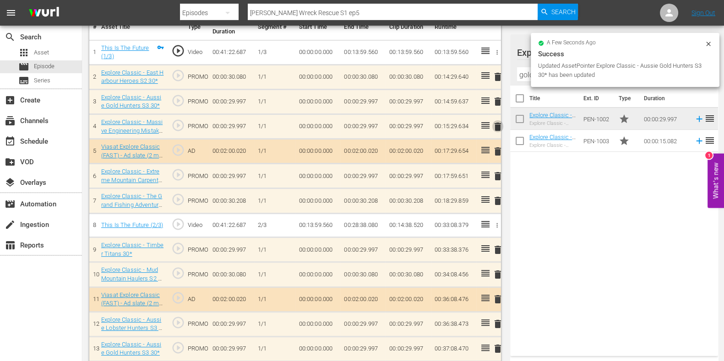
click at [496, 127] on span "delete" at bounding box center [497, 126] width 11 height 11
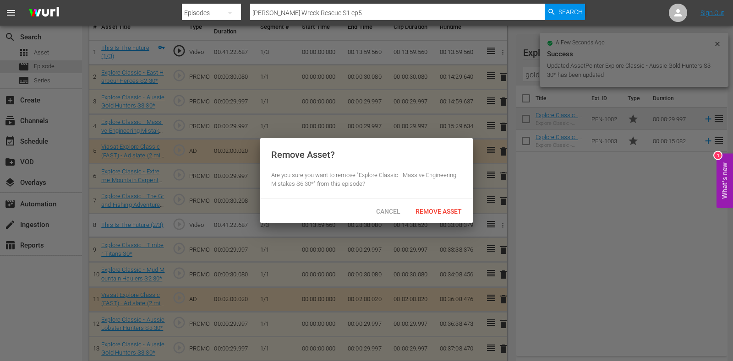
click at [443, 202] on div "Cancel Remove Asset" at bounding box center [366, 211] width 213 height 24
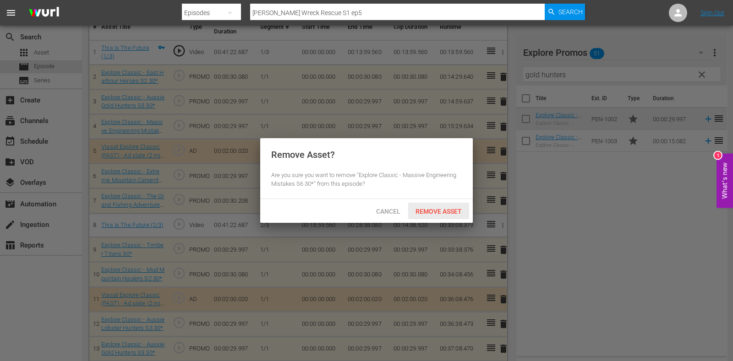
click at [441, 212] on span "Remove Asset" at bounding box center [438, 211] width 61 height 7
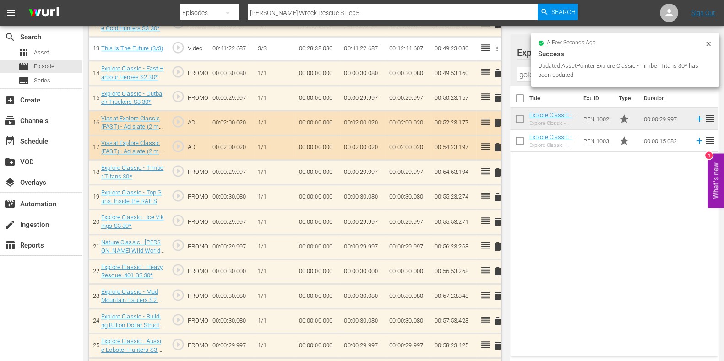
scroll to position [605, 0]
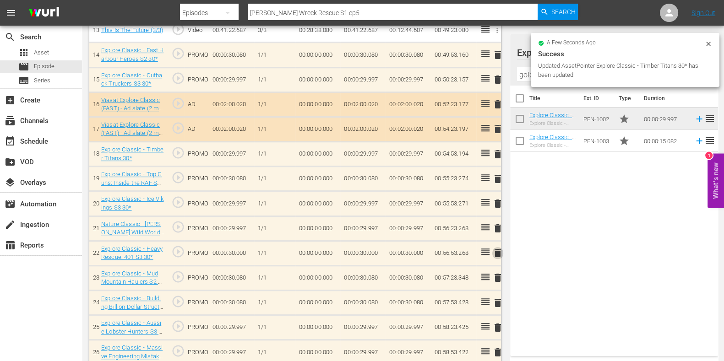
click at [495, 252] on span "delete" at bounding box center [497, 253] width 11 height 11
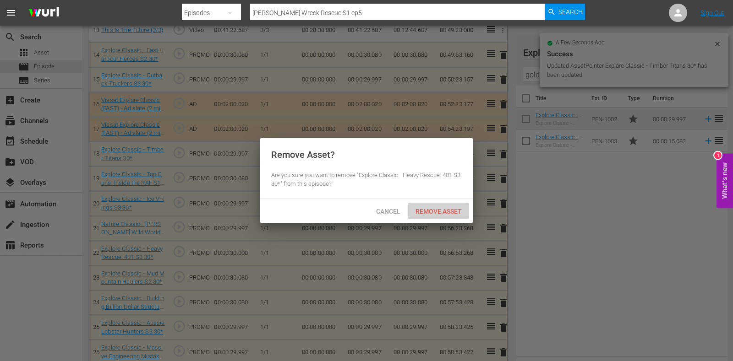
click at [437, 212] on span "Remove Asset" at bounding box center [438, 211] width 61 height 7
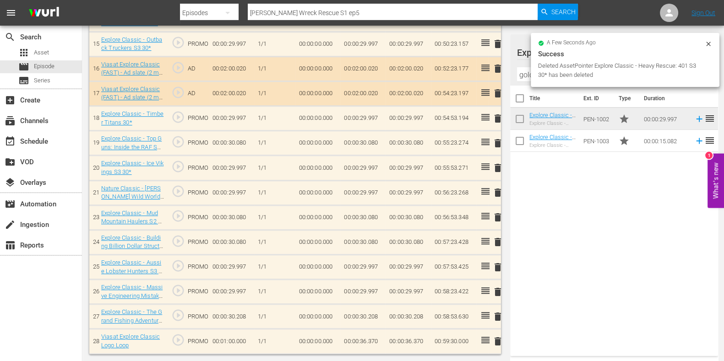
scroll to position [637, 0]
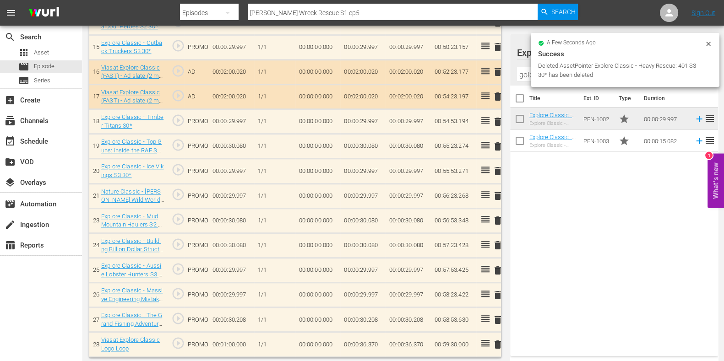
click at [705, 44] on icon at bounding box center [708, 43] width 7 height 7
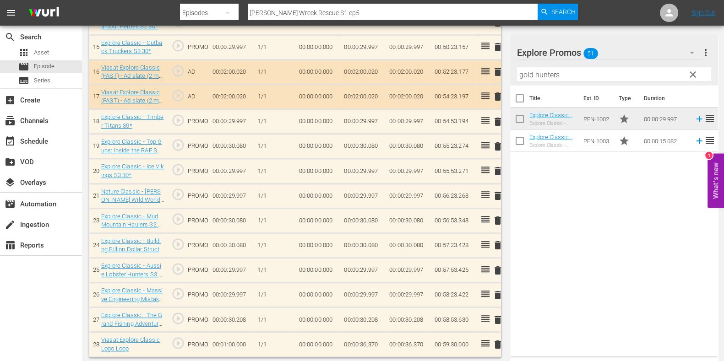
click at [690, 70] on span "clear" at bounding box center [693, 74] width 11 height 11
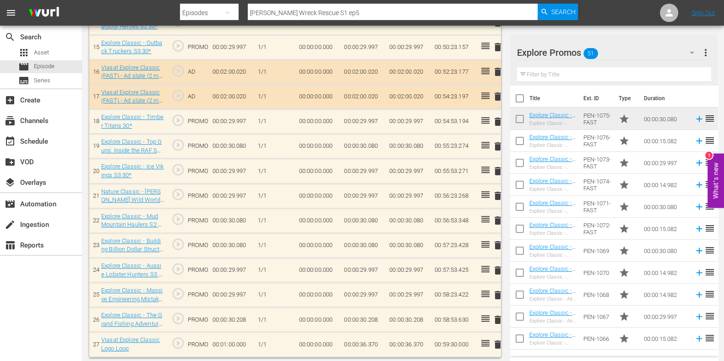
click at [581, 77] on input "text" at bounding box center [614, 74] width 194 height 15
click at [554, 68] on input "text" at bounding box center [614, 74] width 194 height 15
click at [643, 45] on div "Explore Promos 51" at bounding box center [610, 53] width 186 height 26
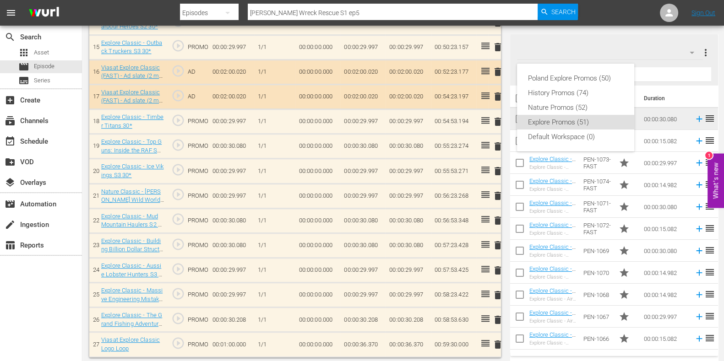
drag, startPoint x: 547, startPoint y: 158, endPoint x: 542, endPoint y: 162, distance: 6.2
click at [542, 162] on div "Poland Explore Promos (50) History Promos (74) Nature Promos (52) Explore Promo…" at bounding box center [362, 180] width 724 height 361
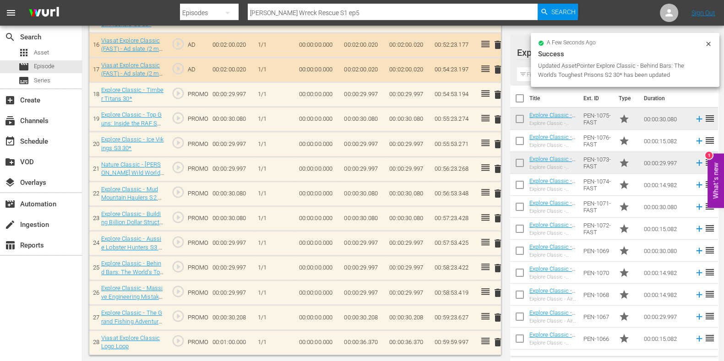
scroll to position [662, 0]
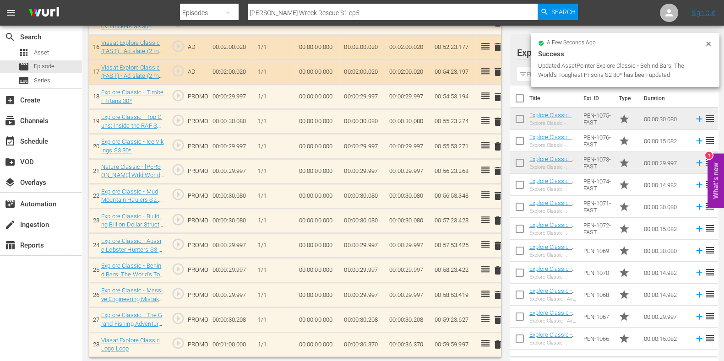
click at [376, 343] on td "00:00:36.370" at bounding box center [362, 345] width 45 height 25
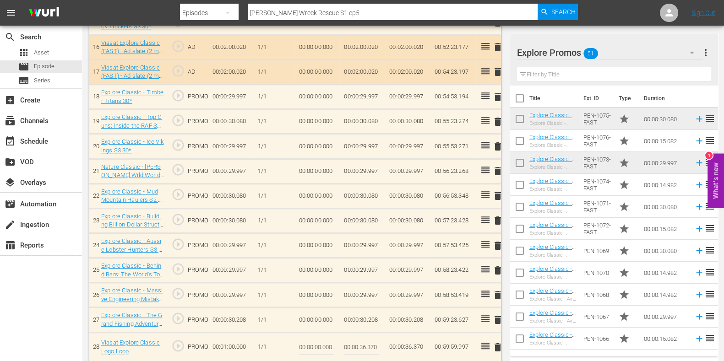
scroll to position [662, 0]
drag, startPoint x: 376, startPoint y: 343, endPoint x: 383, endPoint y: 347, distance: 7.6
click at [383, 347] on td "00:00:36.370" at bounding box center [362, 347] width 45 height 30
type input "00:00:36.373"
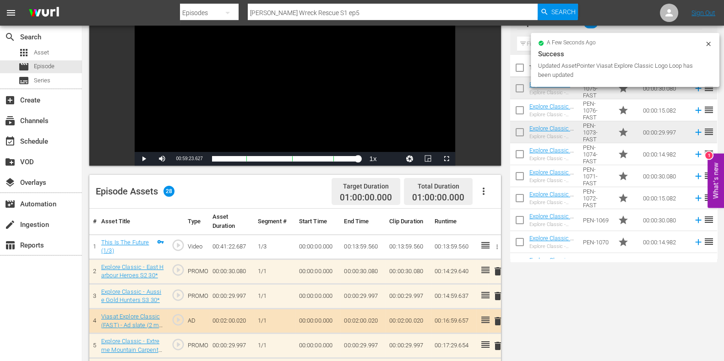
scroll to position [32, 0]
